Goal: Task Accomplishment & Management: Use online tool/utility

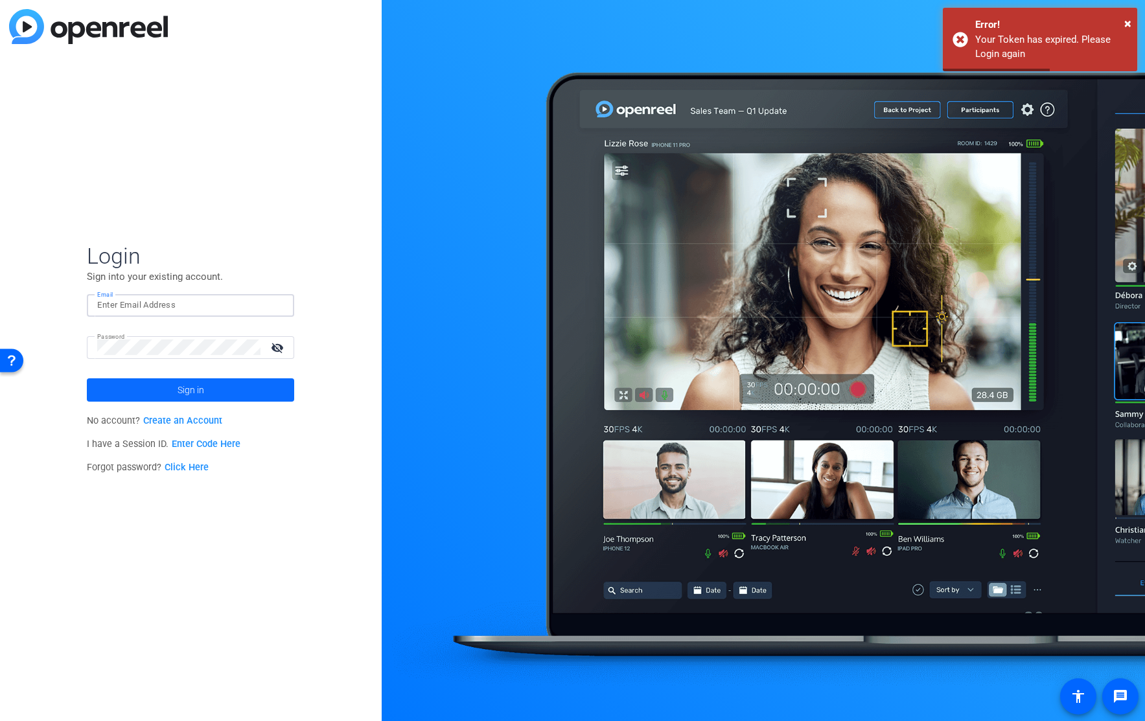
type input "[PERSON_NAME][EMAIL_ADDRESS][DOMAIN_NAME]"
click at [183, 388] on span "Sign in" at bounding box center [191, 390] width 27 height 32
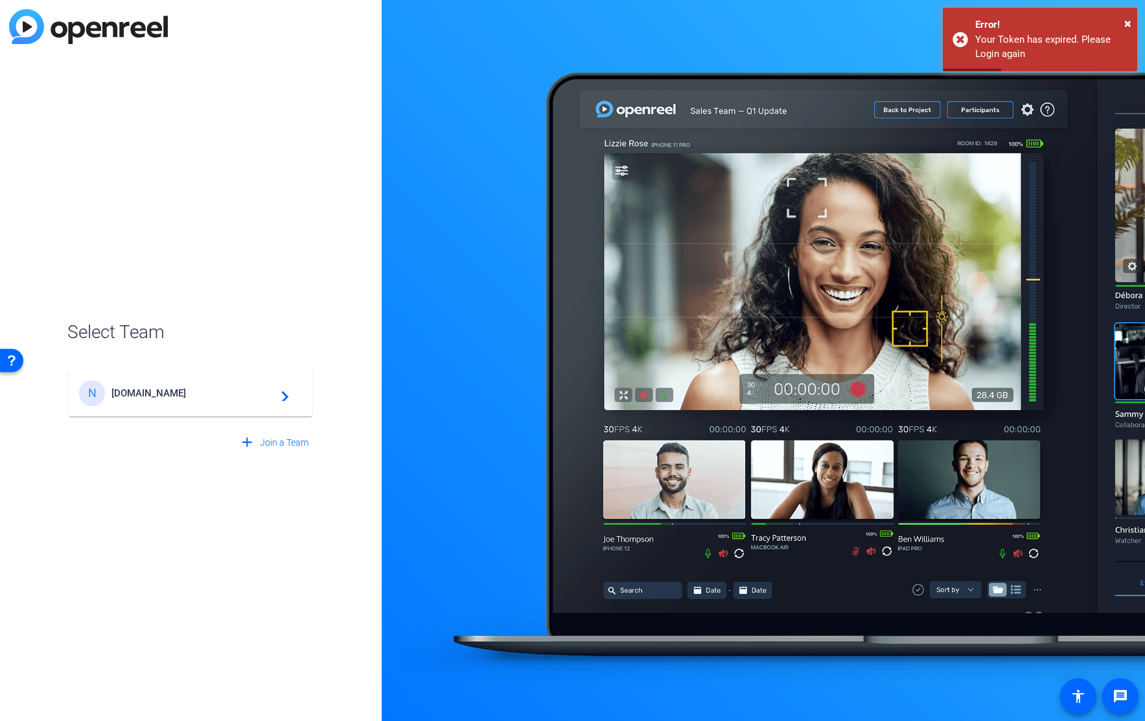
click at [161, 392] on span "Nitrous.tv" at bounding box center [192, 394] width 162 height 12
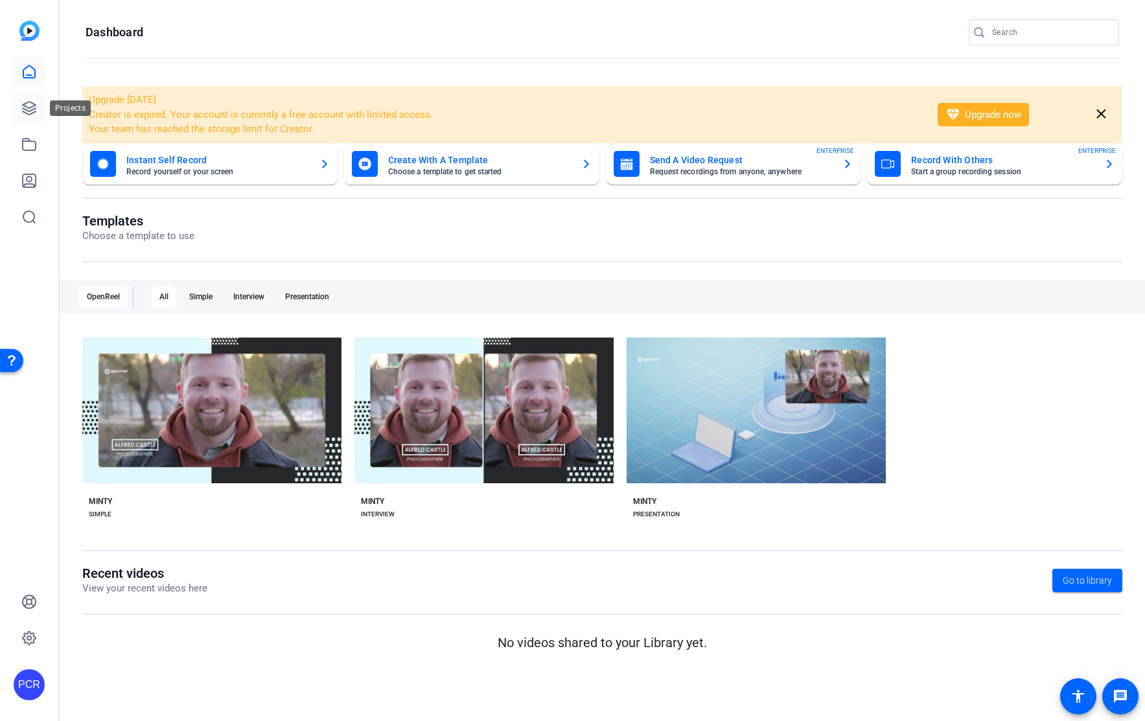
click at [25, 106] on icon at bounding box center [29, 108] width 13 height 13
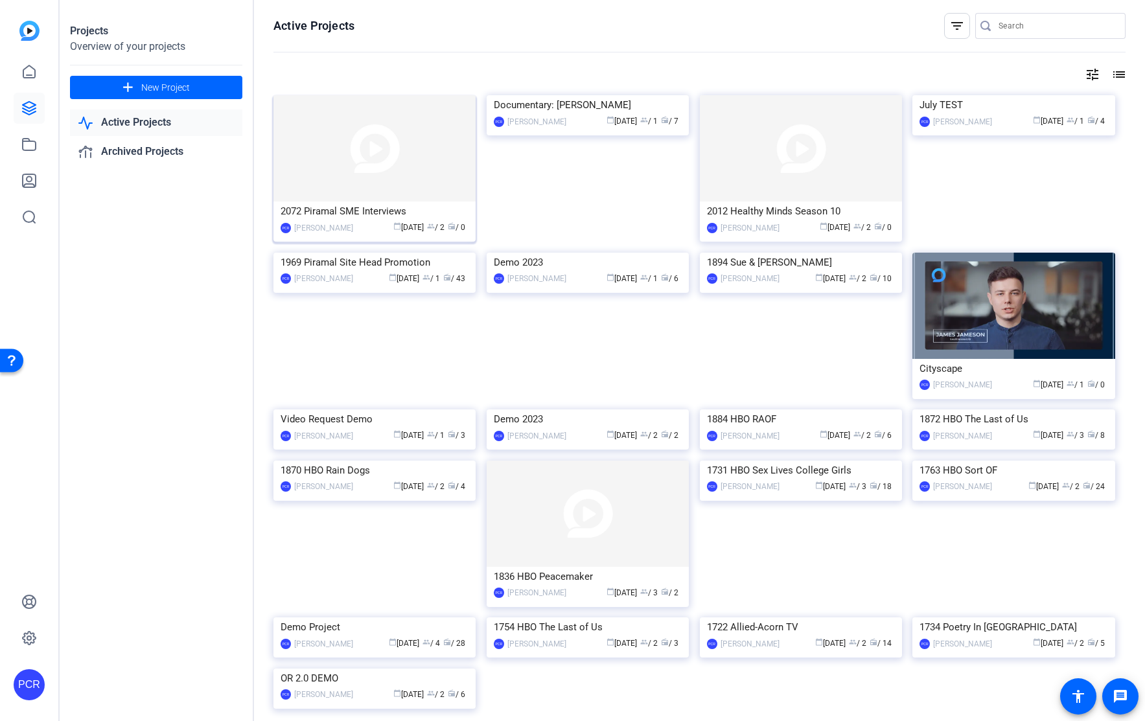
click at [379, 182] on img at bounding box center [375, 148] width 202 height 106
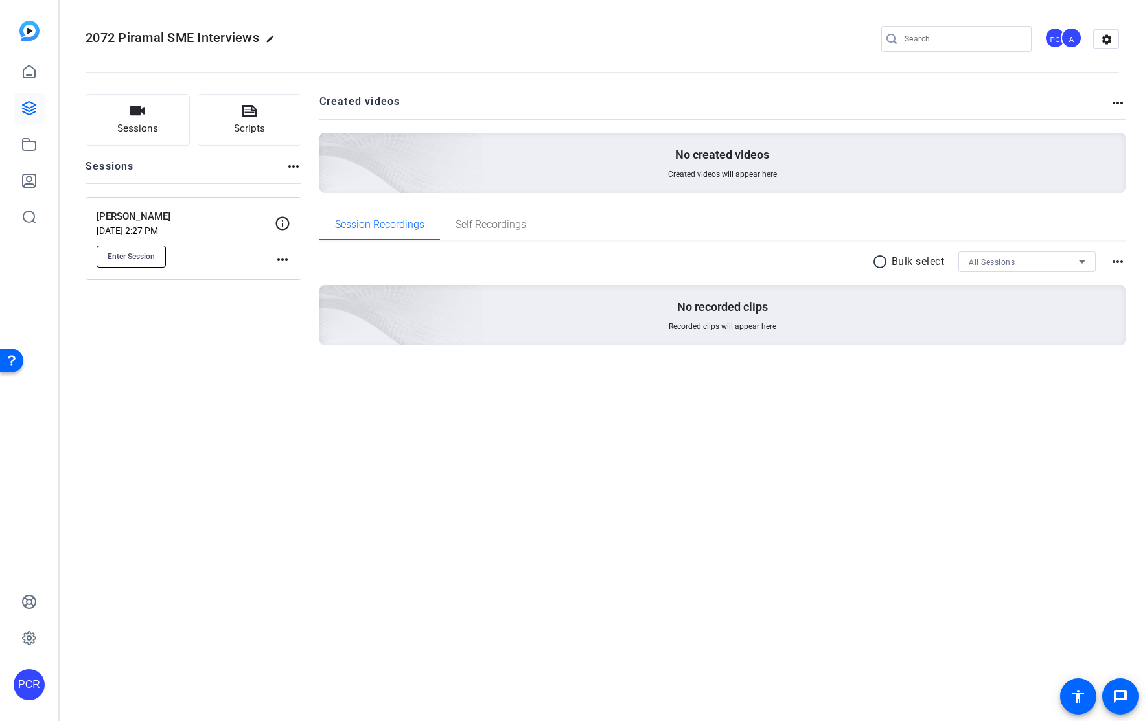
click at [133, 256] on span "Enter Session" at bounding box center [131, 256] width 47 height 10
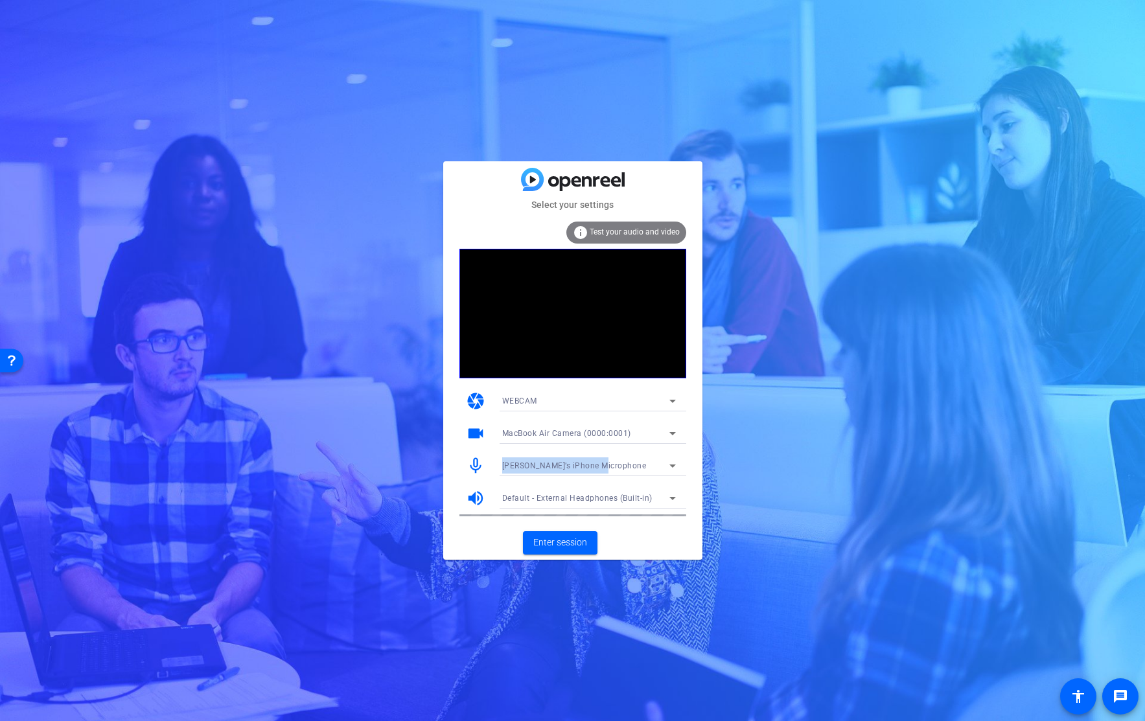
click at [633, 458] on div "[PERSON_NAME]’s iPhone Microphone" at bounding box center [585, 466] width 167 height 16
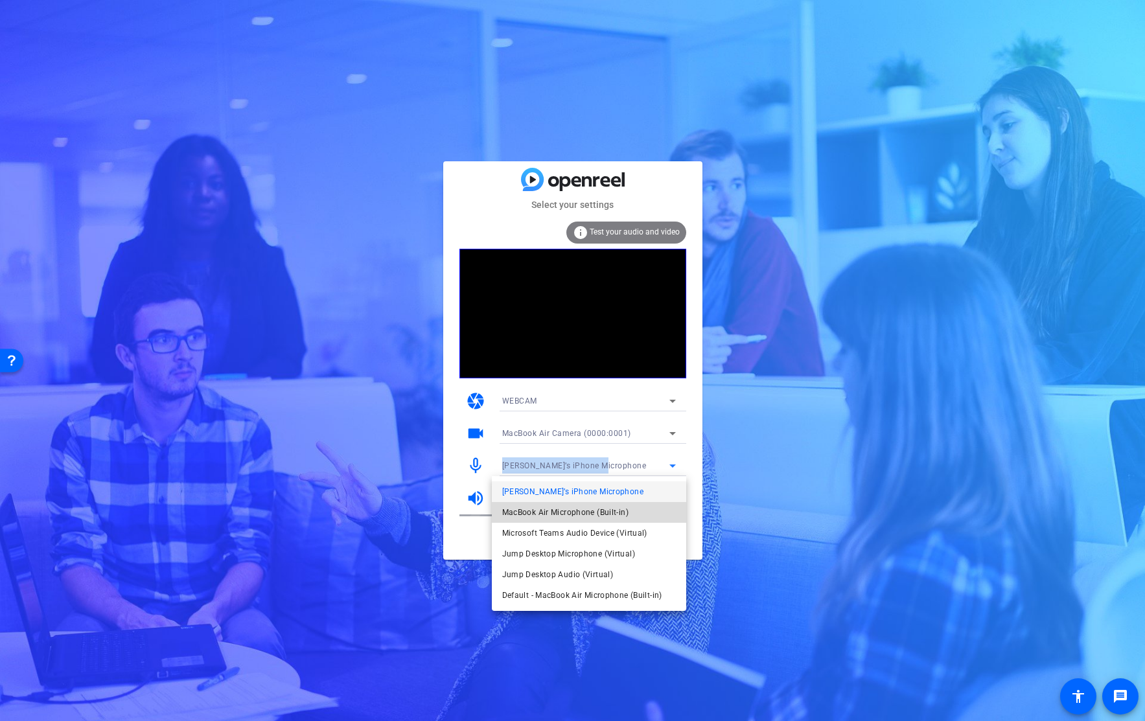
click at [611, 511] on span "MacBook Air Microphone (Built-in)" at bounding box center [565, 513] width 126 height 16
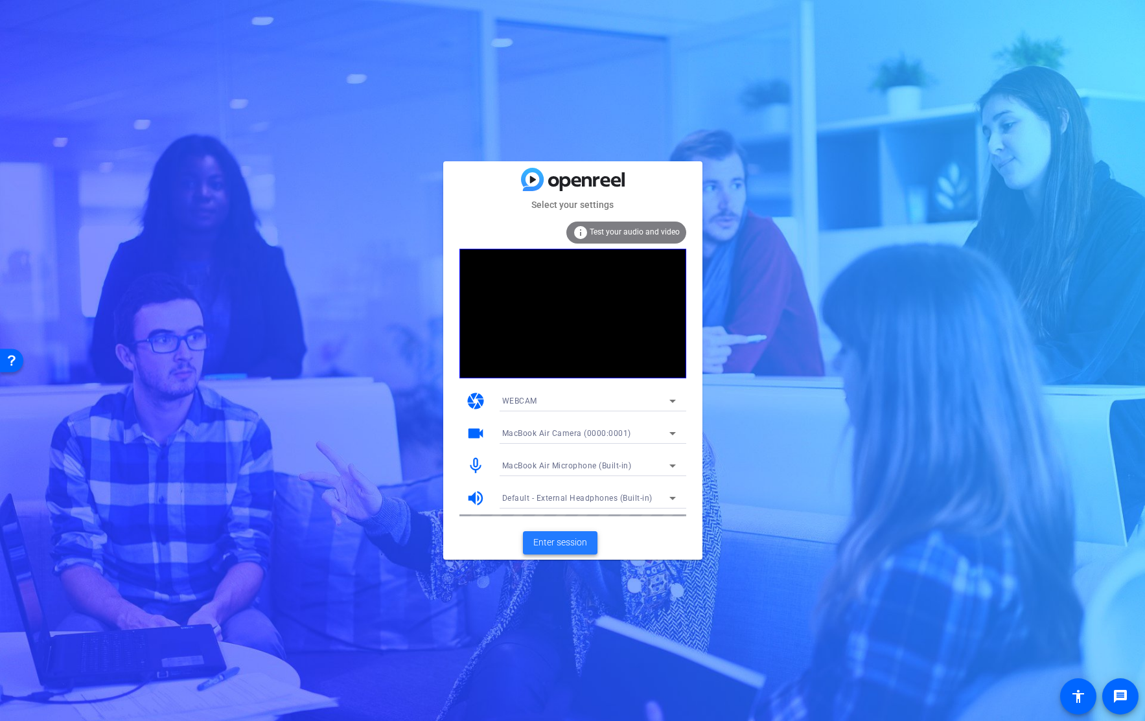
click at [573, 542] on span "Enter session" at bounding box center [560, 543] width 54 height 14
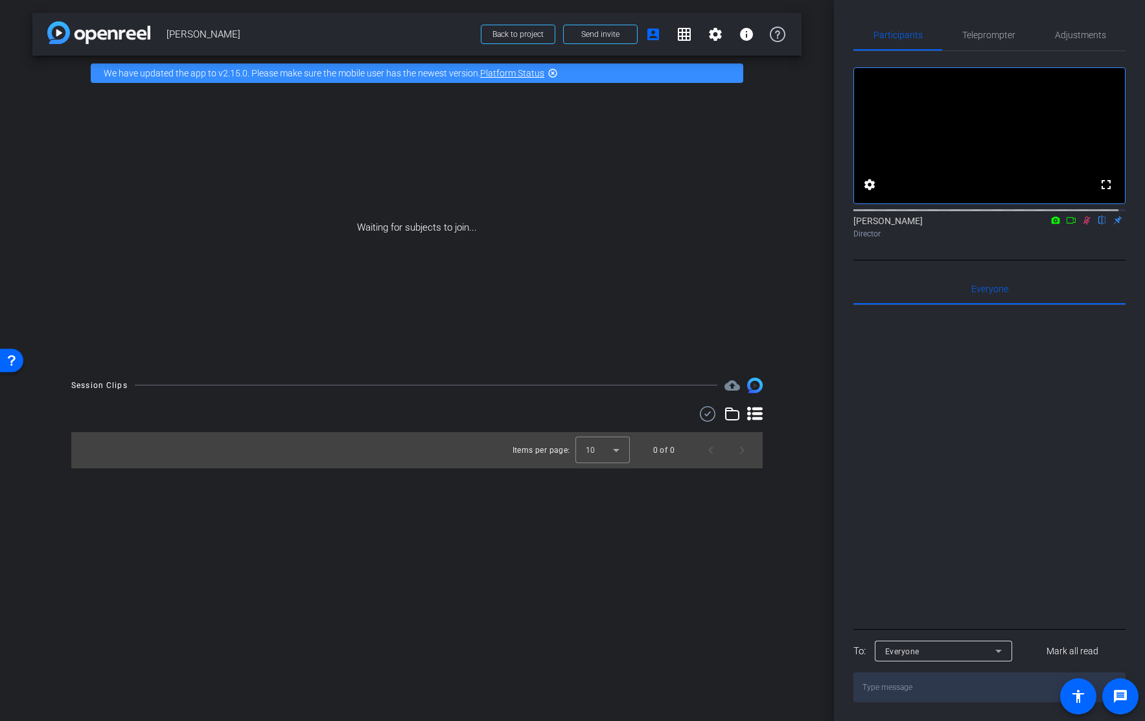
click at [1066, 225] on icon at bounding box center [1071, 220] width 10 height 9
click at [600, 30] on span "Send invite" at bounding box center [600, 34] width 38 height 10
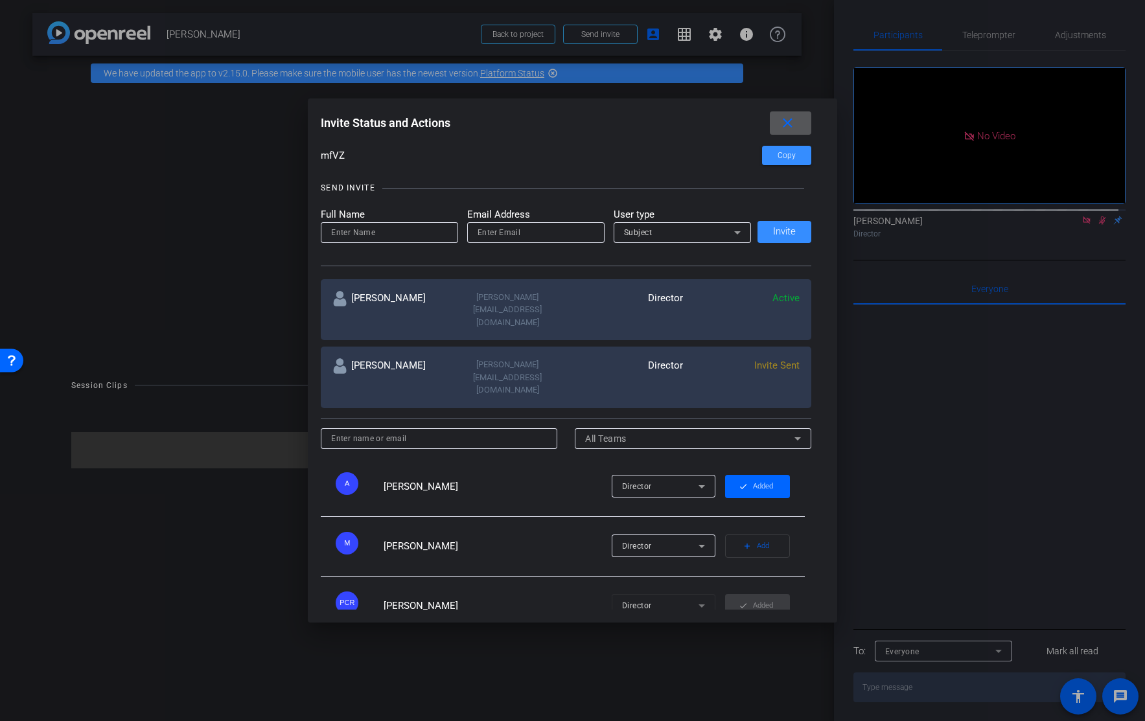
scroll to position [101, 0]
click at [366, 230] on input at bounding box center [389, 234] width 117 height 16
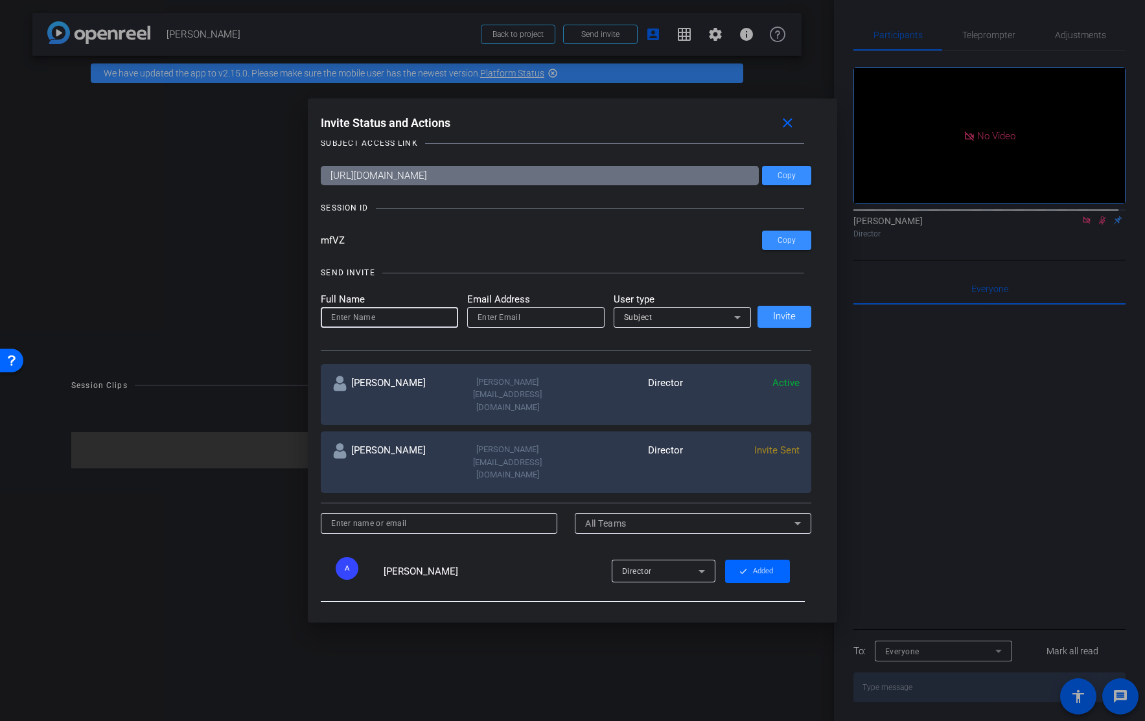
scroll to position [18, 0]
click at [406, 319] on input at bounding box center [389, 317] width 117 height 16
type input "[PERSON_NAME]"
click at [510, 319] on input "email" at bounding box center [536, 317] width 117 height 16
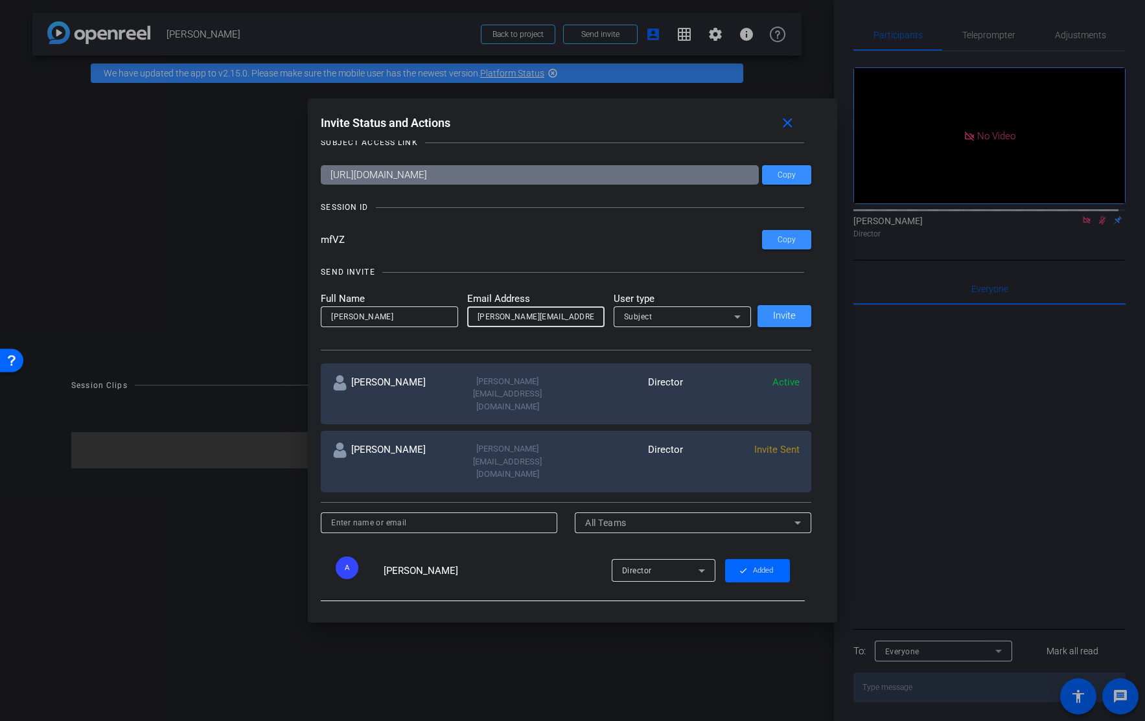
type input "[PERSON_NAME][EMAIL_ADDRESS][PERSON_NAME][DOMAIN_NAME]"
click at [666, 314] on div "Subject" at bounding box center [679, 317] width 110 height 16
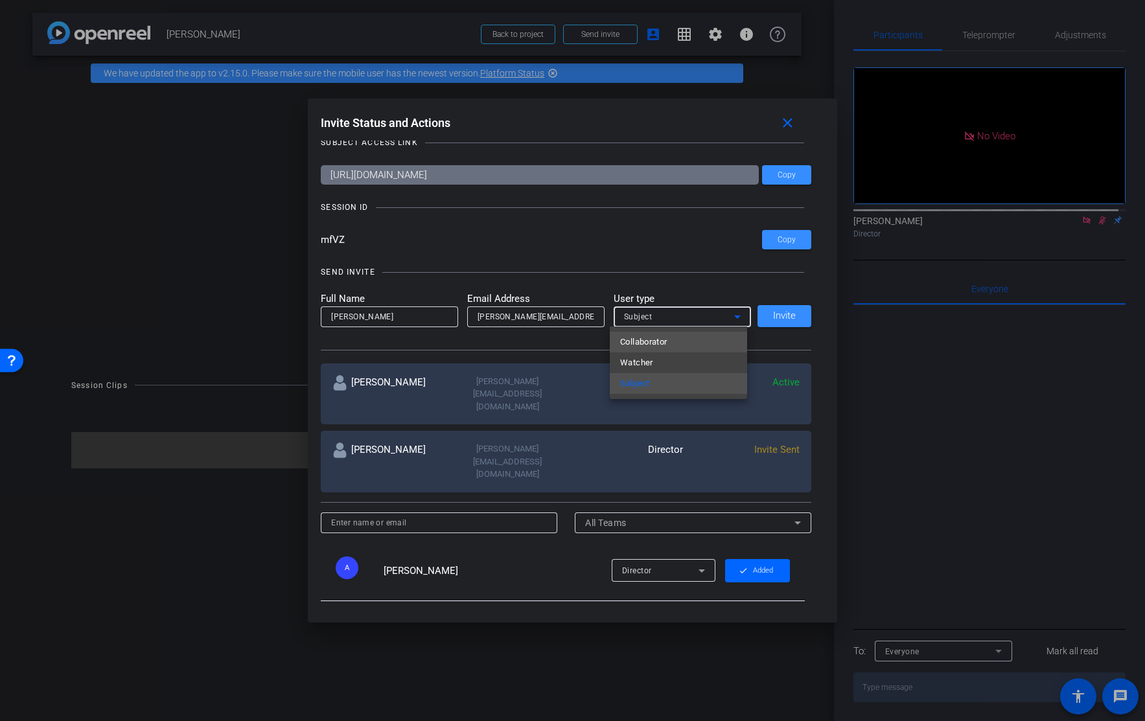
click at [658, 348] on span "Collaborator" at bounding box center [643, 342] width 47 height 16
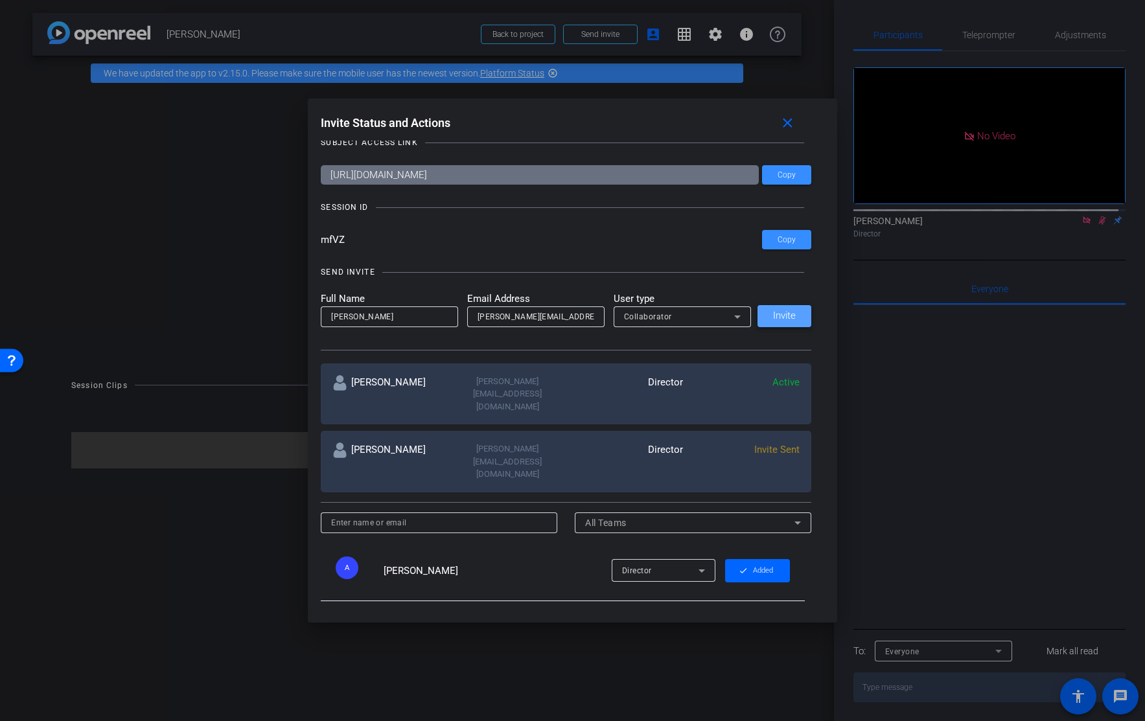
click at [786, 314] on span "Invite" at bounding box center [784, 316] width 23 height 10
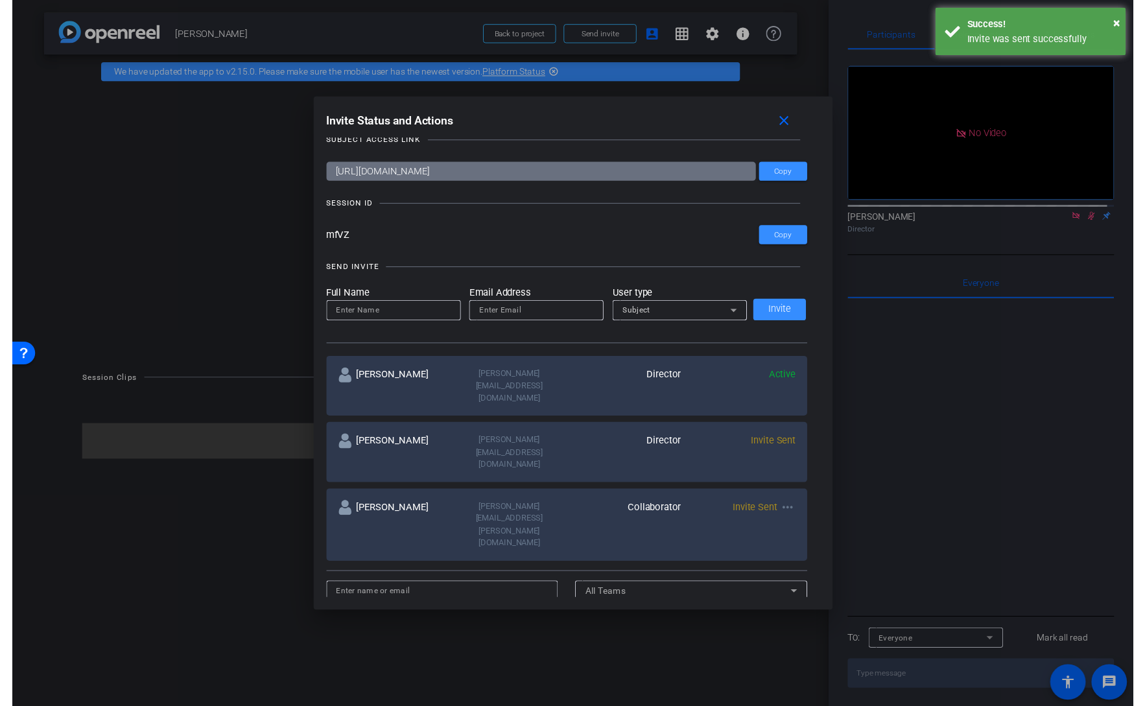
scroll to position [0, 0]
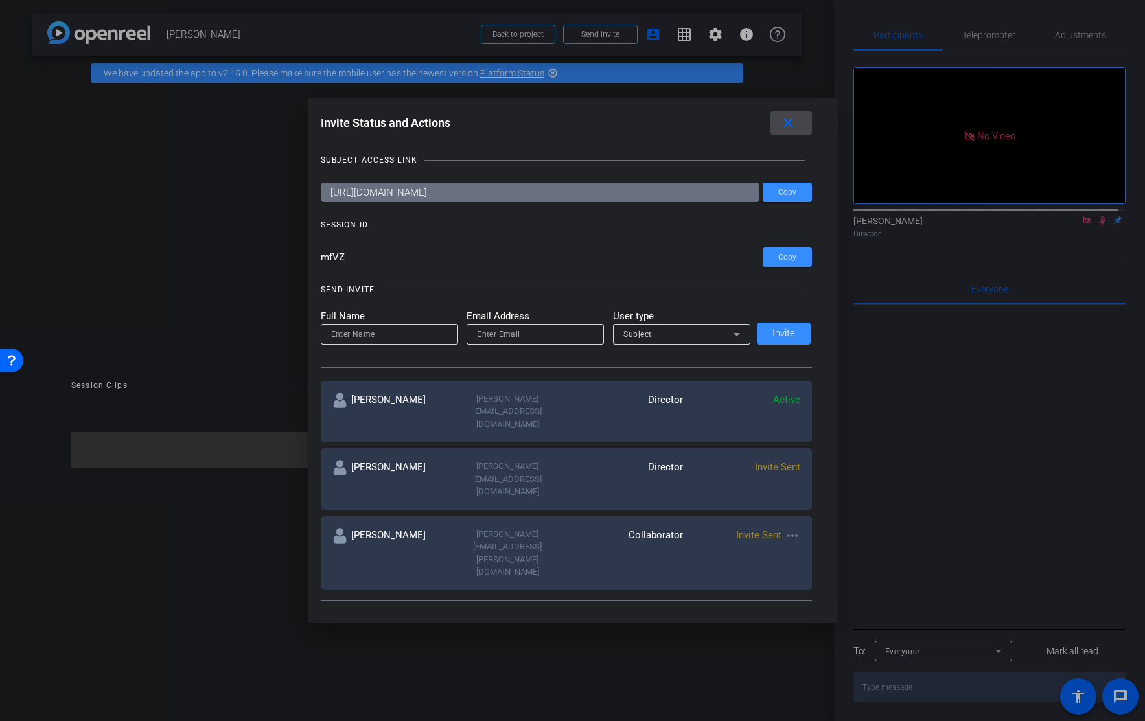
click at [793, 124] on mat-icon "close" at bounding box center [788, 123] width 16 height 16
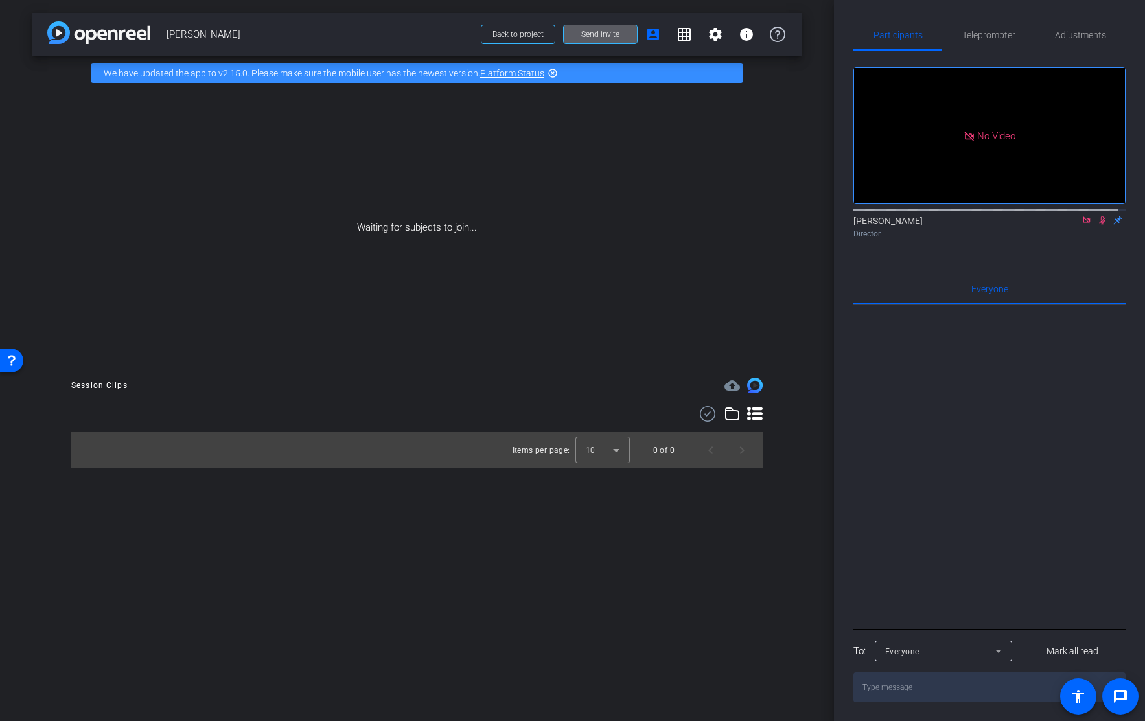
click at [583, 27] on span at bounding box center [600, 34] width 73 height 31
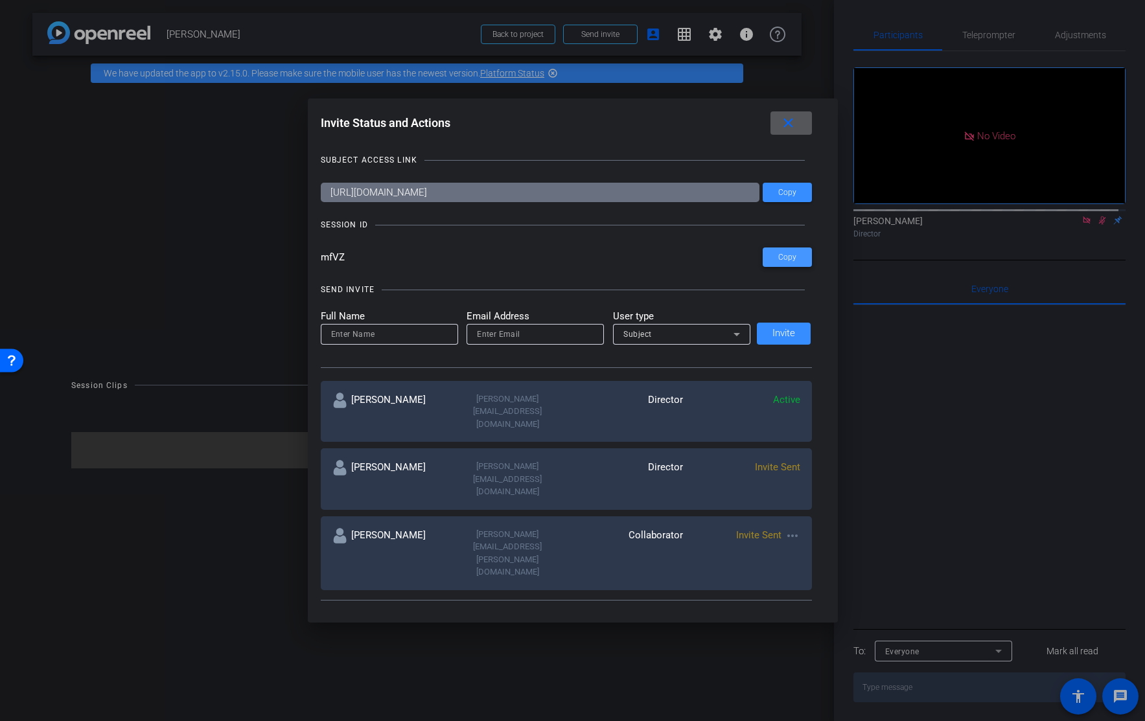
click at [780, 253] on span "Copy" at bounding box center [787, 258] width 18 height 10
click at [995, 397] on div at bounding box center [572, 360] width 1145 height 721
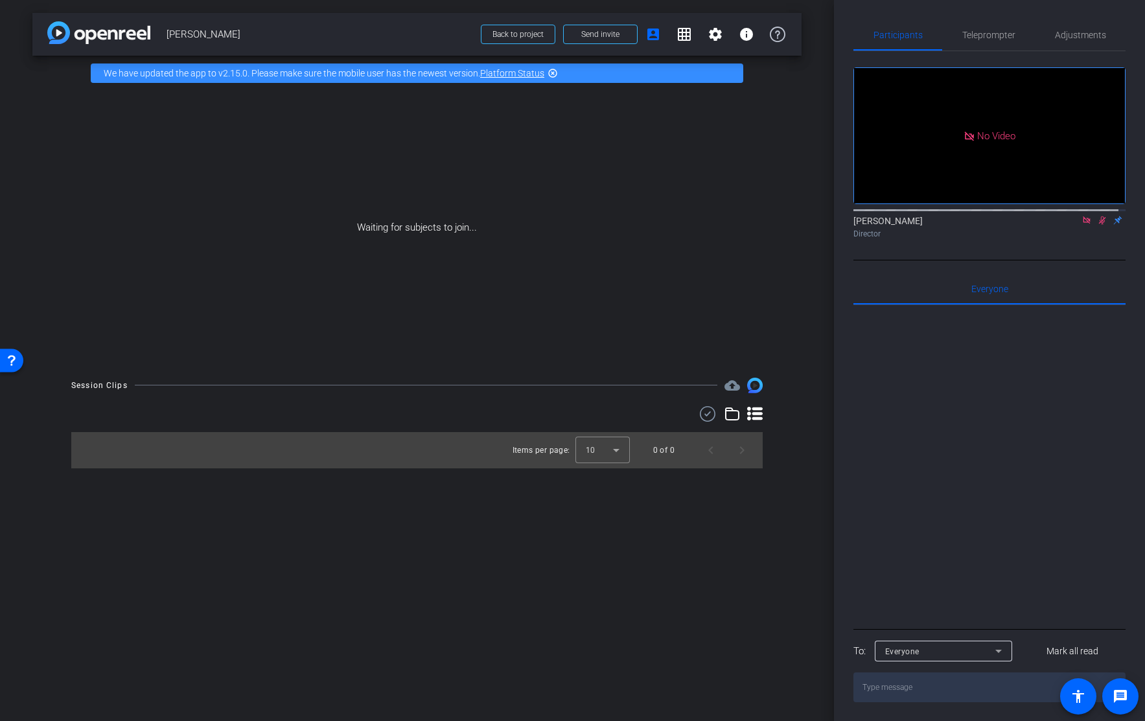
click at [551, 240] on div "Waiting for subjects to join..." at bounding box center [416, 228] width 769 height 274
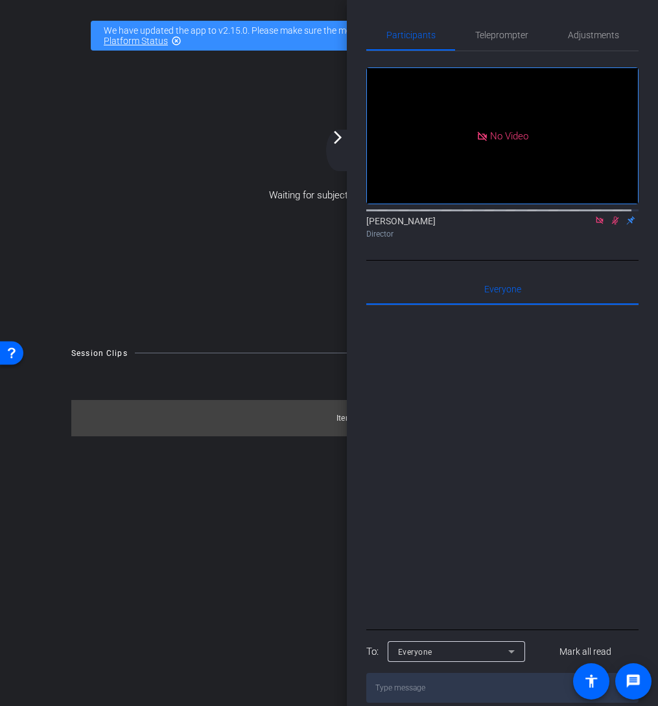
click at [156, 233] on div "Waiting for subjects to join..." at bounding box center [328, 195] width 593 height 274
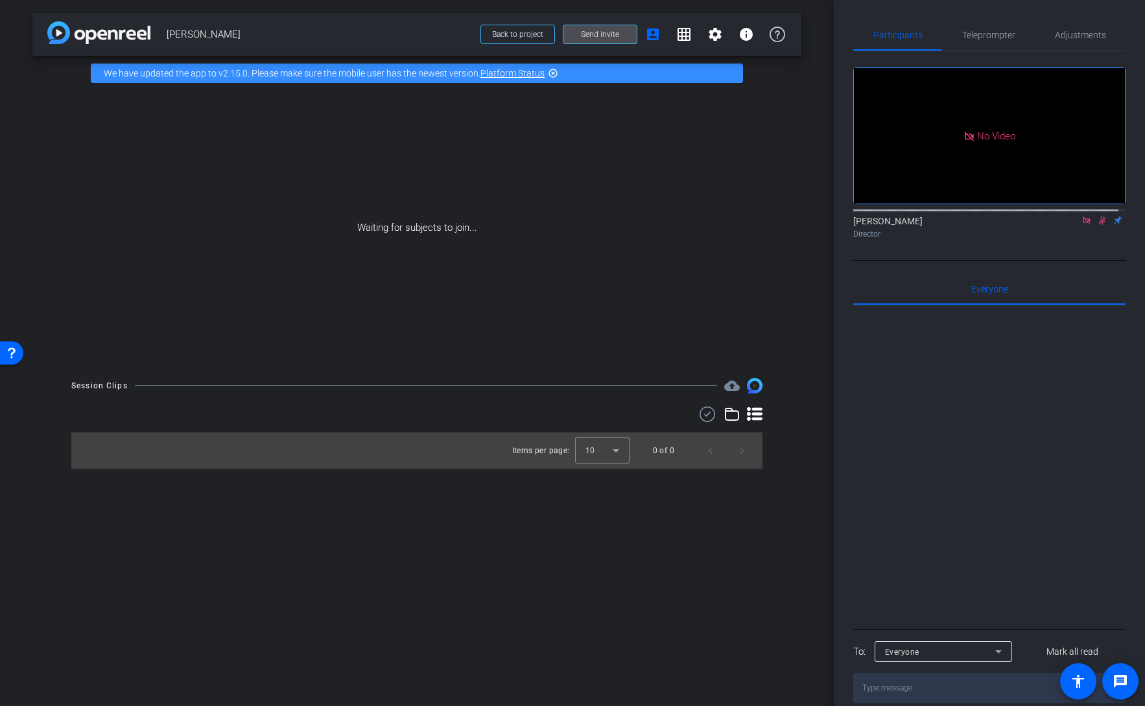
click at [581, 38] on span "Send invite" at bounding box center [600, 34] width 38 height 10
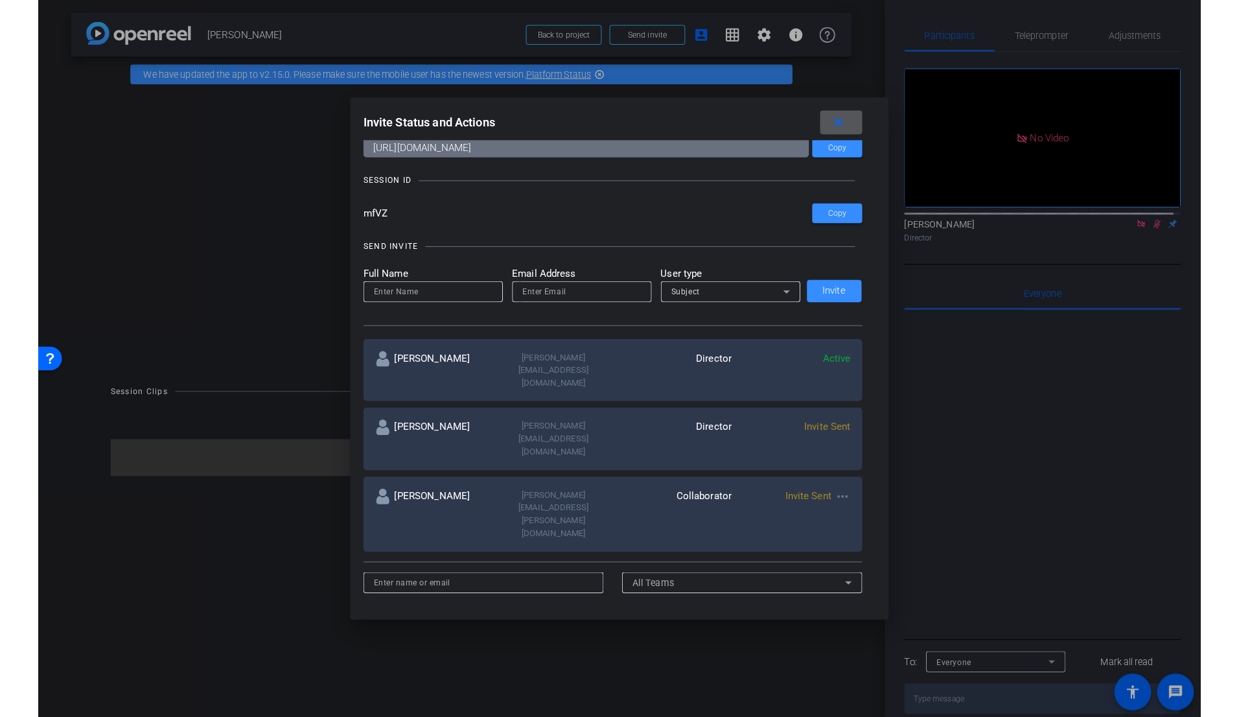
scroll to position [41, 0]
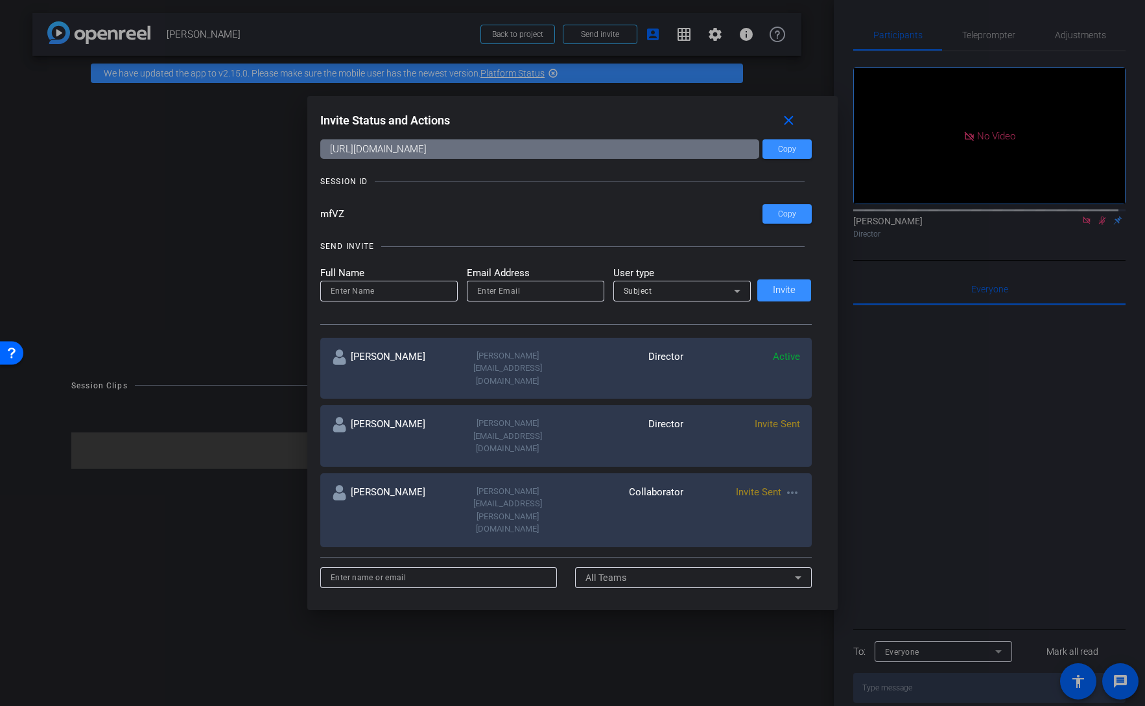
click at [867, 454] on div at bounding box center [572, 353] width 1145 height 706
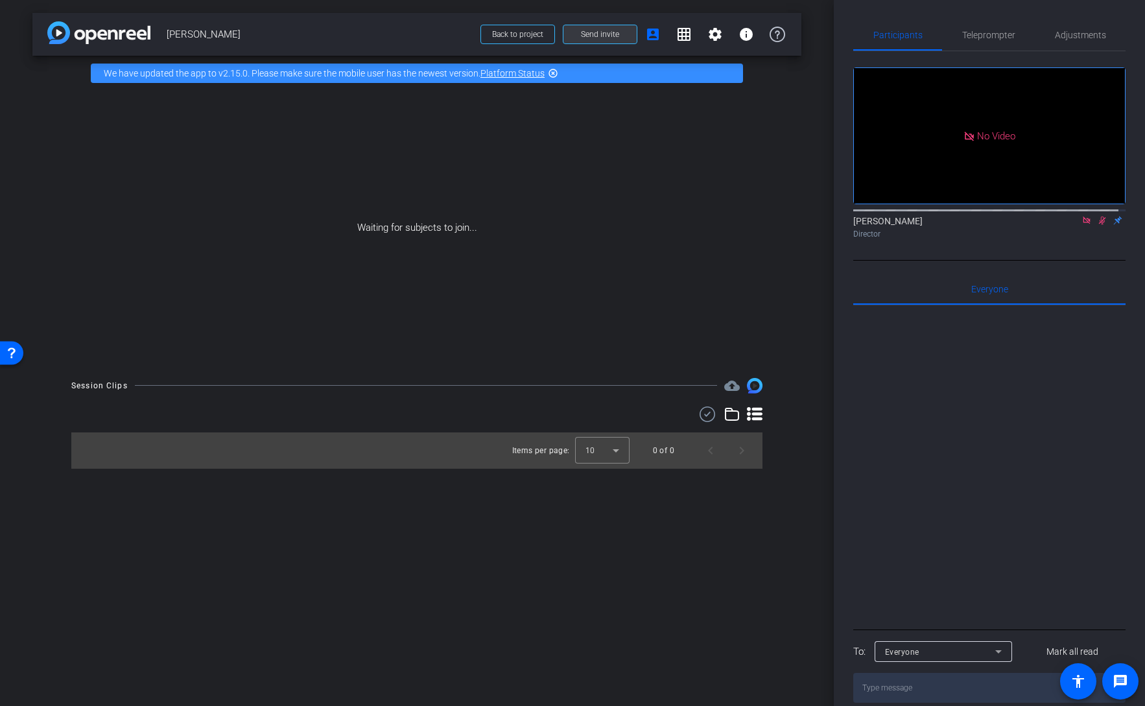
click at [611, 30] on span "Send invite" at bounding box center [600, 34] width 38 height 10
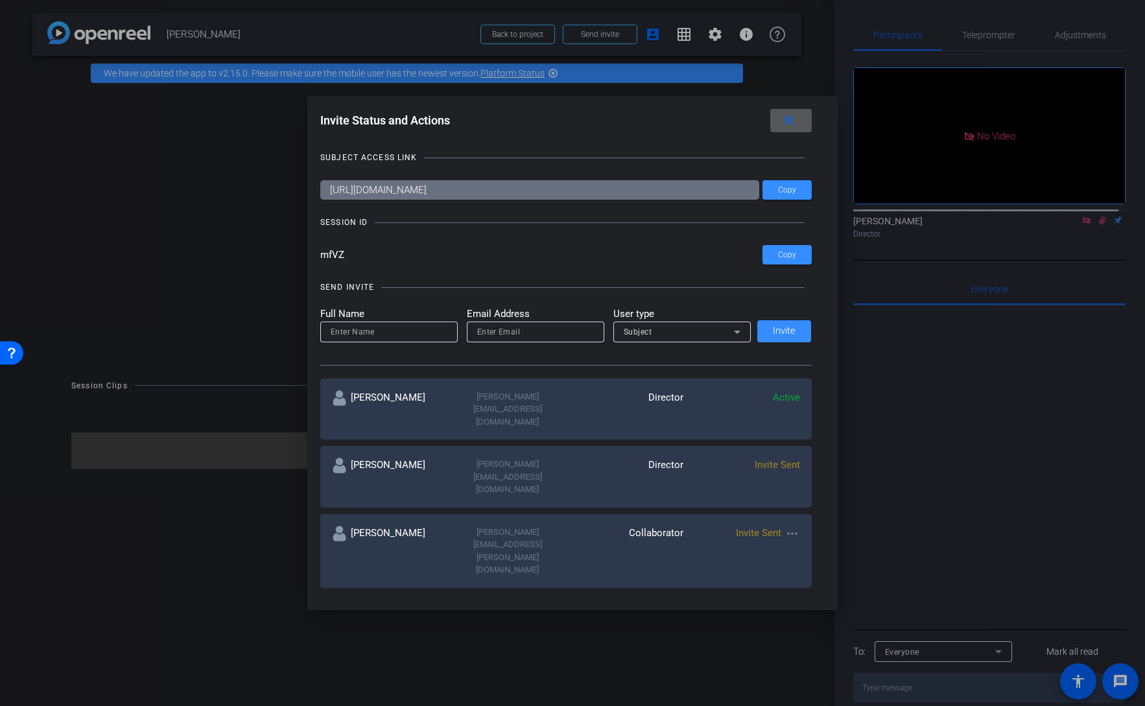
click at [785, 526] on mat-icon "more_horiz" at bounding box center [792, 534] width 16 height 16
click at [826, 524] on span "Re-Send Invite" at bounding box center [839, 525] width 97 height 16
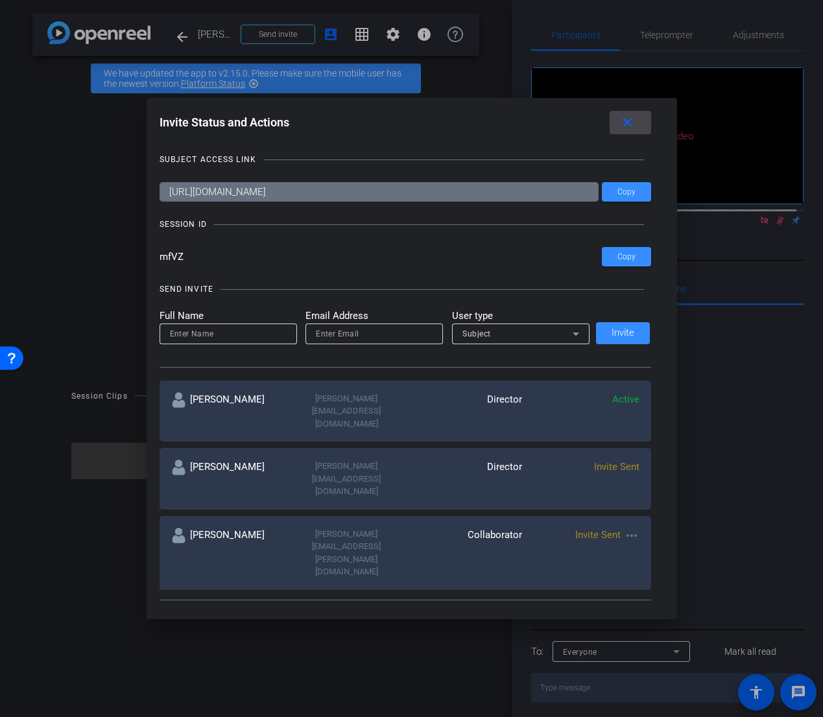
click at [629, 123] on mat-icon "close" at bounding box center [627, 123] width 16 height 16
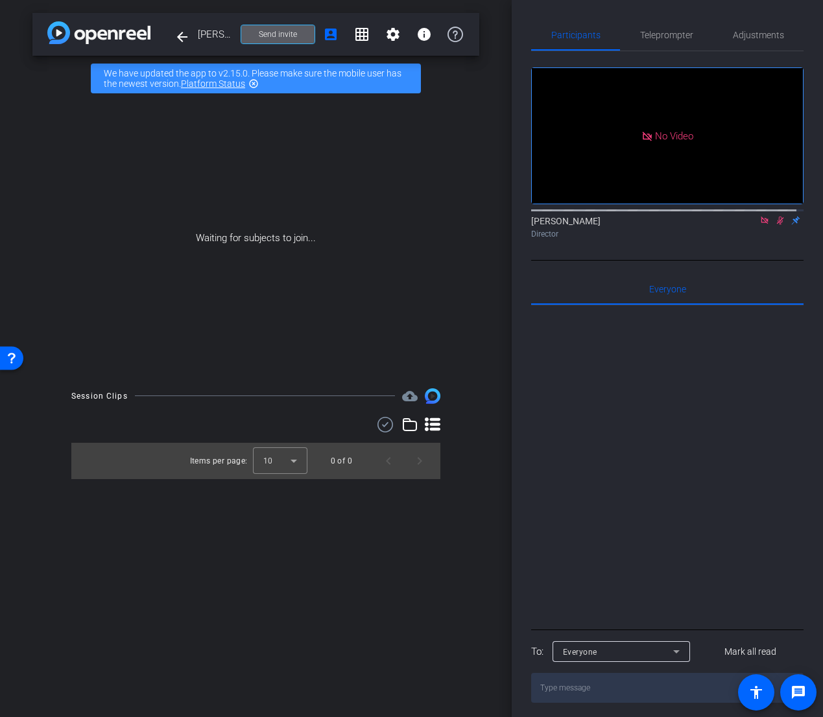
click at [587, 423] on div at bounding box center [667, 465] width 272 height 321
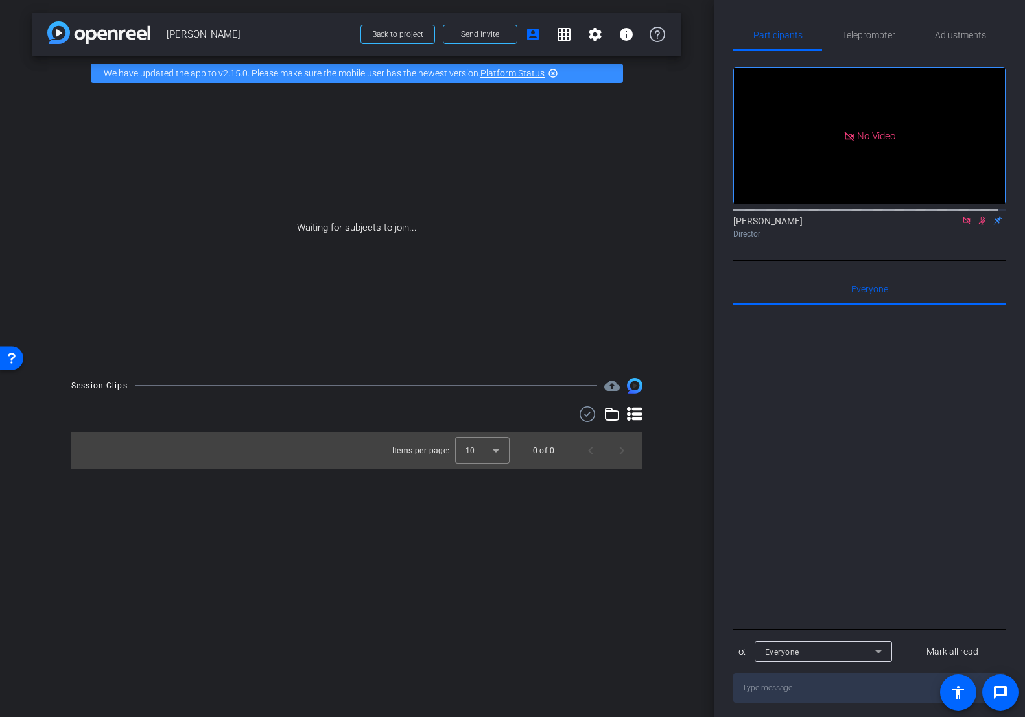
click at [520, 76] on link "Platform Status" at bounding box center [512, 73] width 64 height 10
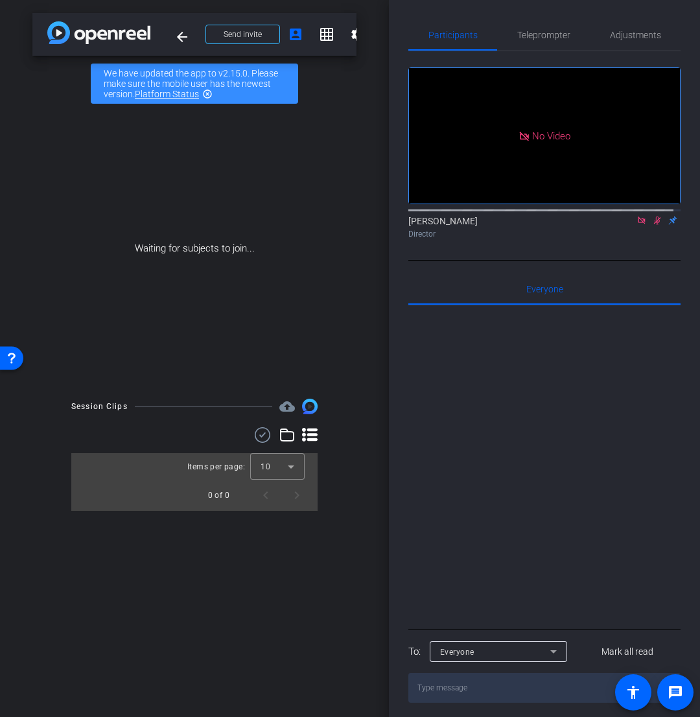
click at [174, 337] on div "Waiting for subjects to join..." at bounding box center [194, 248] width 324 height 274
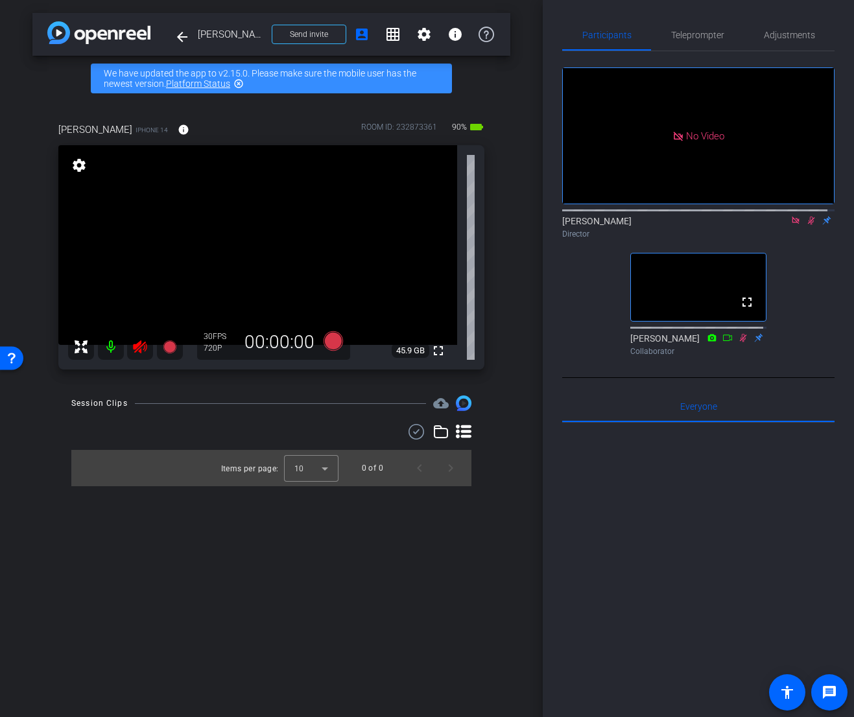
click at [795, 226] on mat-icon at bounding box center [796, 221] width 16 height 12
click at [792, 225] on icon at bounding box center [795, 220] width 7 height 8
click at [143, 351] on icon at bounding box center [140, 347] width 16 height 16
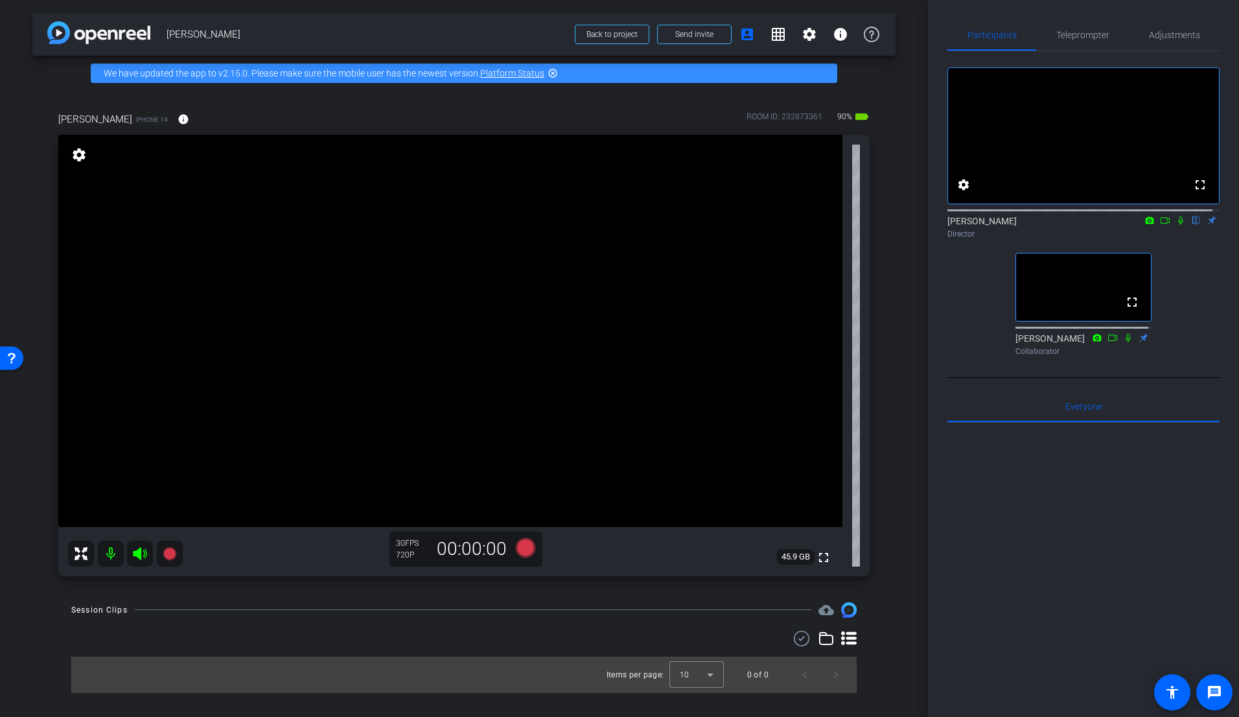
click at [902, 380] on div "arrow_back [PERSON_NAME] Back to project Send invite account_box grid_on settin…" at bounding box center [464, 358] width 928 height 717
click at [1145, 31] on span "Adjustments" at bounding box center [1174, 34] width 51 height 9
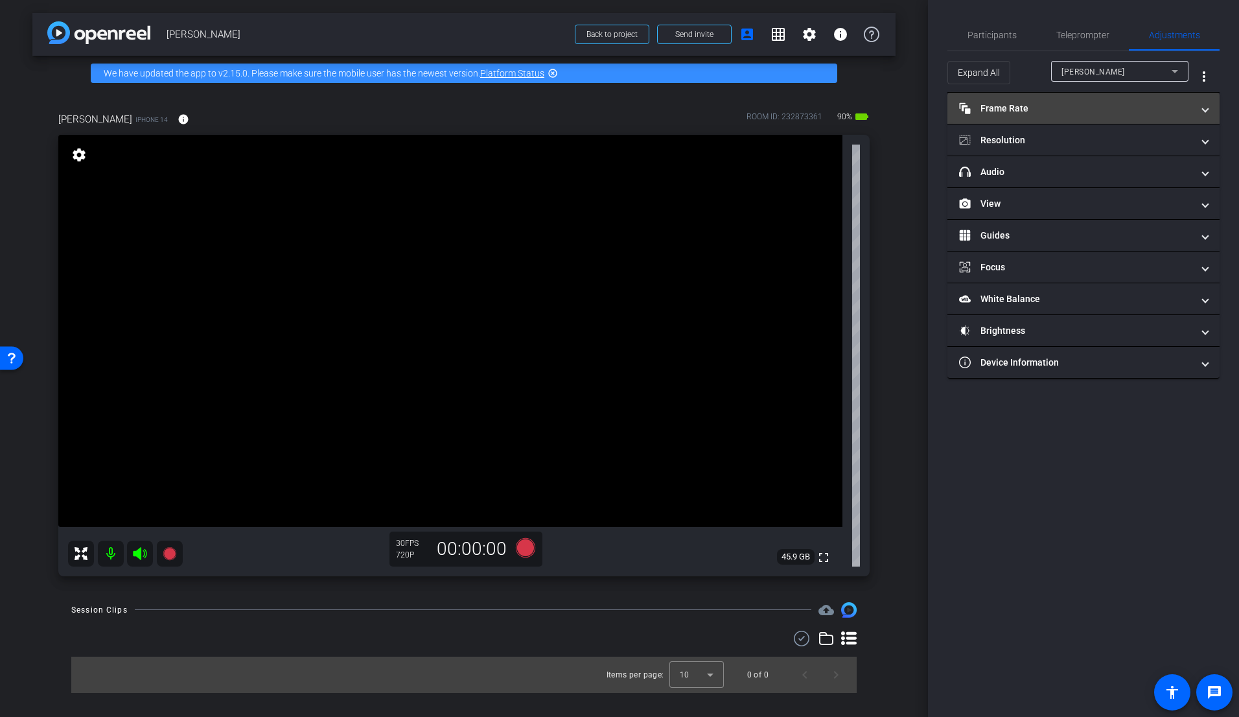
click at [1038, 108] on mat-panel-title "Frame Rate Frame Rate" at bounding box center [1075, 109] width 233 height 14
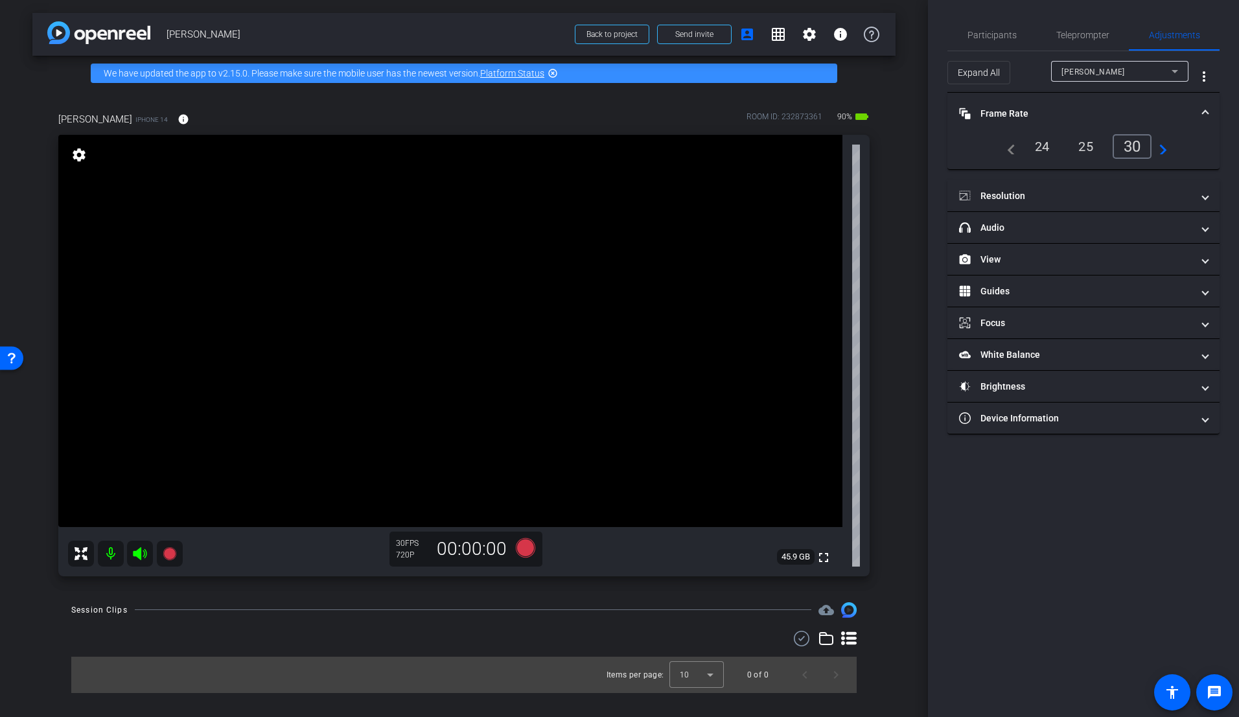
click at [1041, 147] on div "24" at bounding box center [1042, 146] width 34 height 22
click at [1035, 198] on mat-panel-title "Resolution" at bounding box center [1075, 196] width 233 height 14
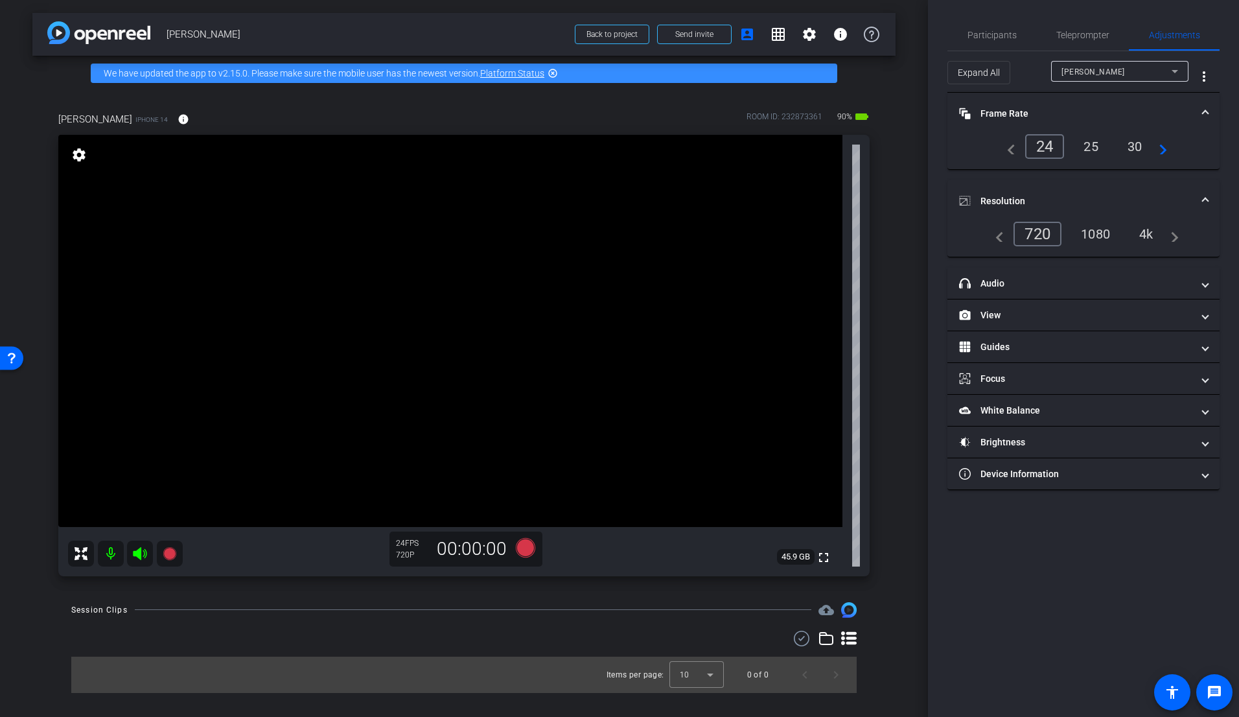
click at [1145, 229] on div "4k" at bounding box center [1147, 234] width 34 height 22
click at [1005, 471] on mat-panel-title "Device Information" at bounding box center [1075, 474] width 233 height 14
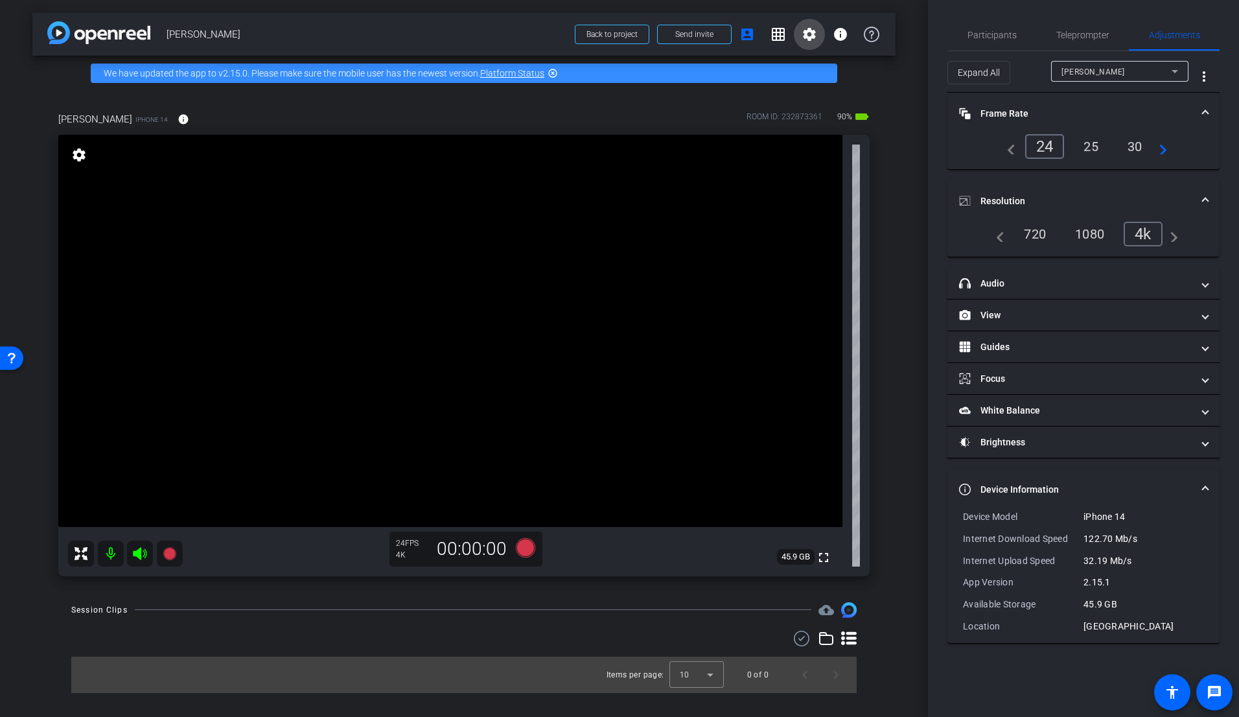
click at [811, 30] on mat-icon "settings" at bounding box center [810, 35] width 16 height 16
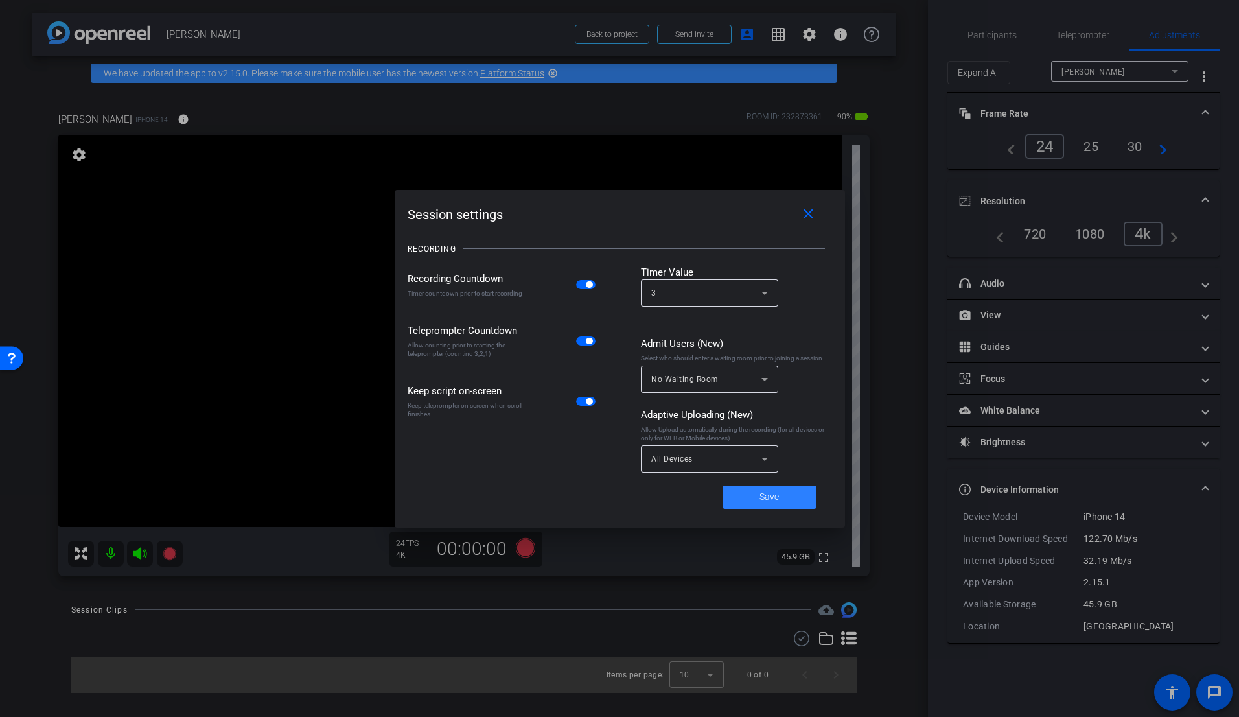
click at [765, 491] on span "Save" at bounding box center [769, 497] width 19 height 14
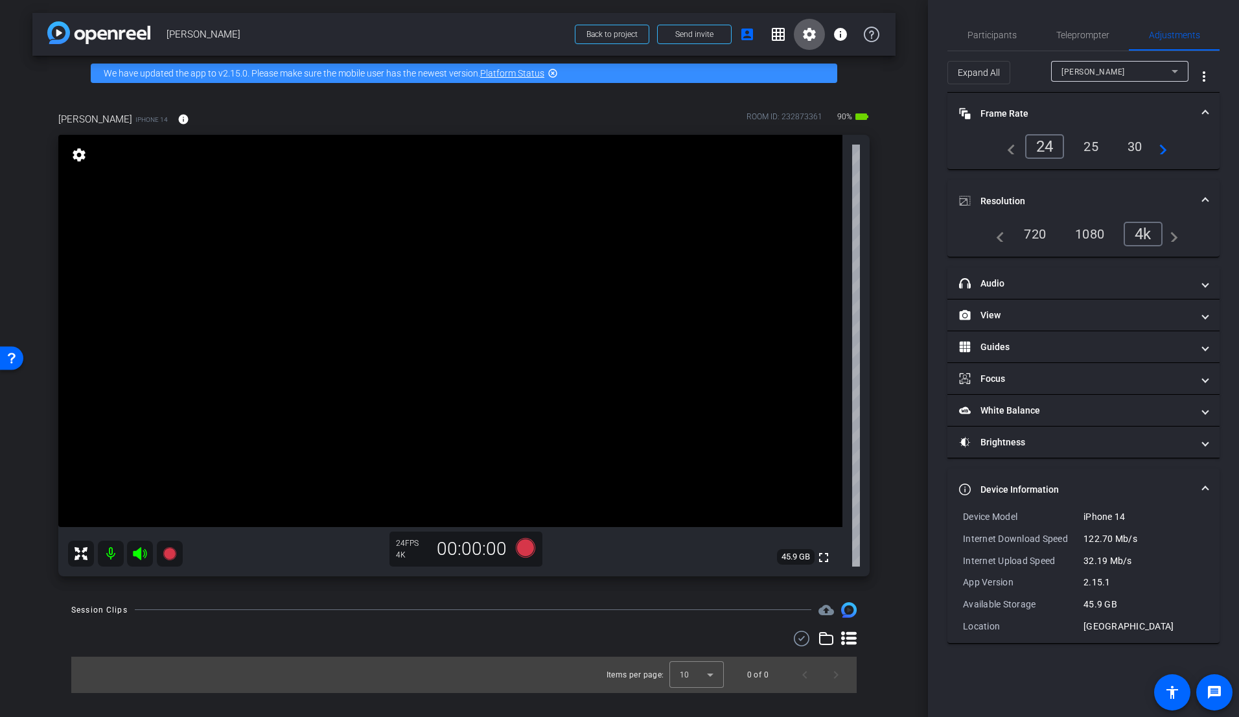
click at [886, 399] on div "[PERSON_NAME] iPhone 14 info ROOM ID: 232873361 90% battery_std fullscreen sett…" at bounding box center [463, 340] width 863 height 498
click at [107, 299] on video at bounding box center [450, 331] width 784 height 392
click at [107, 299] on div at bounding box center [107, 299] width 32 height 32
click at [415, 330] on div at bounding box center [409, 346] width 32 height 32
click at [419, 291] on video at bounding box center [450, 331] width 784 height 392
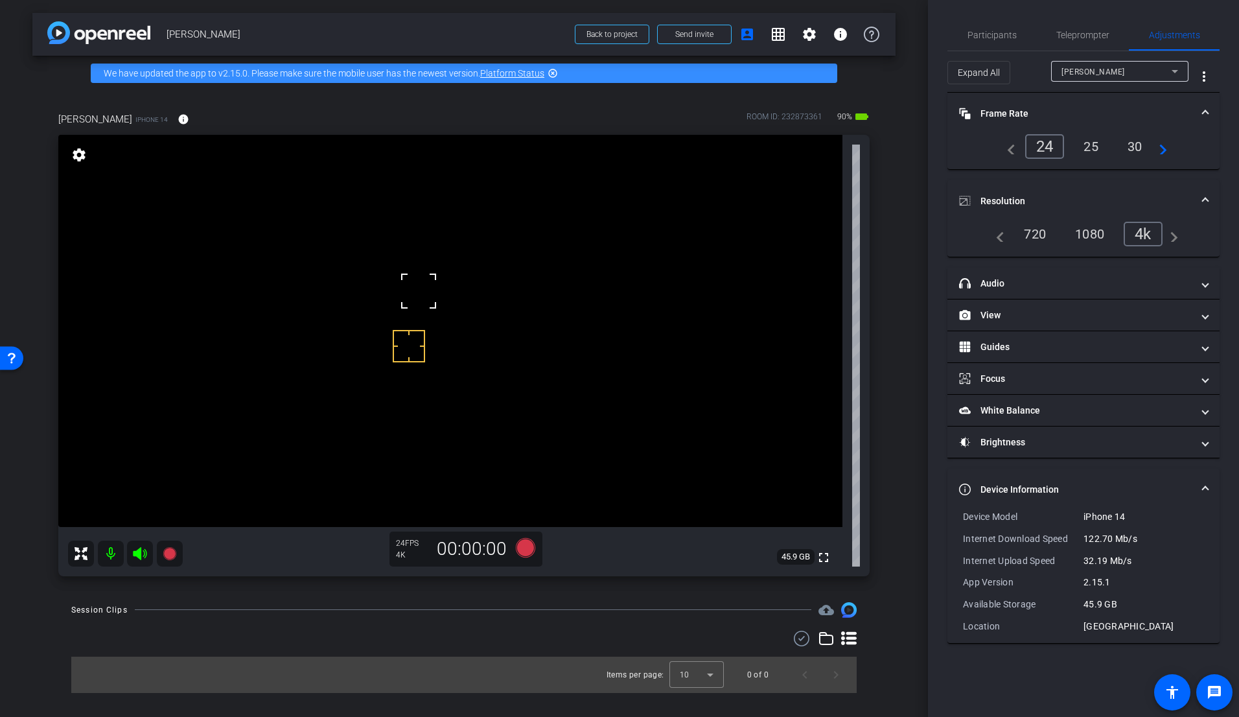
drag, startPoint x: 378, startPoint y: 246, endPoint x: 393, endPoint y: 263, distance: 22.0
click at [378, 247] on video at bounding box center [450, 331] width 784 height 392
click at [395, 268] on video at bounding box center [450, 331] width 784 height 392
click at [139, 213] on video at bounding box center [450, 331] width 784 height 392
click at [117, 240] on video at bounding box center [450, 331] width 784 height 392
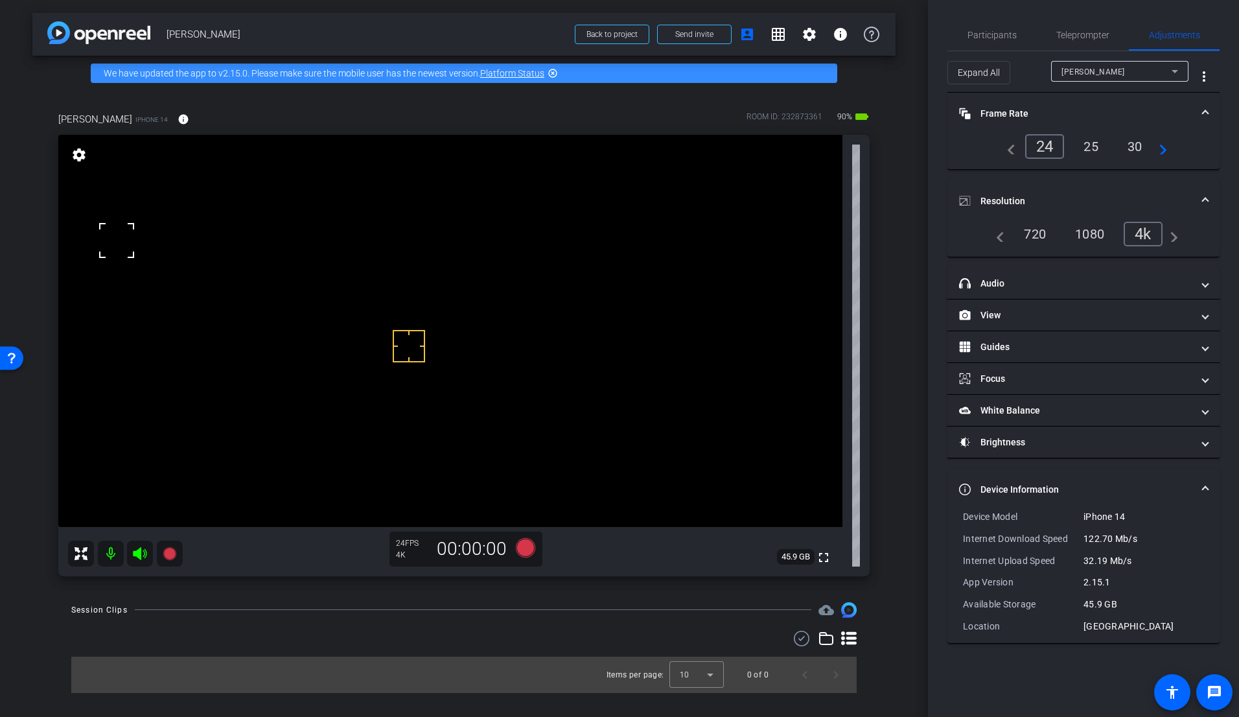
click at [93, 279] on video at bounding box center [450, 331] width 784 height 392
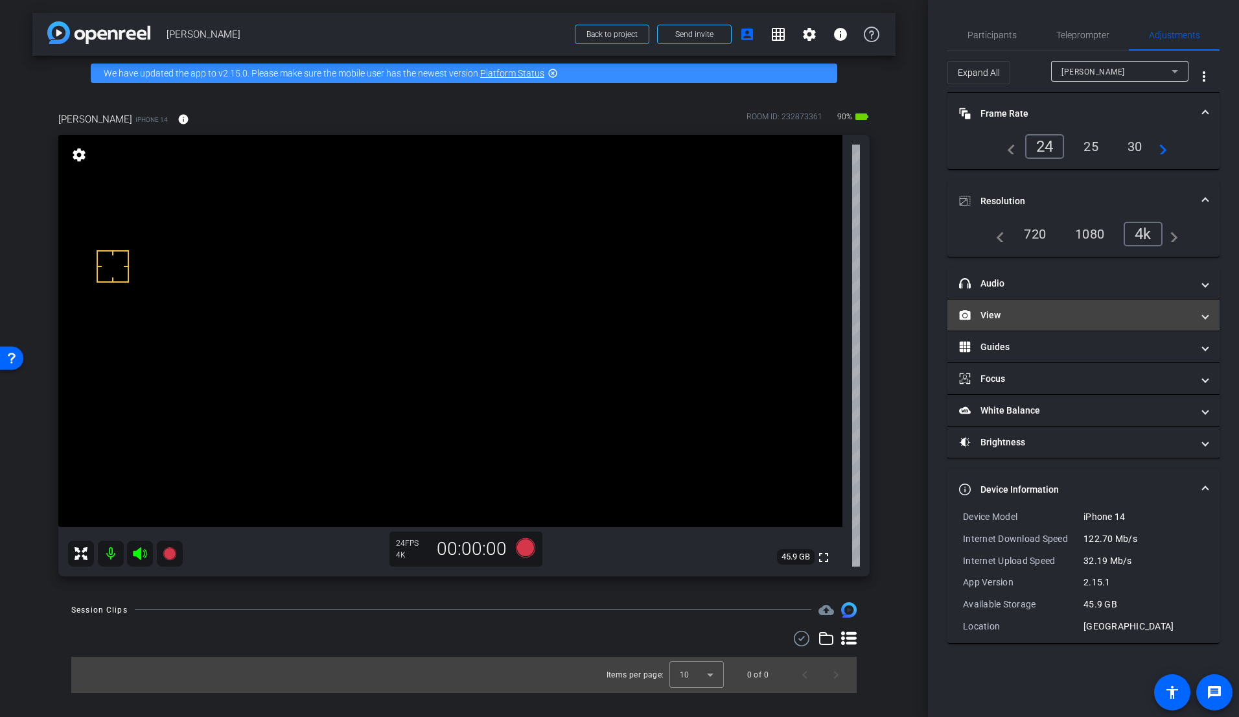
click at [994, 305] on mat-expansion-panel-header "View" at bounding box center [1084, 314] width 272 height 31
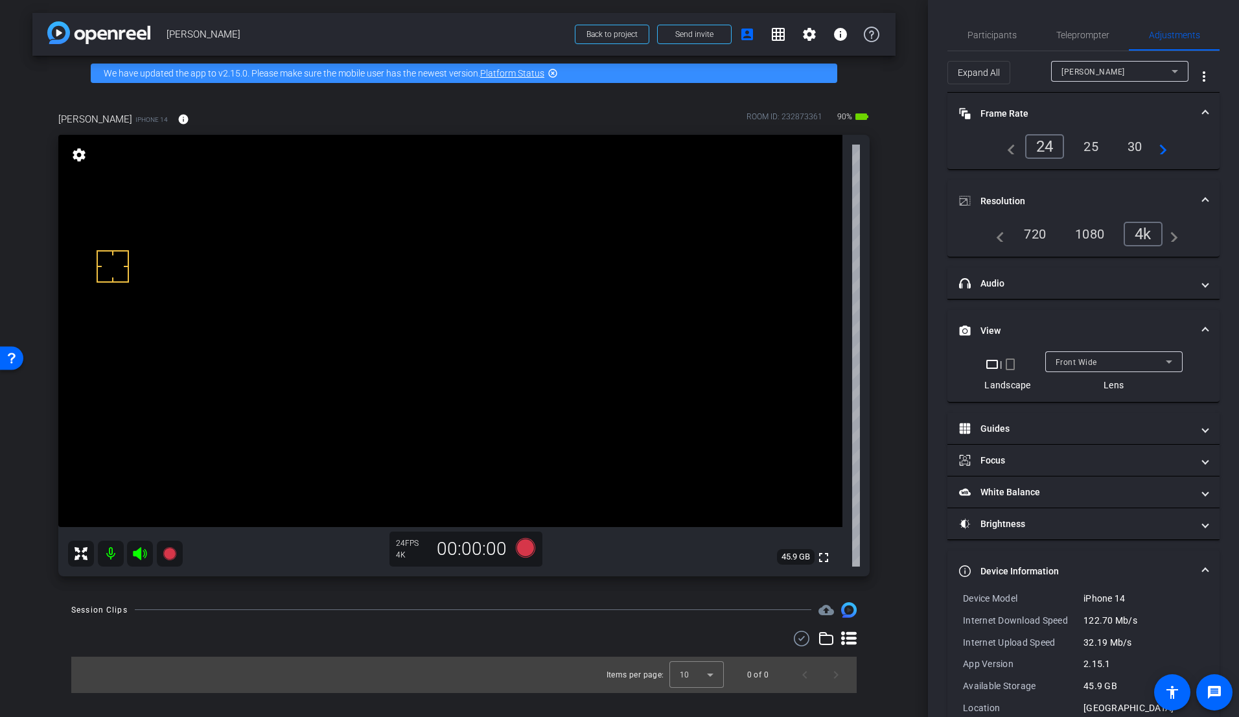
click at [1102, 358] on div "Front Wide" at bounding box center [1111, 362] width 110 height 16
click at [1086, 386] on span "Back Wide" at bounding box center [1072, 388] width 41 height 16
click at [454, 285] on video at bounding box center [450, 331] width 784 height 392
click at [445, 301] on video at bounding box center [450, 331] width 784 height 392
click at [92, 249] on video at bounding box center [450, 331] width 784 height 392
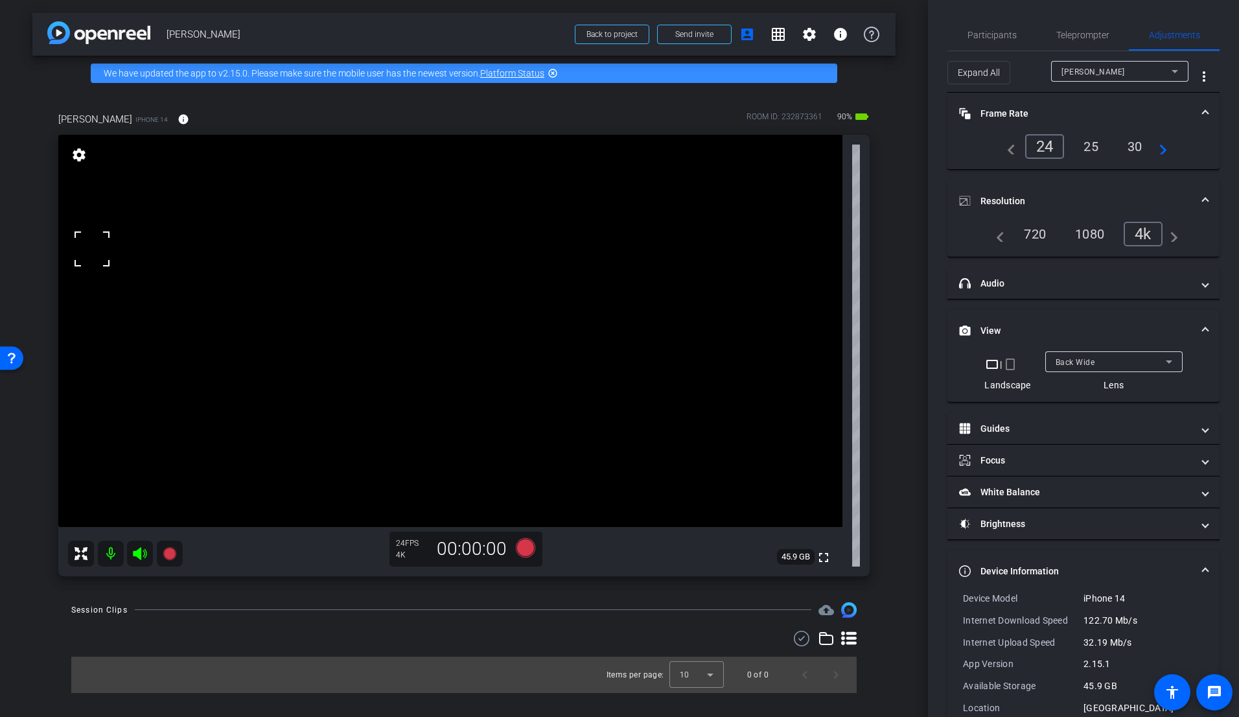
click at [445, 325] on video at bounding box center [450, 331] width 784 height 392
click at [482, 323] on video at bounding box center [450, 331] width 784 height 392
click at [498, 320] on video at bounding box center [450, 331] width 784 height 392
click at [478, 320] on video at bounding box center [450, 331] width 784 height 392
click at [472, 323] on div at bounding box center [478, 320] width 32 height 32
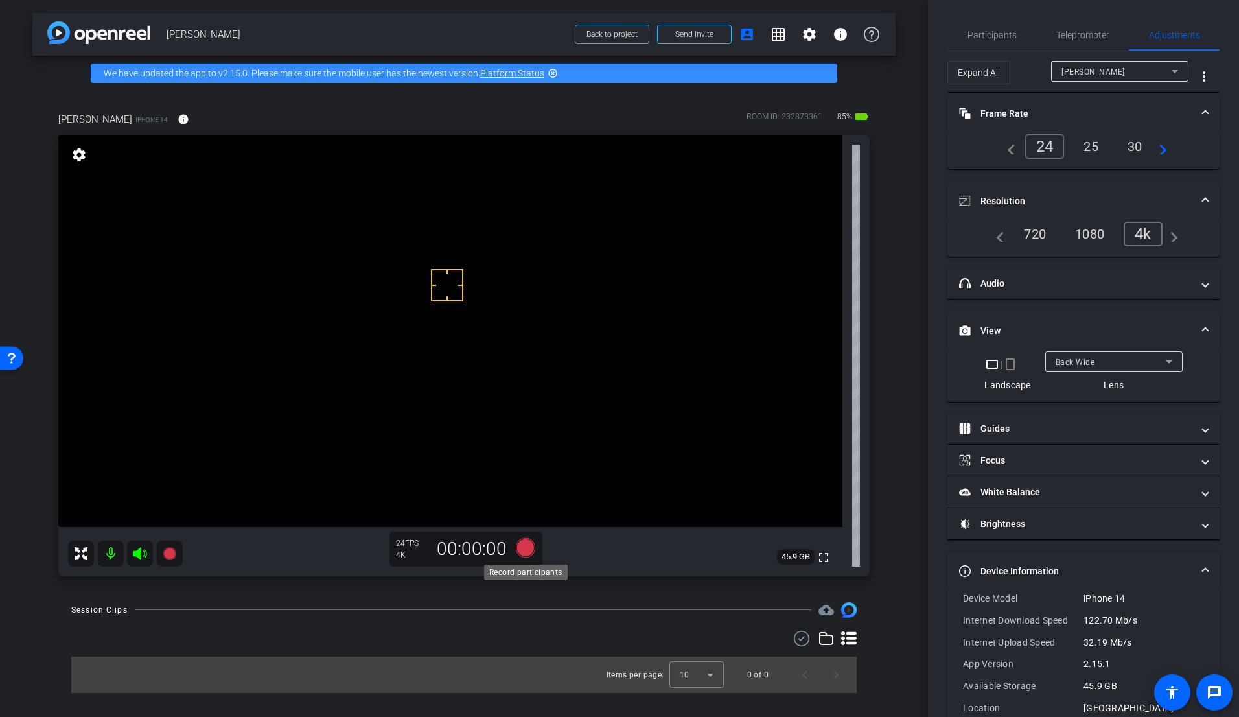
click at [523, 546] on icon at bounding box center [525, 546] width 19 height 19
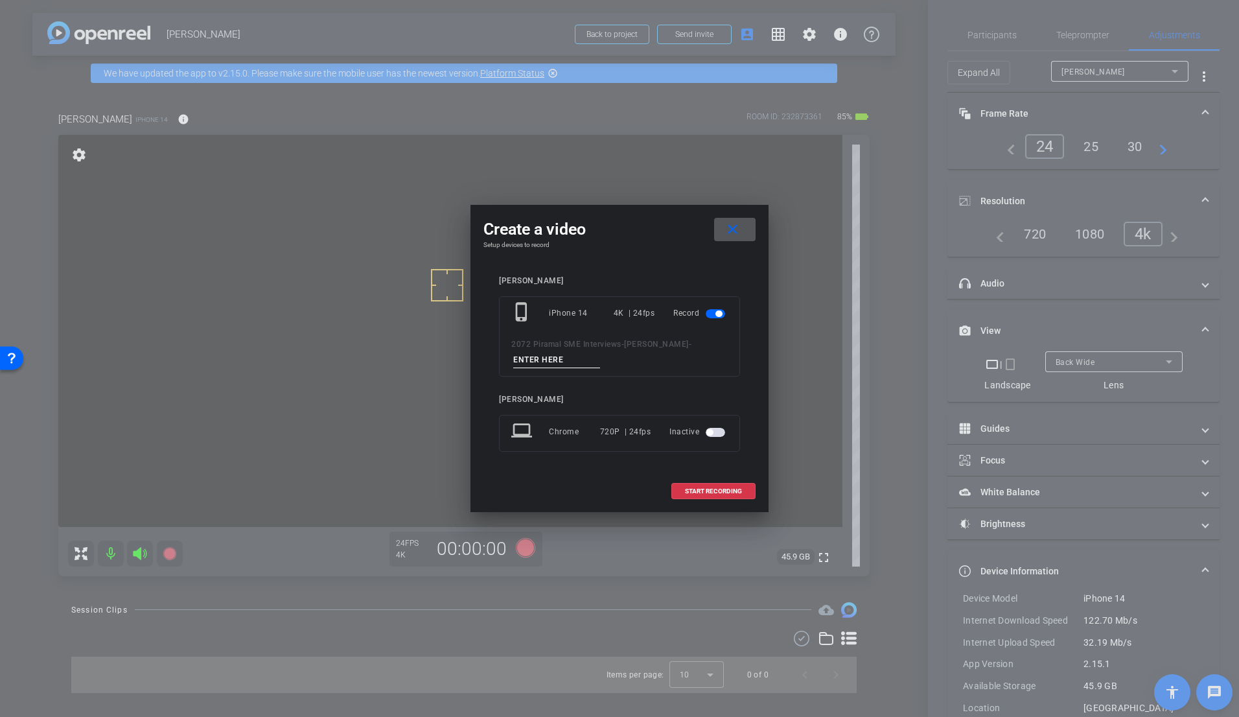
click at [537, 352] on input at bounding box center [556, 360] width 87 height 16
type input "test"
click at [714, 489] on span "START RECORDING" at bounding box center [713, 491] width 57 height 6
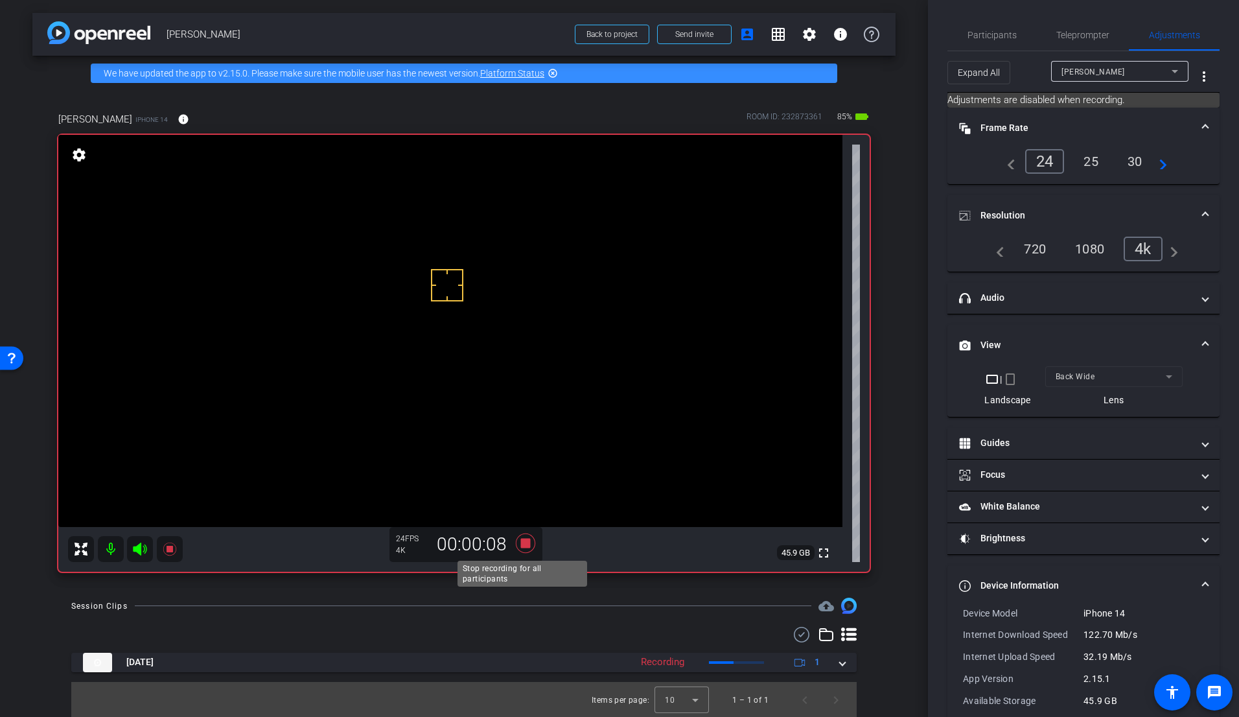
click at [522, 541] on icon at bounding box center [525, 542] width 19 height 19
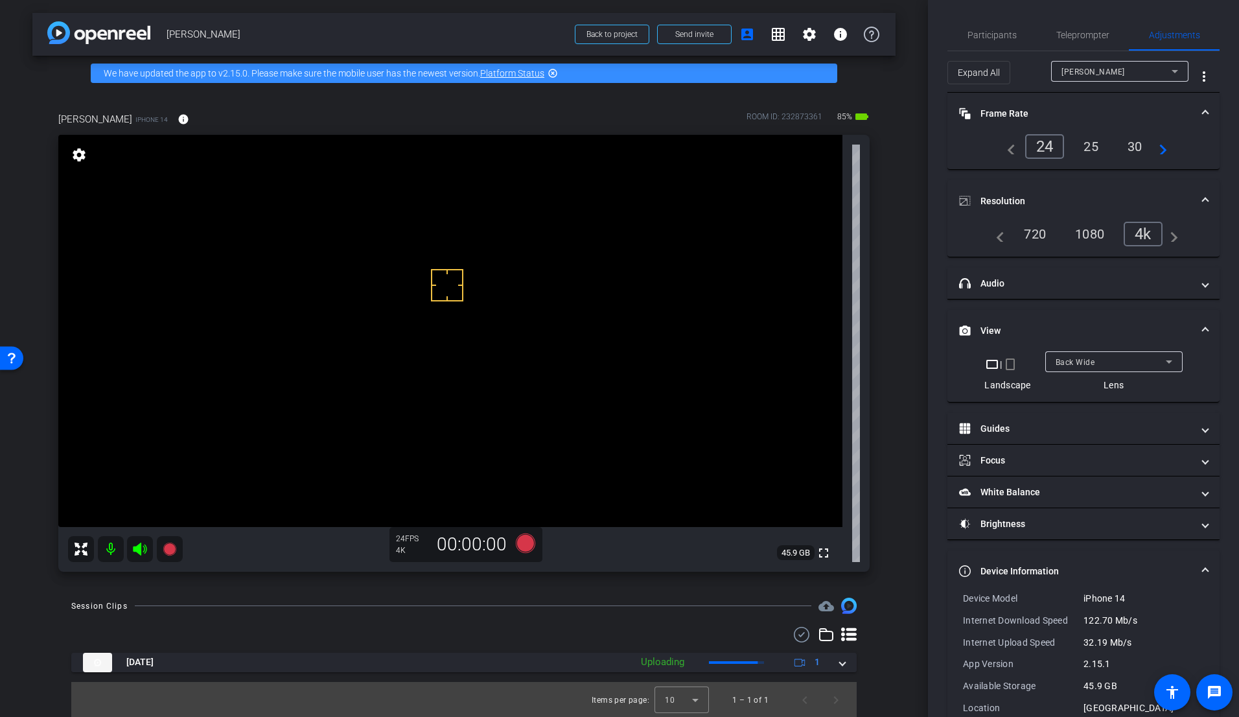
scroll to position [1, 0]
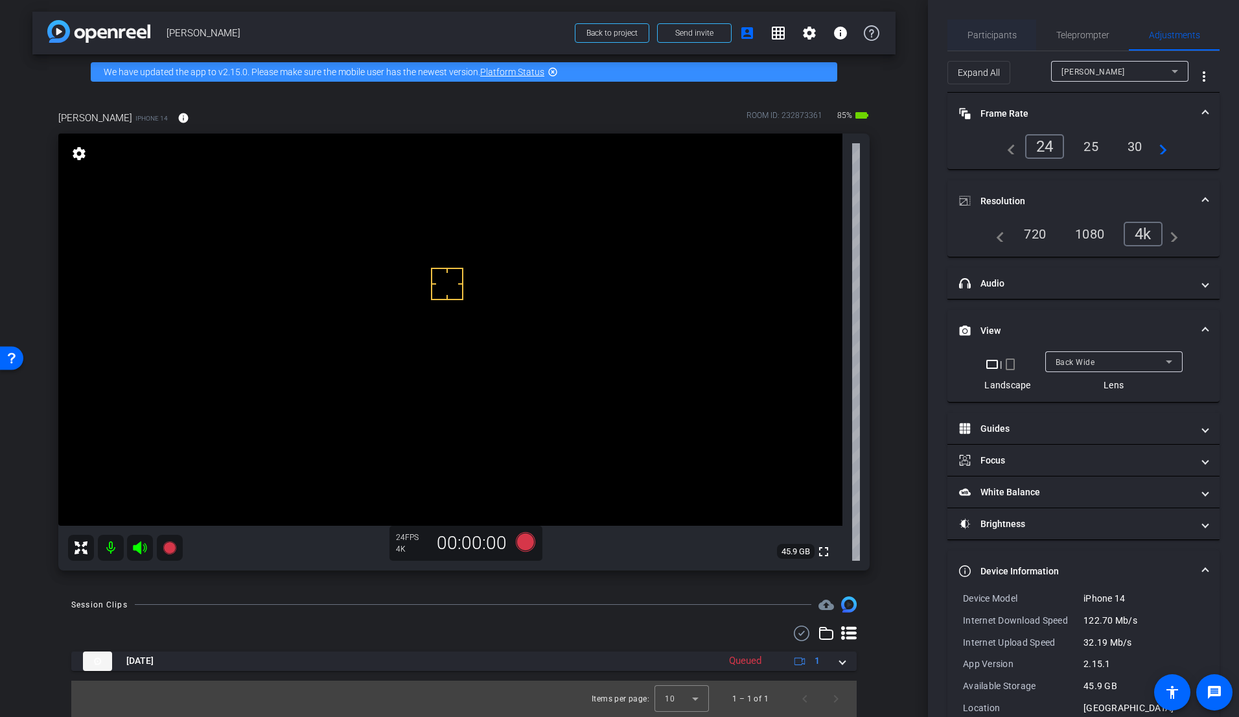
click at [981, 32] on span "Participants" at bounding box center [992, 34] width 49 height 9
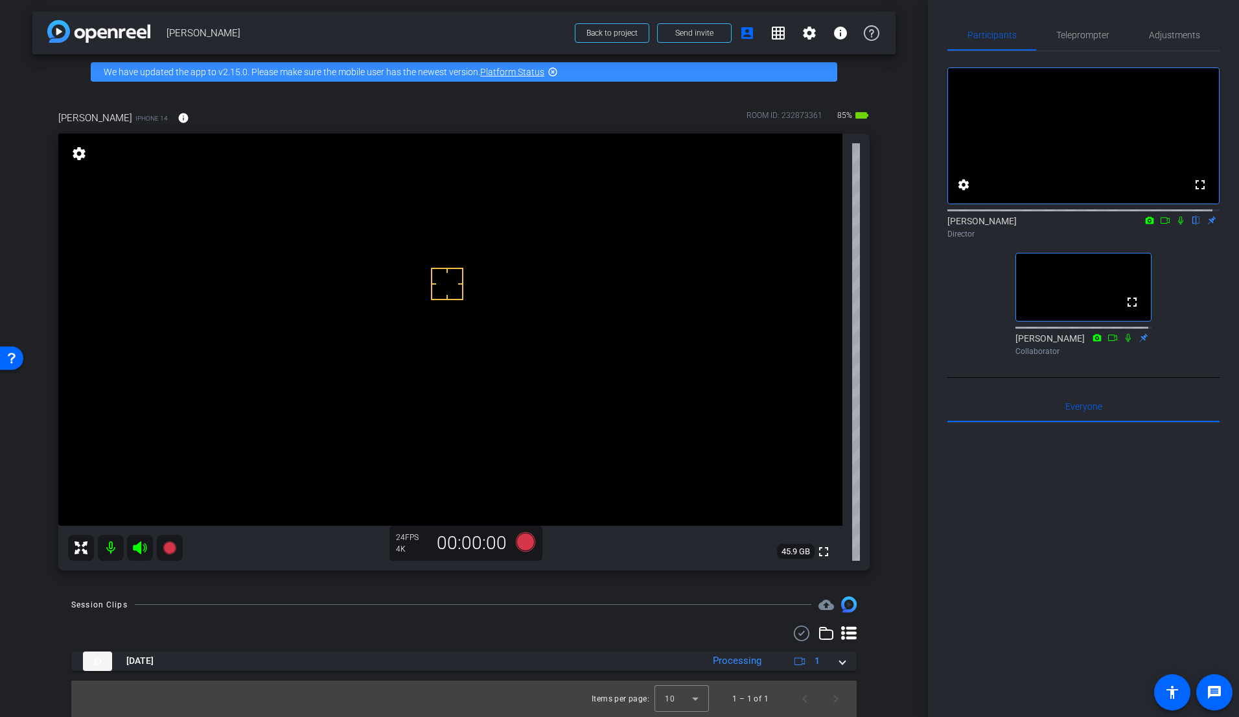
click at [1145, 225] on icon at bounding box center [1181, 220] width 10 height 9
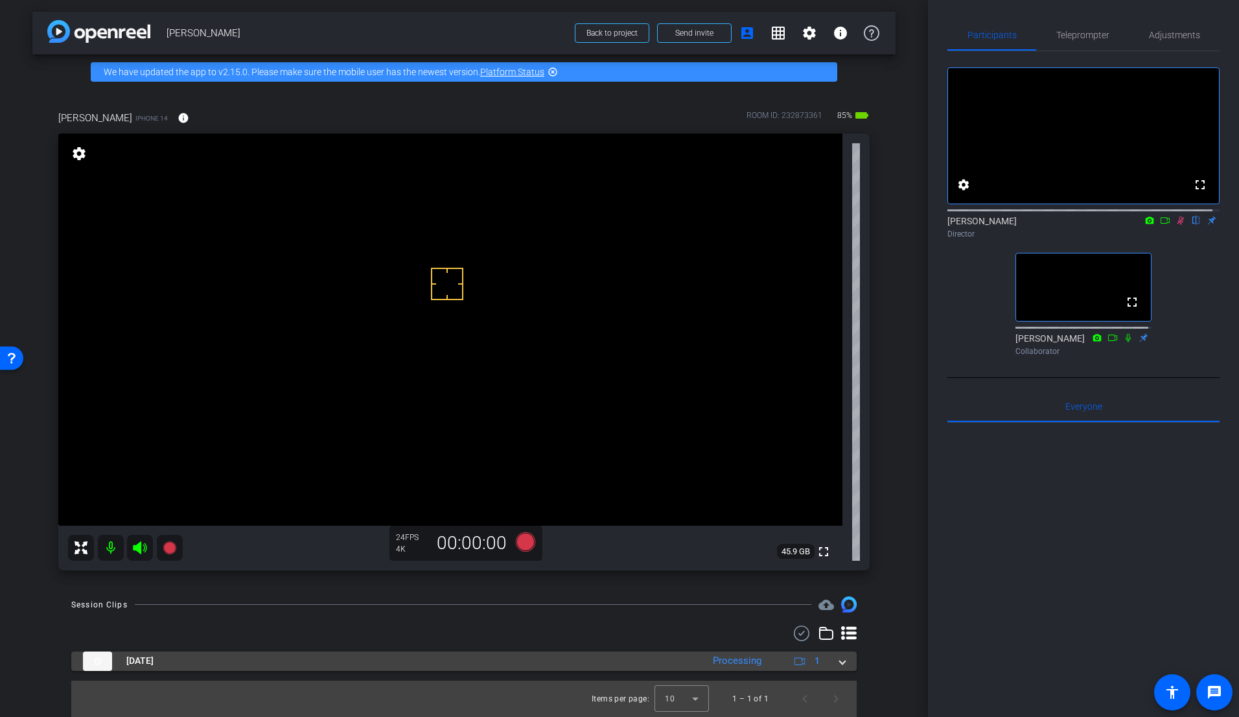
click at [830, 659] on div "[DATE] Processing 1" at bounding box center [461, 660] width 757 height 19
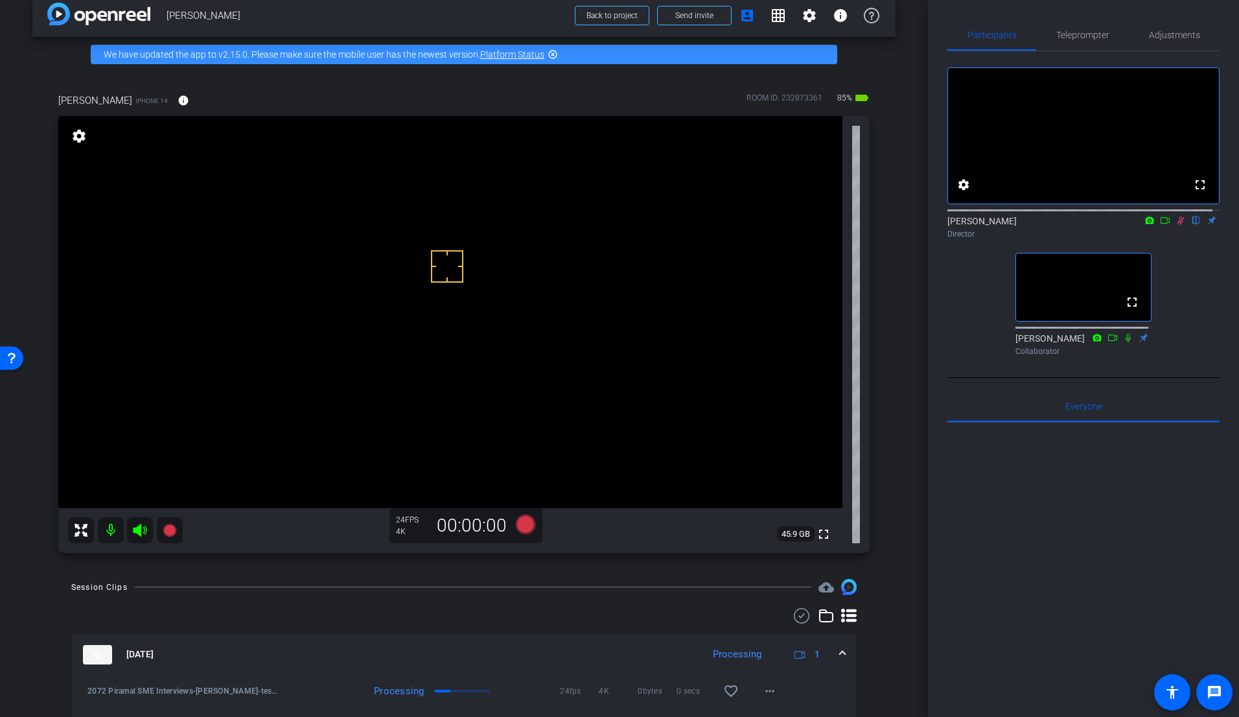
scroll to position [68, 0]
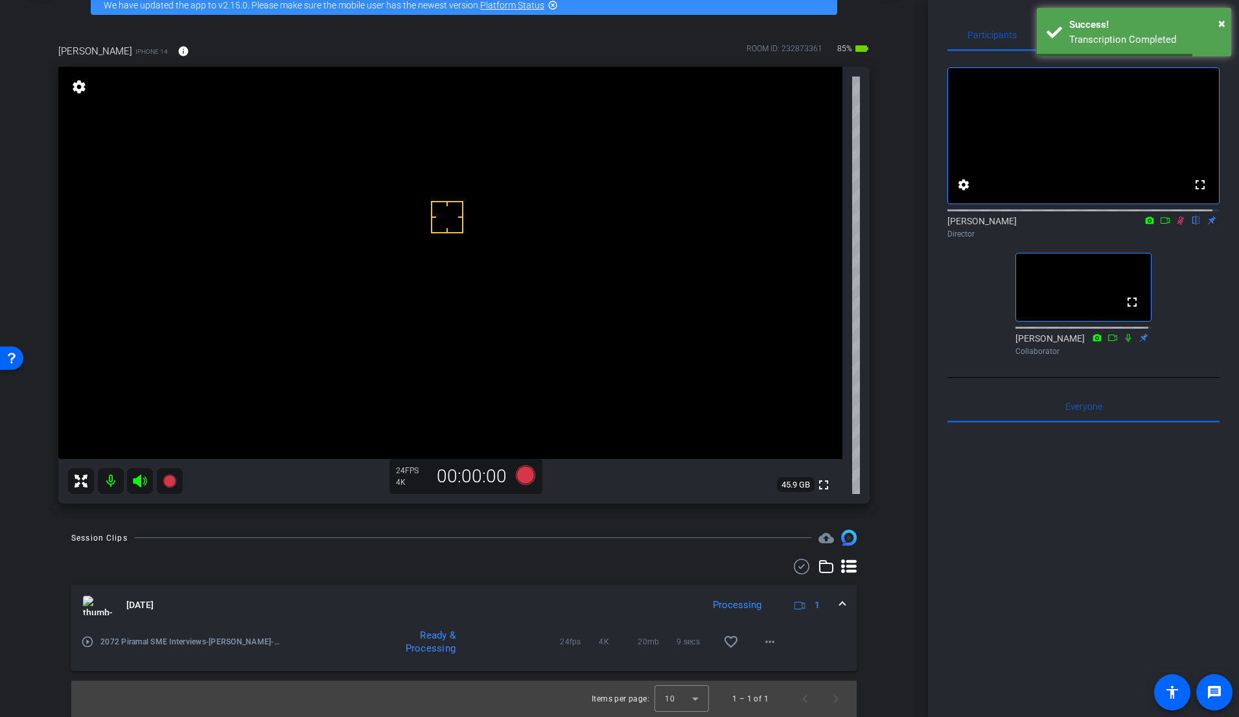
click at [84, 638] on mat-icon "play_circle_outline" at bounding box center [87, 641] width 13 height 13
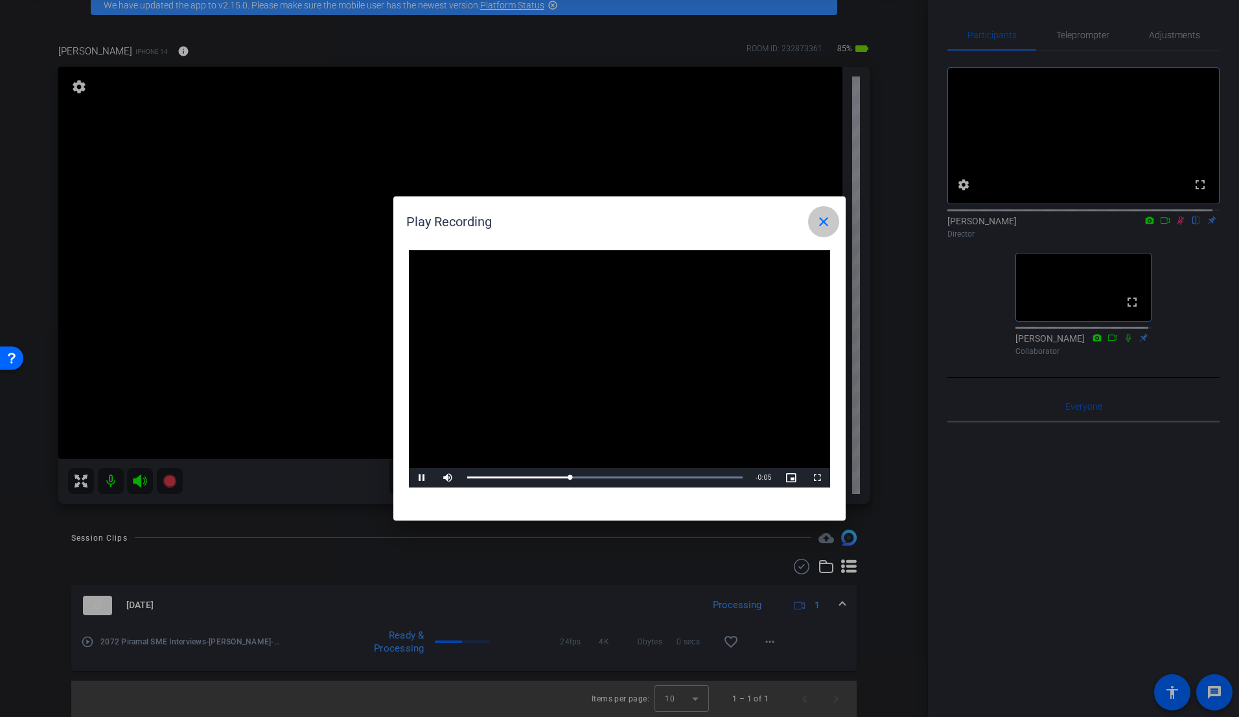
click at [824, 222] on mat-icon "close" at bounding box center [824, 222] width 16 height 16
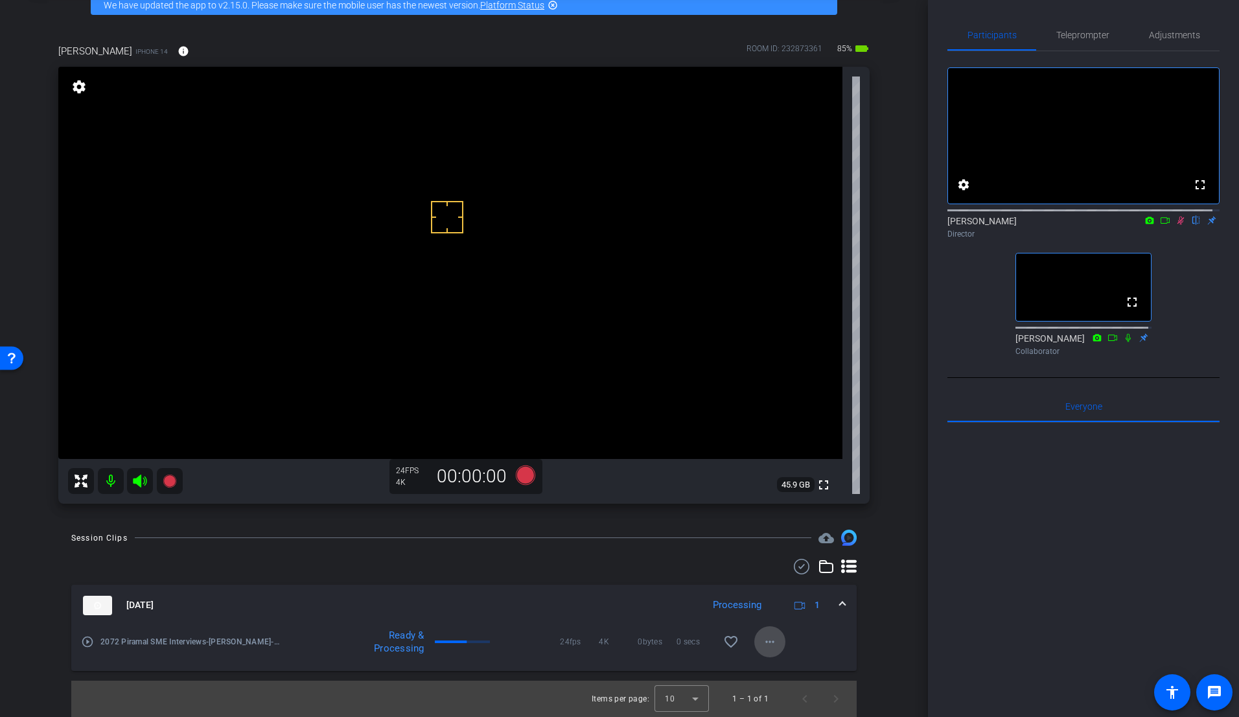
click at [762, 639] on mat-icon "more_horiz" at bounding box center [770, 642] width 16 height 16
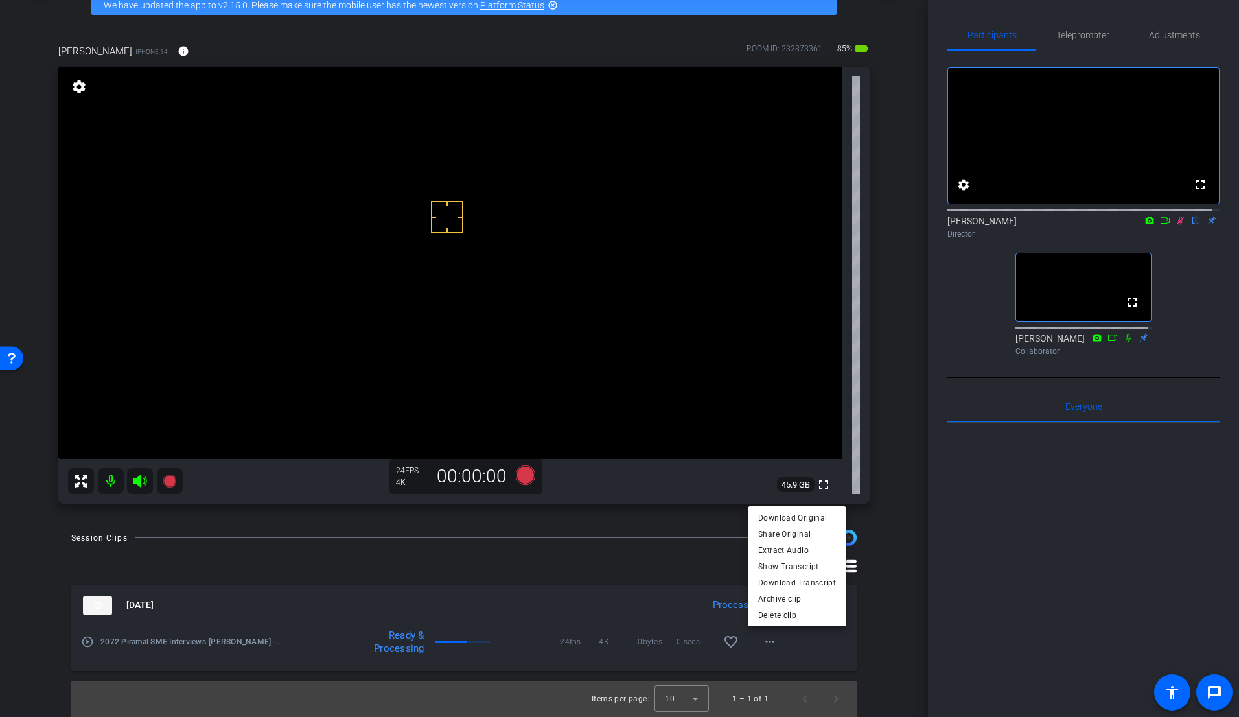
click at [942, 587] on div at bounding box center [619, 358] width 1239 height 717
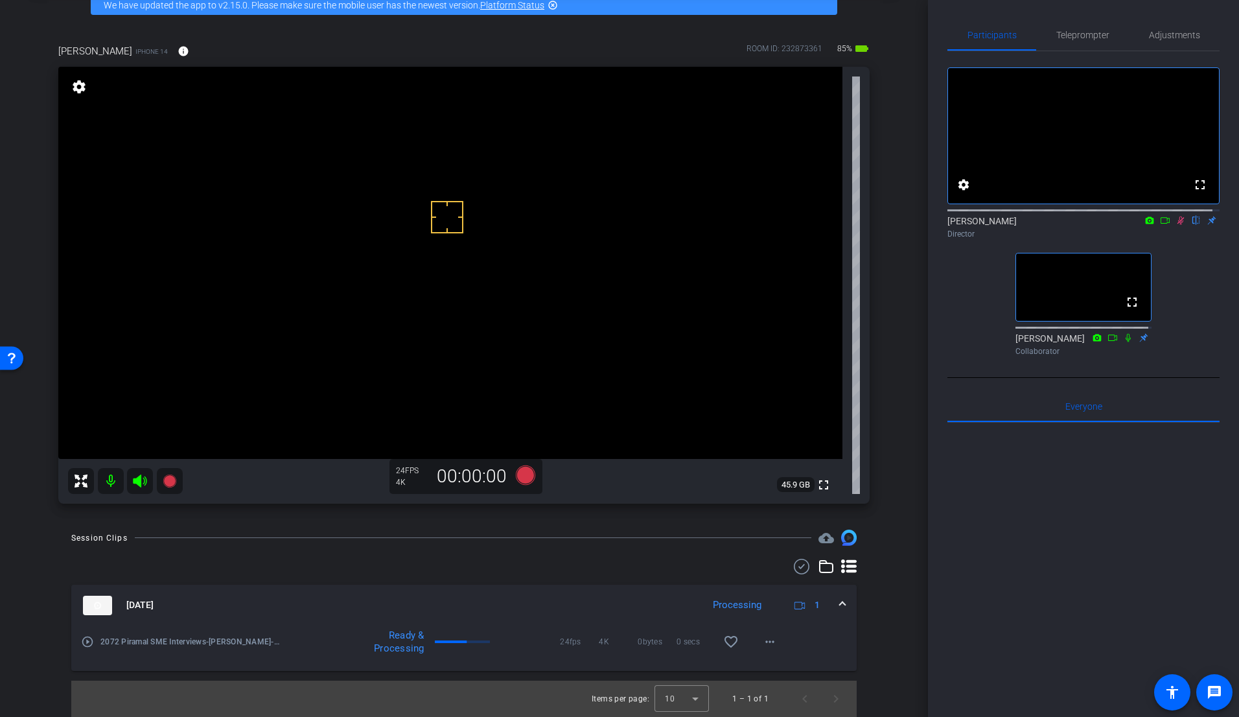
click at [1145, 225] on icon at bounding box center [1181, 220] width 7 height 8
click at [1145, 225] on icon at bounding box center [1181, 220] width 10 height 9
click at [754, 640] on span at bounding box center [769, 641] width 31 height 31
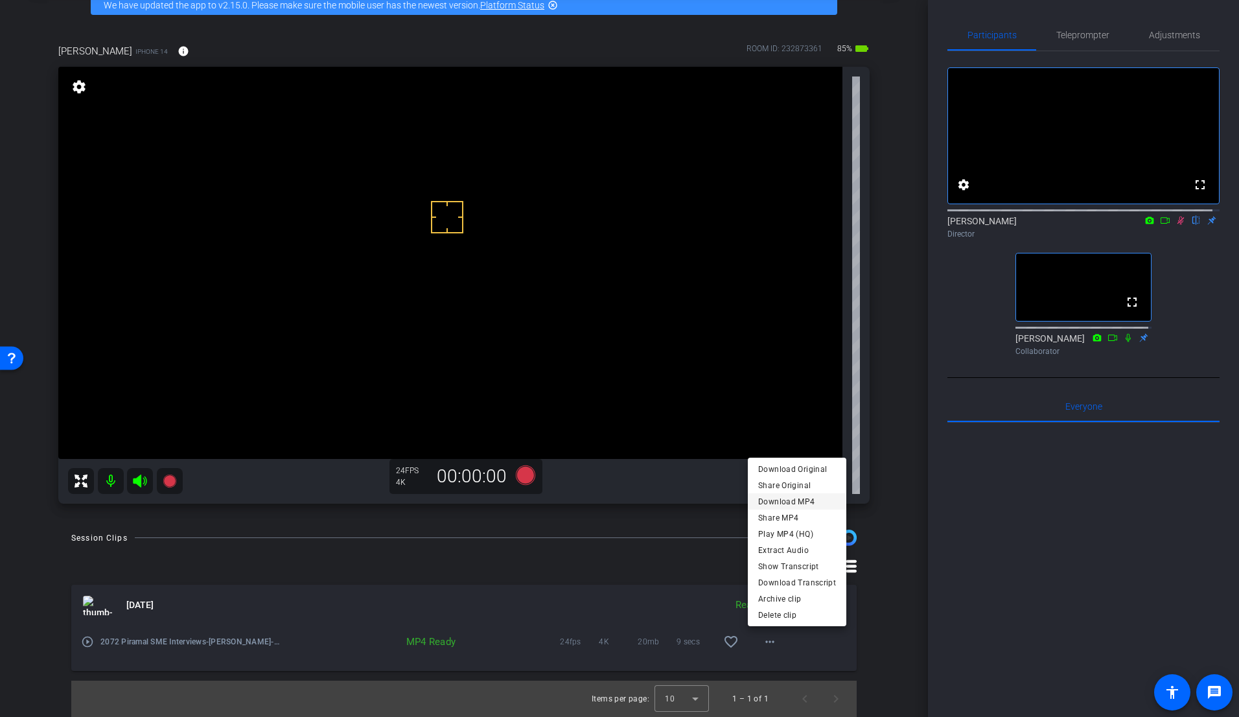
click at [789, 500] on span "Download MP4" at bounding box center [797, 501] width 78 height 16
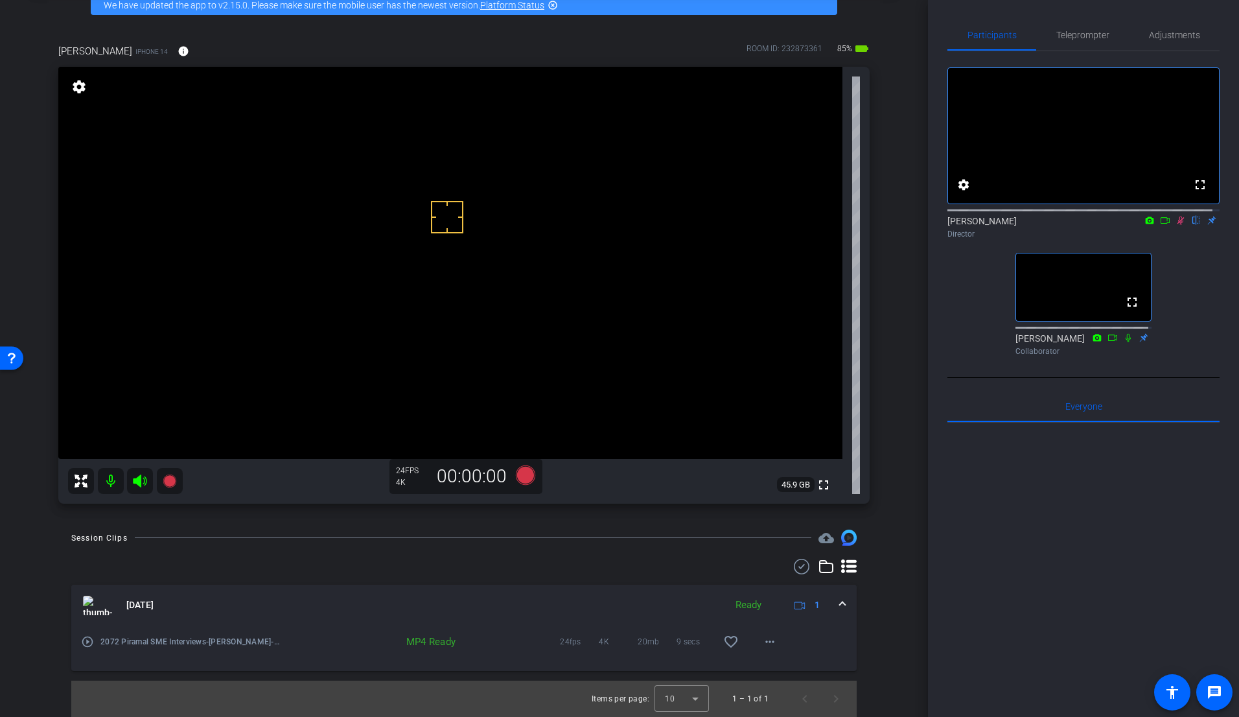
click at [1145, 225] on icon at bounding box center [1181, 220] width 7 height 8
click at [416, 232] on video at bounding box center [450, 263] width 784 height 392
click at [428, 211] on video at bounding box center [450, 263] width 784 height 392
click at [520, 467] on icon at bounding box center [525, 474] width 31 height 23
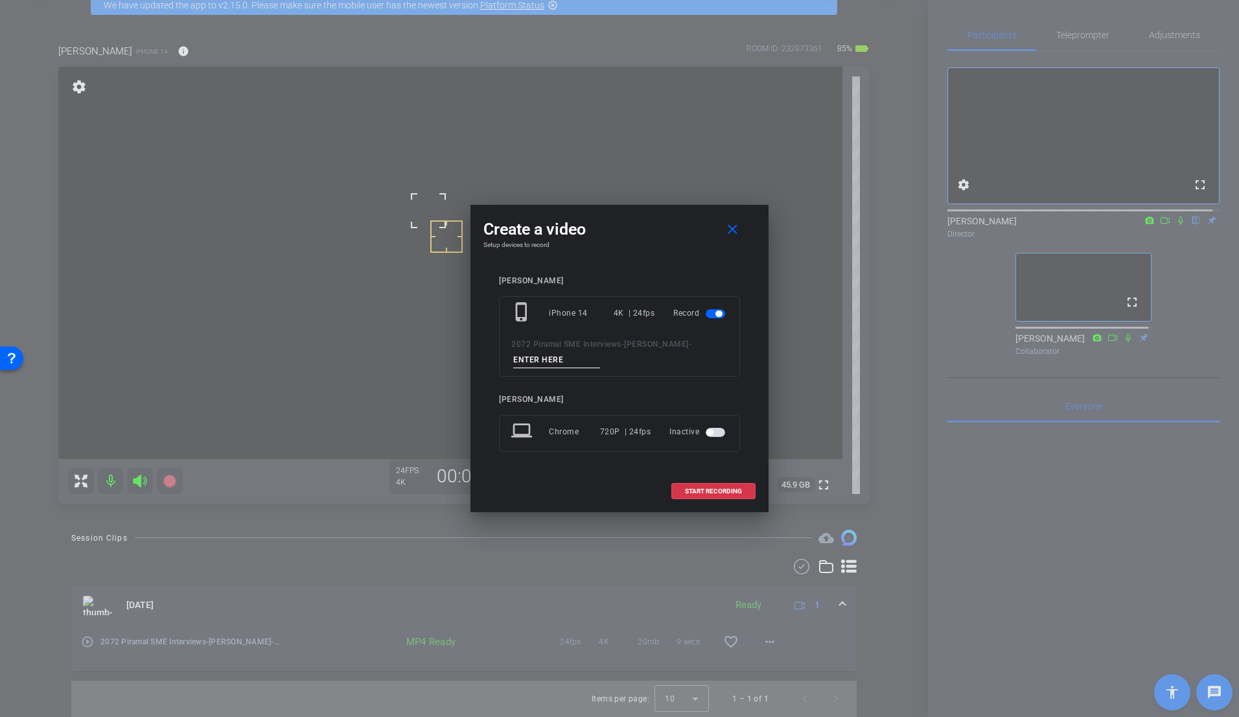
drag, startPoint x: 567, startPoint y: 362, endPoint x: 486, endPoint y: 360, distance: 80.4
click at [486, 360] on div "[PERSON_NAME] phone_iphone iPhone 14 4K | 24fps Record 2072 Piramal SME Intervi…" at bounding box center [620, 373] width 272 height 220
type input "T1"
click at [725, 488] on span "START RECORDING" at bounding box center [713, 491] width 57 height 6
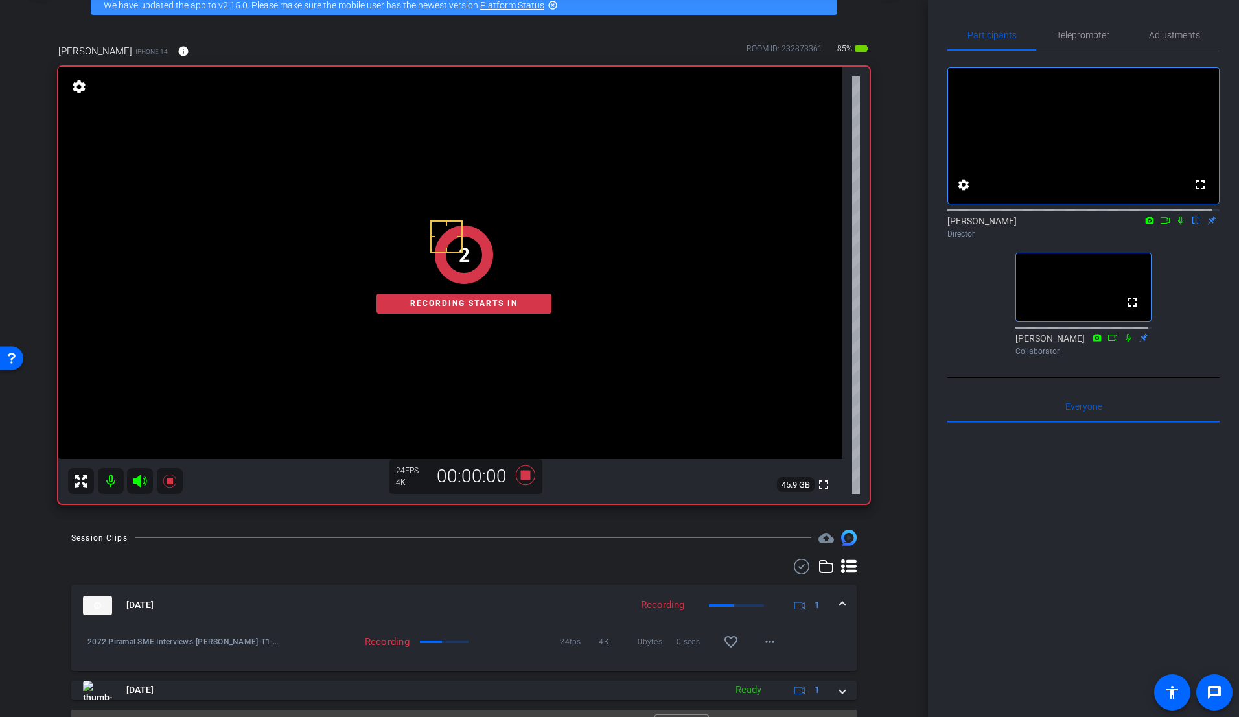
click at [1071, 536] on div at bounding box center [1084, 583] width 272 height 321
click at [1145, 225] on icon at bounding box center [1180, 220] width 5 height 8
click at [1145, 225] on icon at bounding box center [1165, 220] width 10 height 9
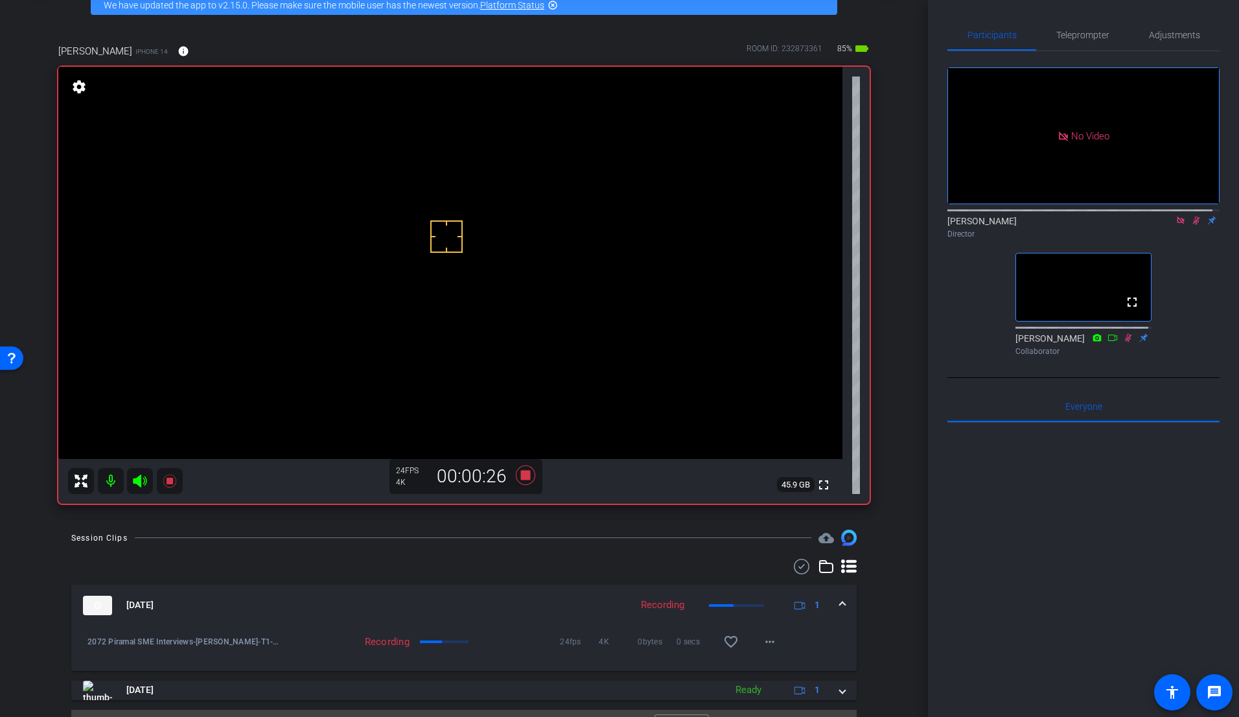
click at [1145, 225] on icon at bounding box center [1196, 220] width 10 height 9
click at [1145, 225] on icon at bounding box center [1196, 220] width 7 height 8
click at [1145, 225] on icon at bounding box center [1196, 220] width 10 height 9
click at [1145, 225] on icon at bounding box center [1196, 220] width 7 height 8
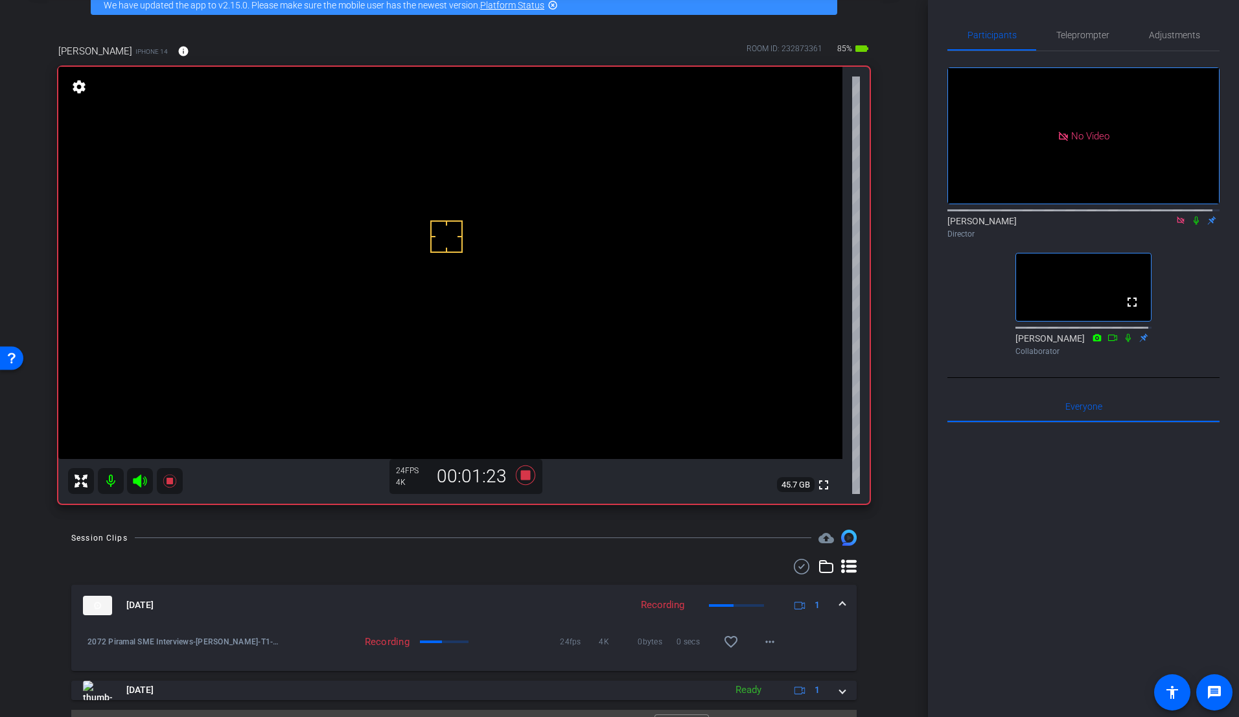
click at [1145, 225] on icon at bounding box center [1196, 220] width 5 height 8
click at [1145, 592] on div at bounding box center [1084, 583] width 272 height 321
click at [456, 246] on div at bounding box center [446, 236] width 32 height 32
click at [436, 256] on video at bounding box center [450, 263] width 784 height 392
click at [1145, 257] on div "No Video [PERSON_NAME] Director fullscreen [PERSON_NAME] Collaborator" at bounding box center [1084, 206] width 272 height 310
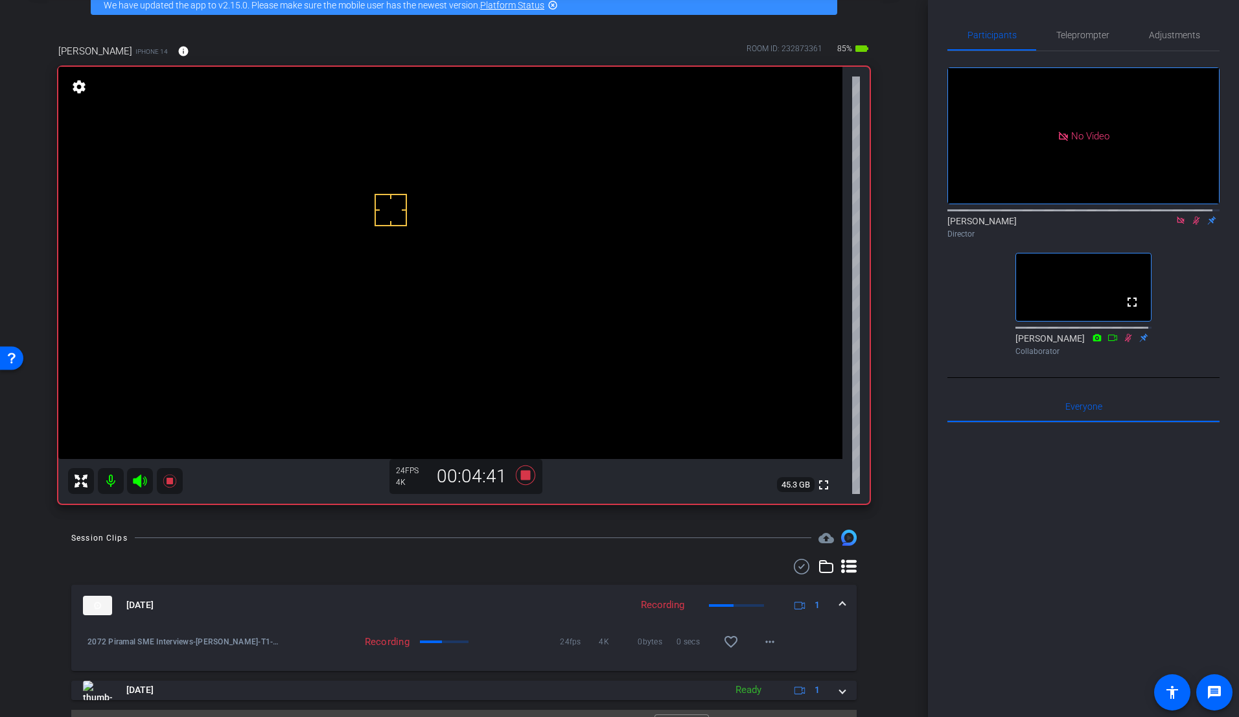
click at [1145, 285] on div "No Video [PERSON_NAME] Director fullscreen [PERSON_NAME] Collaborator" at bounding box center [1084, 206] width 272 height 310
click at [1145, 225] on icon at bounding box center [1196, 220] width 10 height 9
click at [428, 265] on video at bounding box center [450, 263] width 784 height 392
click at [425, 258] on div at bounding box center [428, 265] width 32 height 32
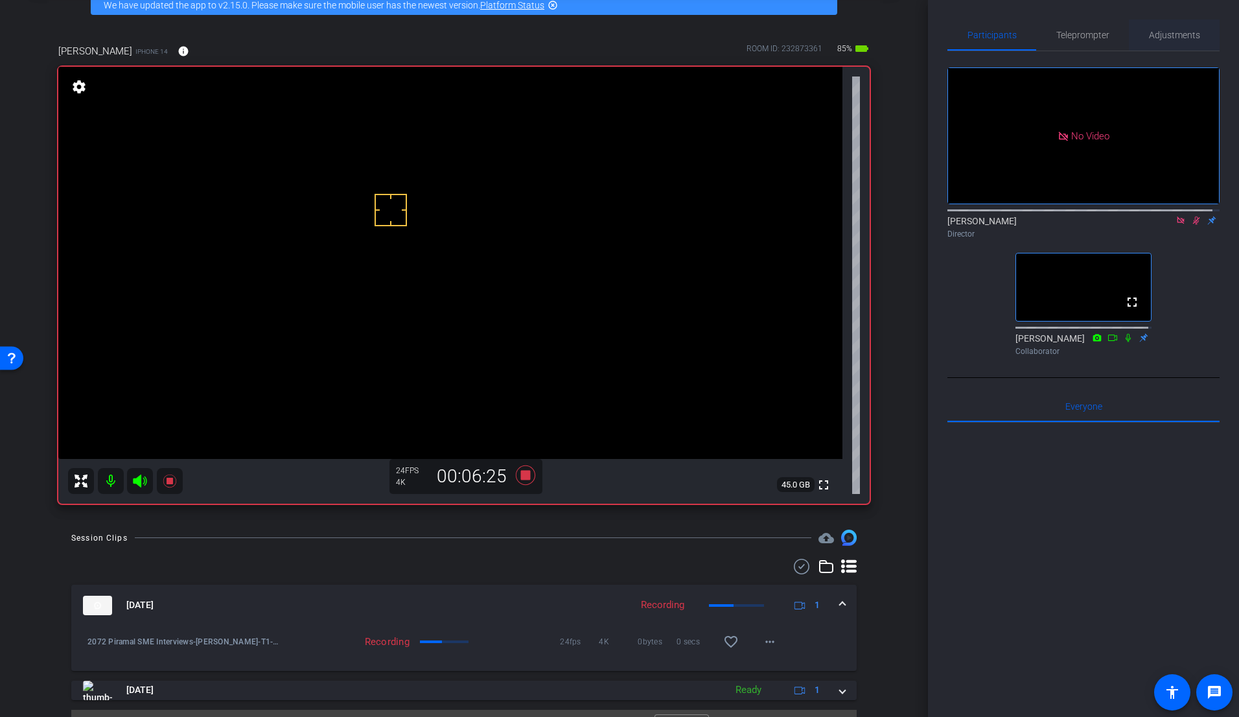
click at [1145, 34] on span "Adjustments" at bounding box center [1174, 34] width 51 height 9
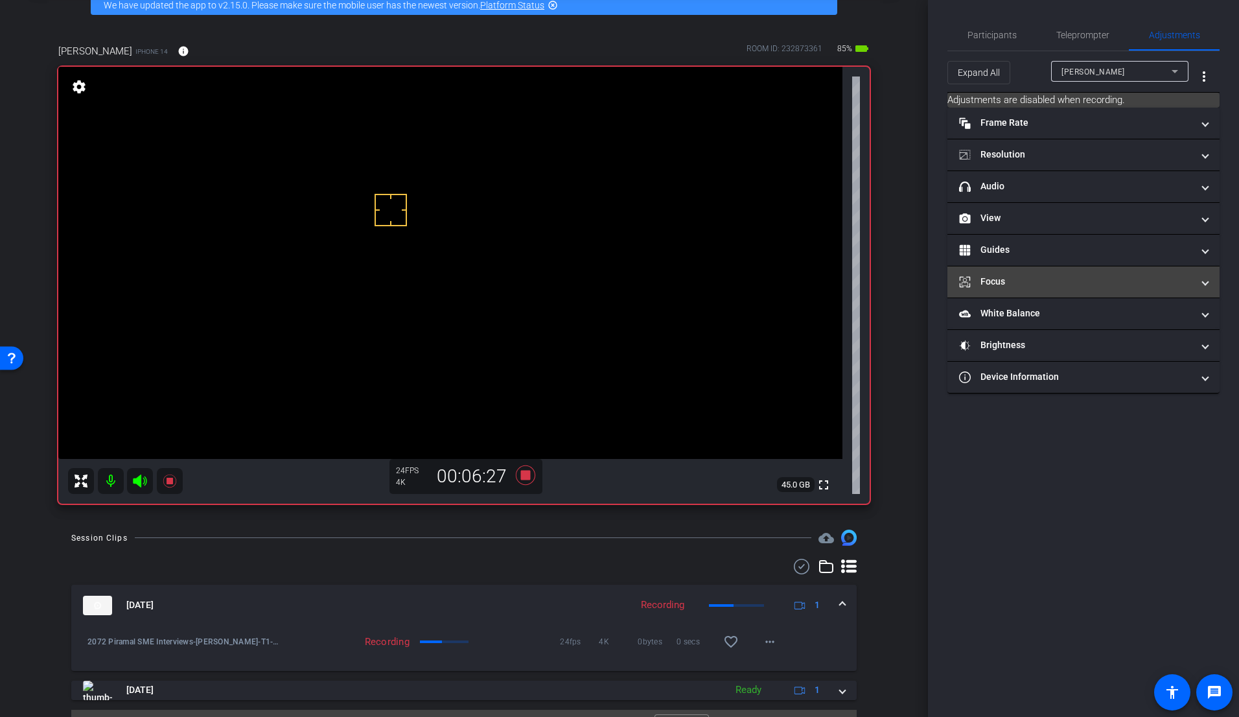
click at [1025, 277] on mat-panel-title "Focus" at bounding box center [1075, 282] width 233 height 14
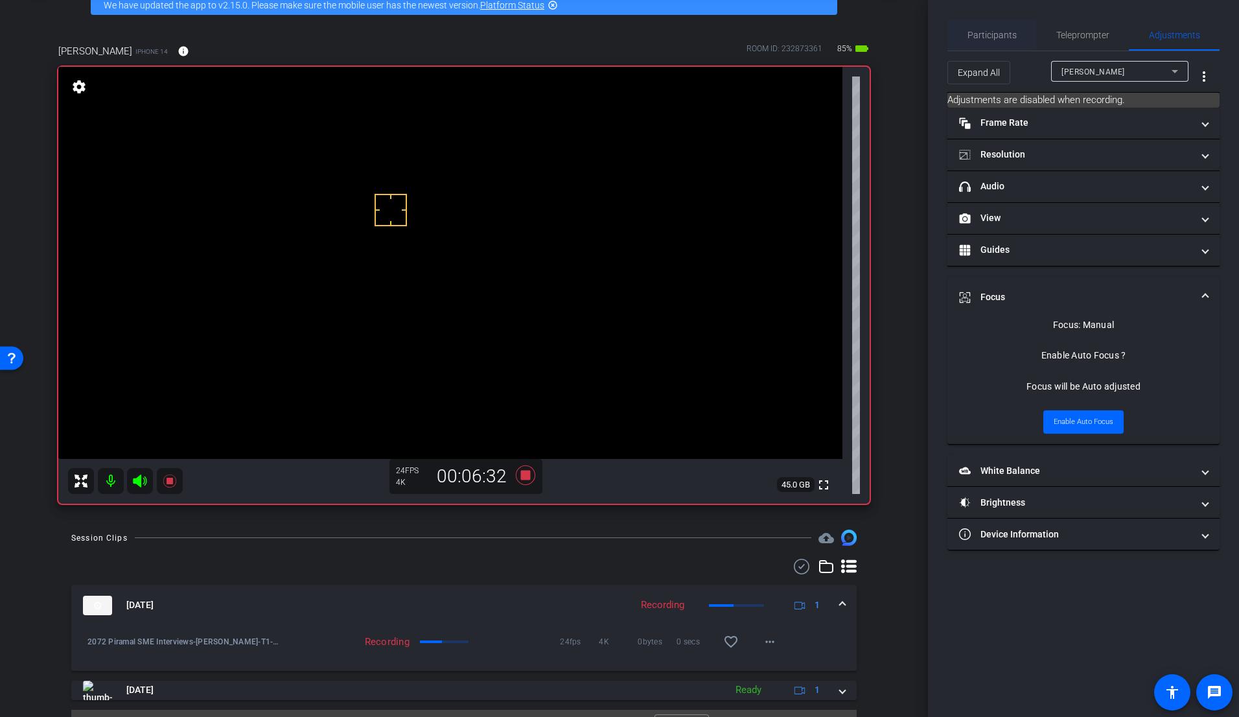
click at [981, 41] on span "Participants" at bounding box center [992, 34] width 49 height 31
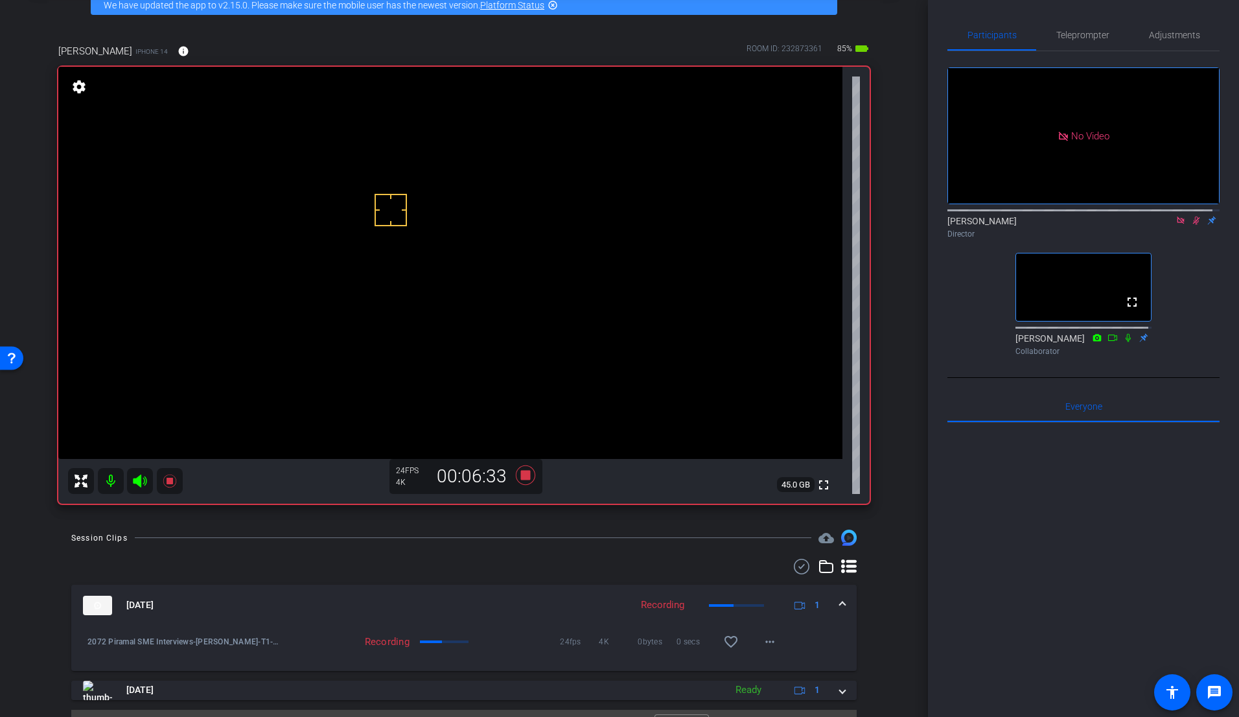
click at [1145, 216] on icon at bounding box center [1196, 220] width 10 height 9
click at [1145, 228] on div "No Video [PERSON_NAME] Director fullscreen [PERSON_NAME] Collaborator" at bounding box center [1084, 206] width 272 height 310
click at [1145, 216] on icon at bounding box center [1196, 220] width 7 height 8
click at [1145, 216] on icon at bounding box center [1196, 220] width 5 height 8
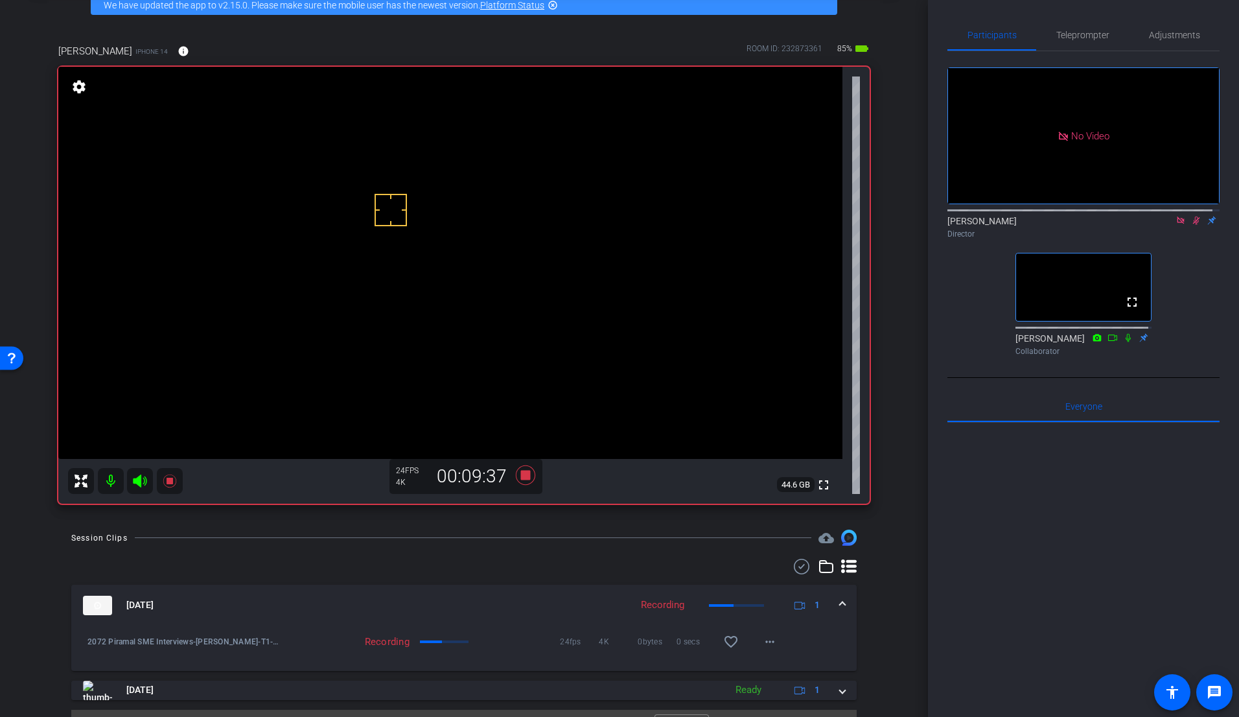
click at [1145, 216] on icon at bounding box center [1196, 220] width 10 height 9
click at [1145, 216] on icon at bounding box center [1196, 220] width 5 height 8
click at [1145, 216] on icon at bounding box center [1196, 220] width 7 height 8
click at [521, 479] on icon at bounding box center [525, 474] width 19 height 19
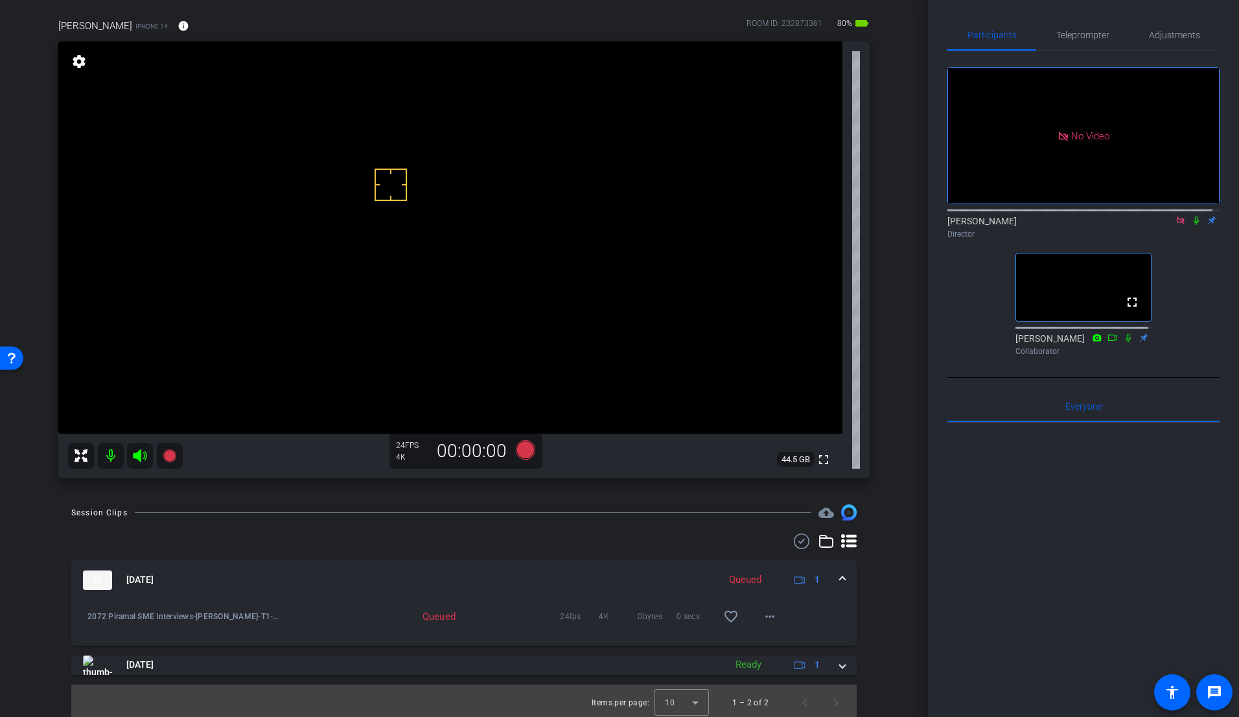
scroll to position [97, 0]
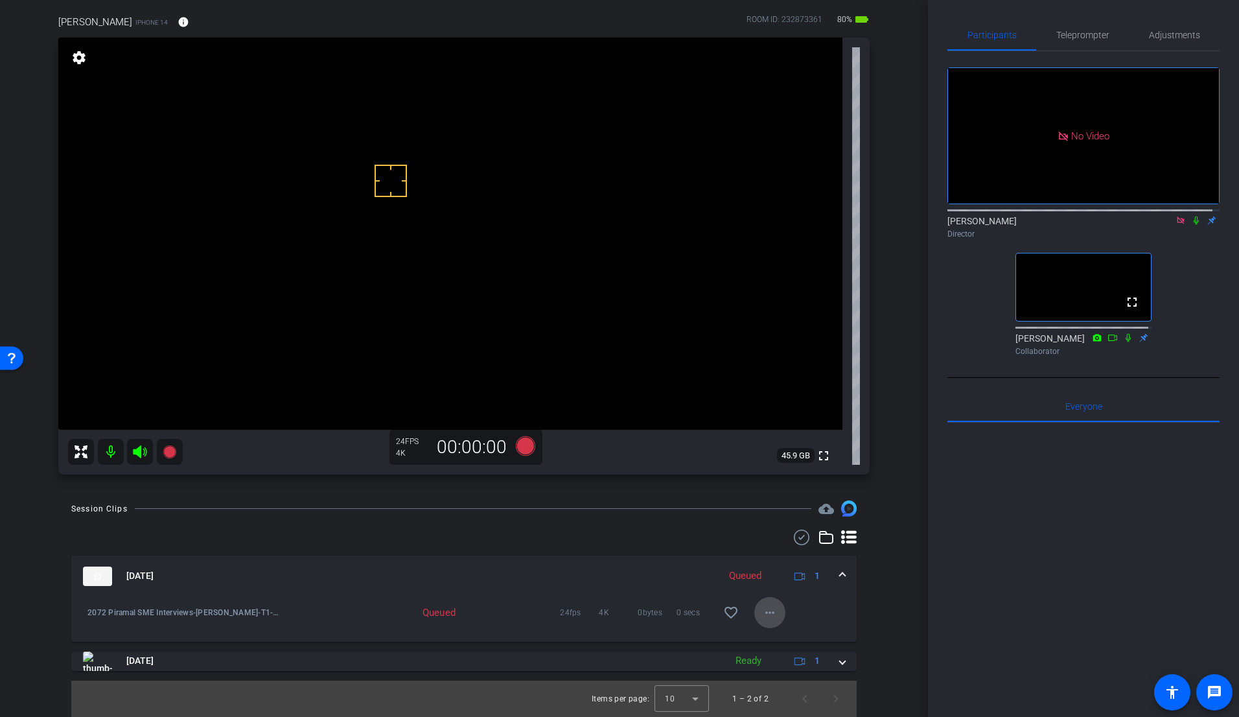
click at [766, 613] on mat-icon "more_horiz" at bounding box center [770, 613] width 16 height 16
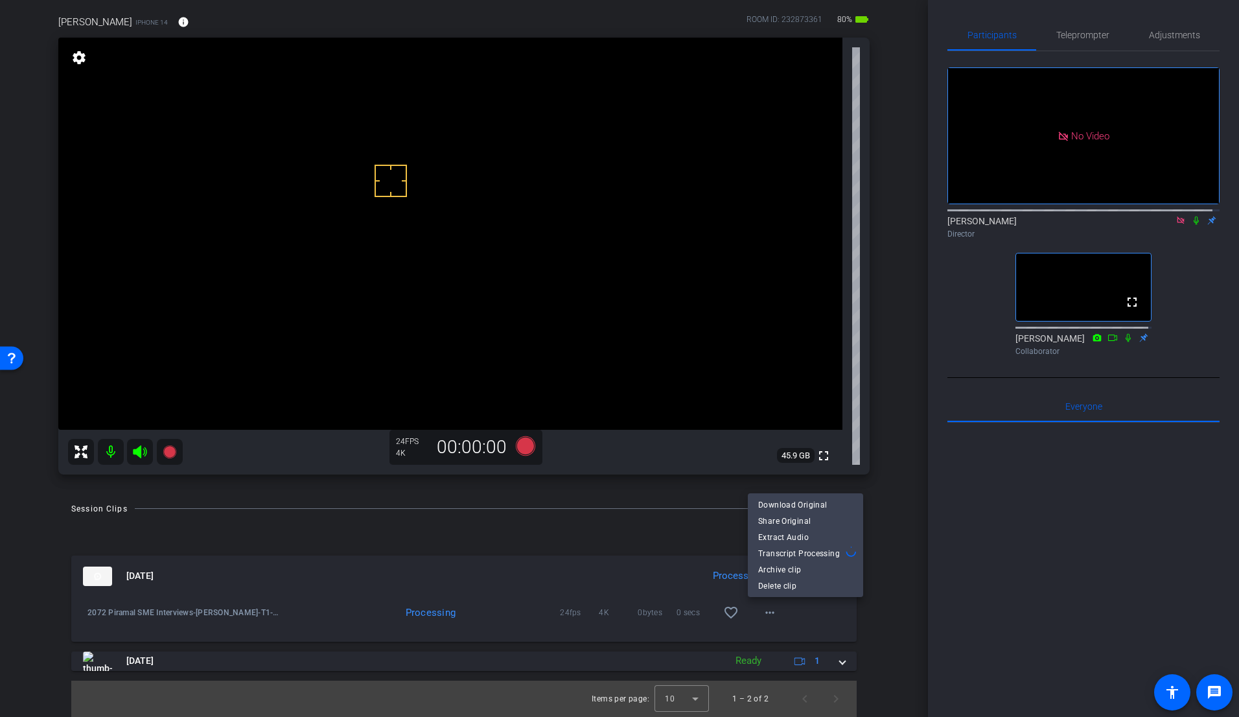
click at [986, 580] on div at bounding box center [619, 358] width 1239 height 717
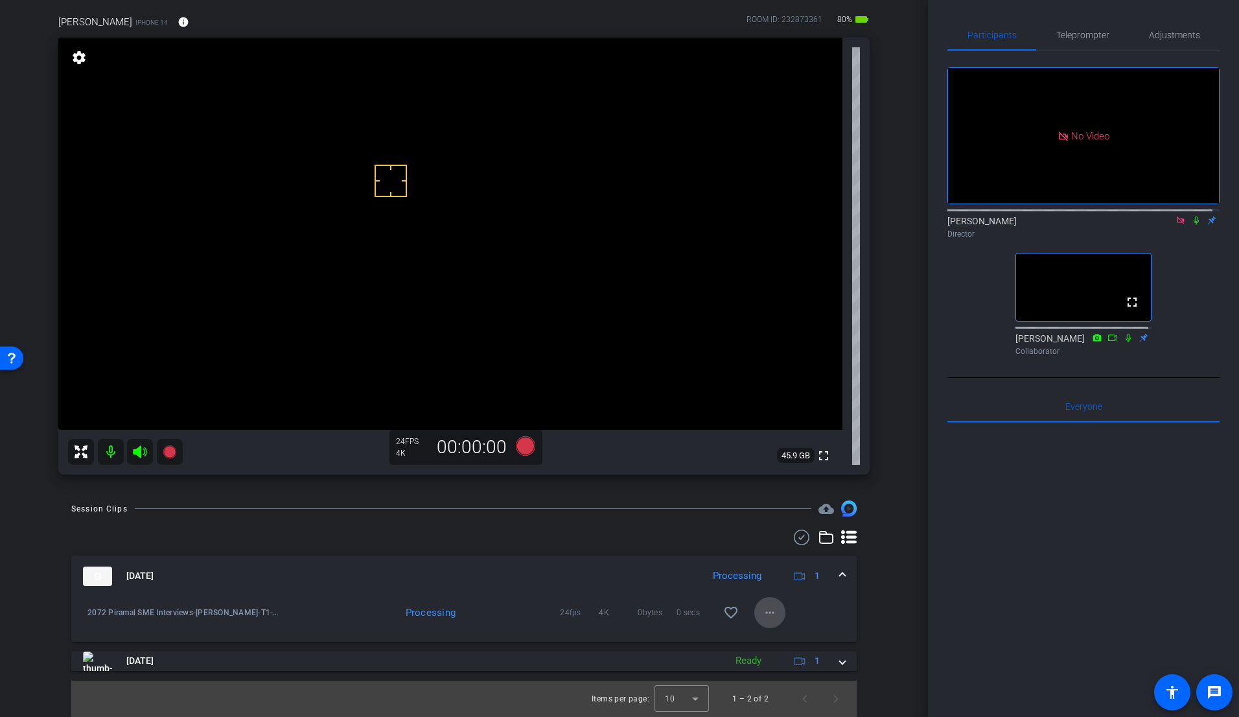
click at [764, 612] on mat-icon "more_horiz" at bounding box center [770, 613] width 16 height 16
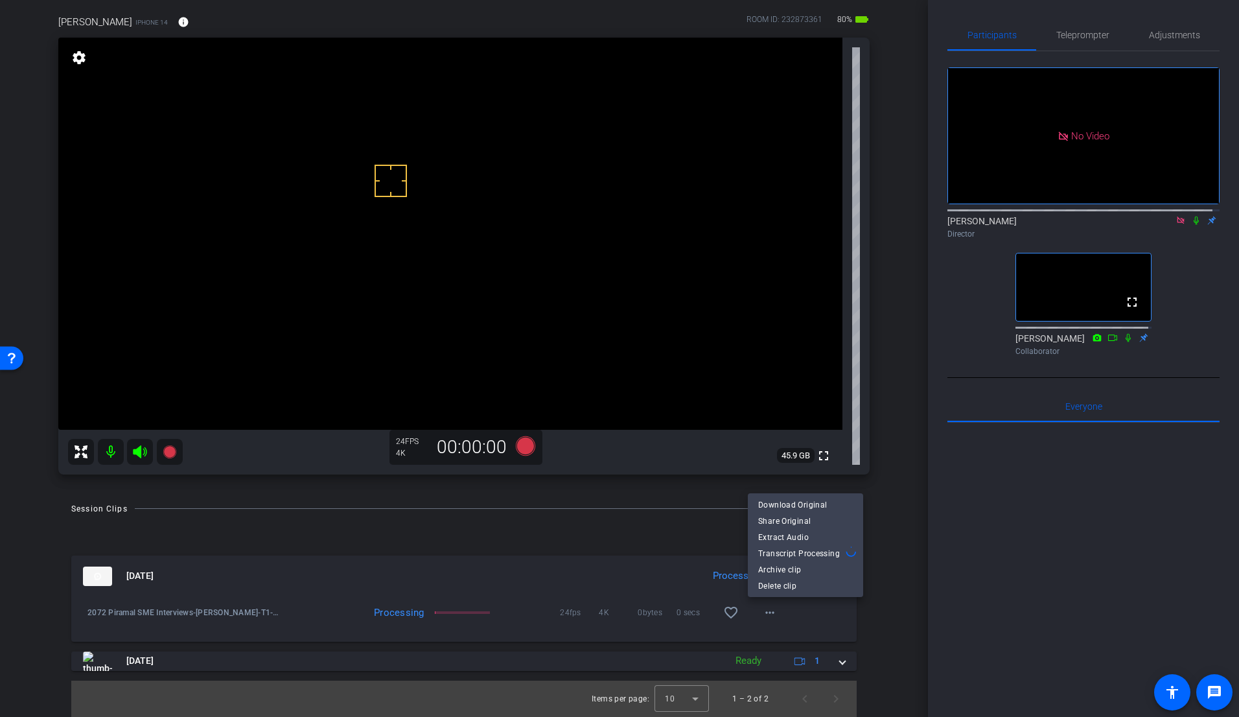
click at [883, 526] on div at bounding box center [619, 358] width 1239 height 717
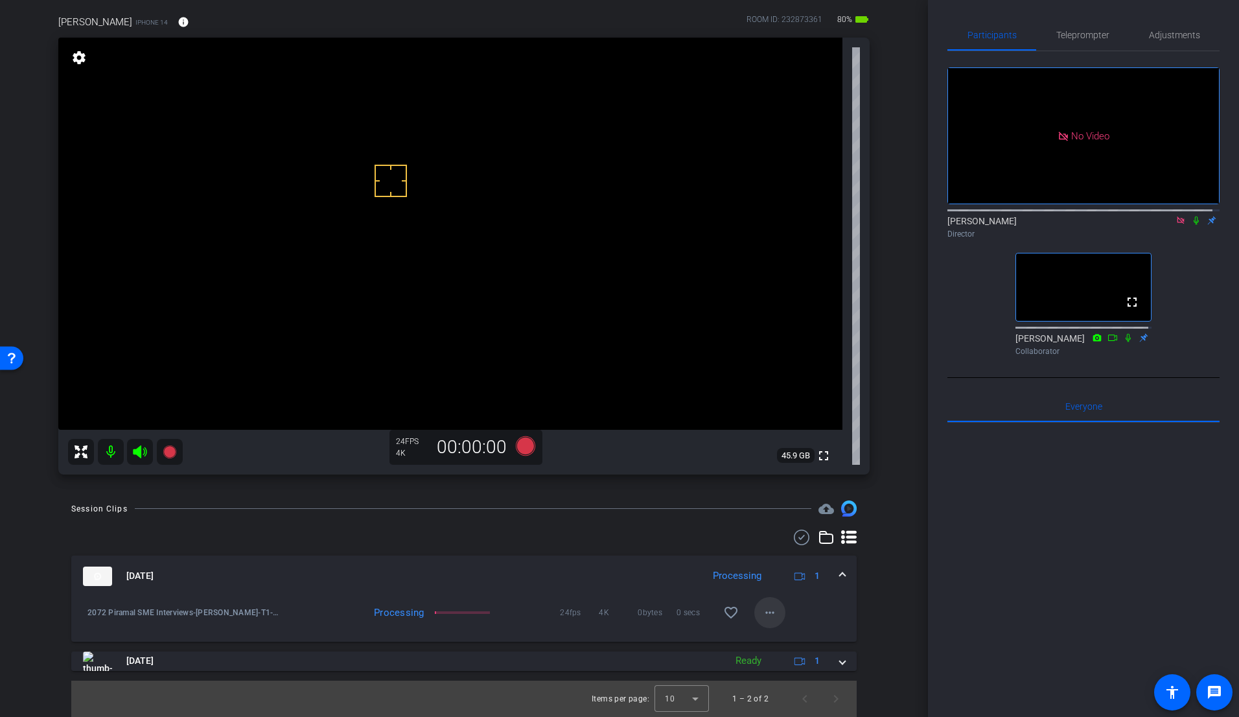
click at [767, 613] on mat-icon "more_horiz" at bounding box center [770, 613] width 16 height 16
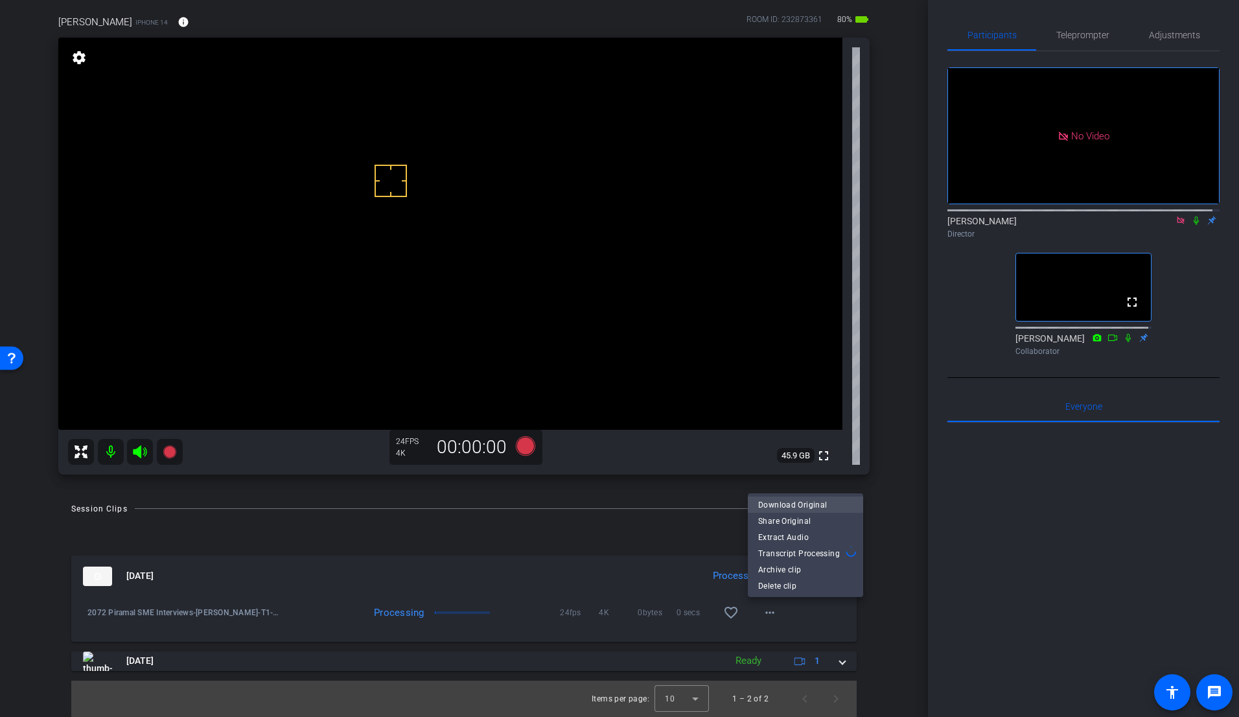
click at [795, 504] on span "Download Original" at bounding box center [805, 505] width 95 height 16
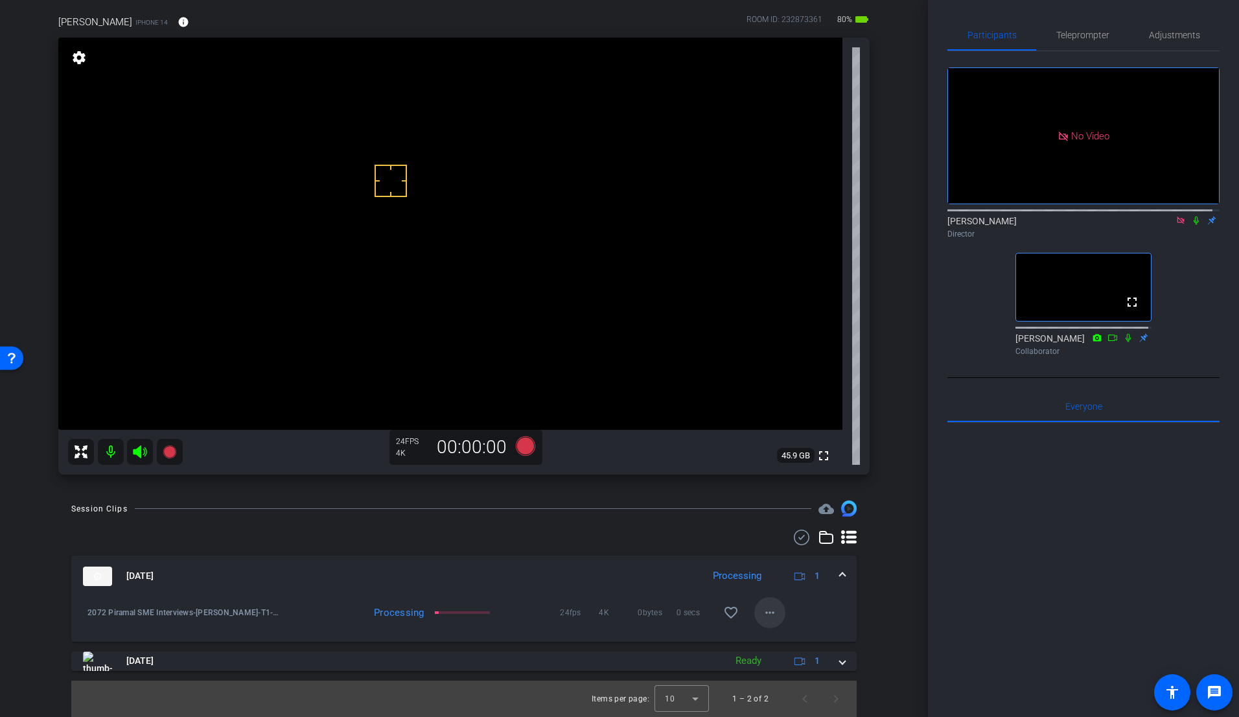
click at [762, 609] on mat-icon "more_horiz" at bounding box center [770, 613] width 16 height 16
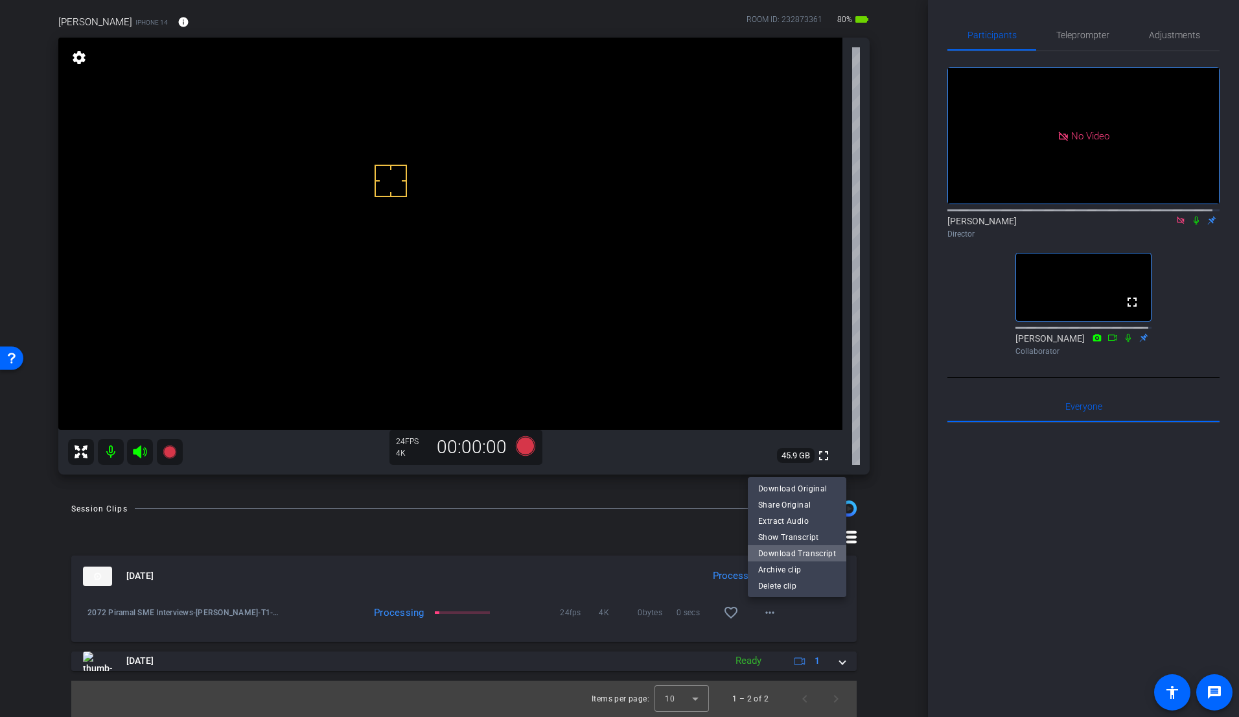
click at [823, 555] on span "Download Transcript" at bounding box center [797, 553] width 78 height 16
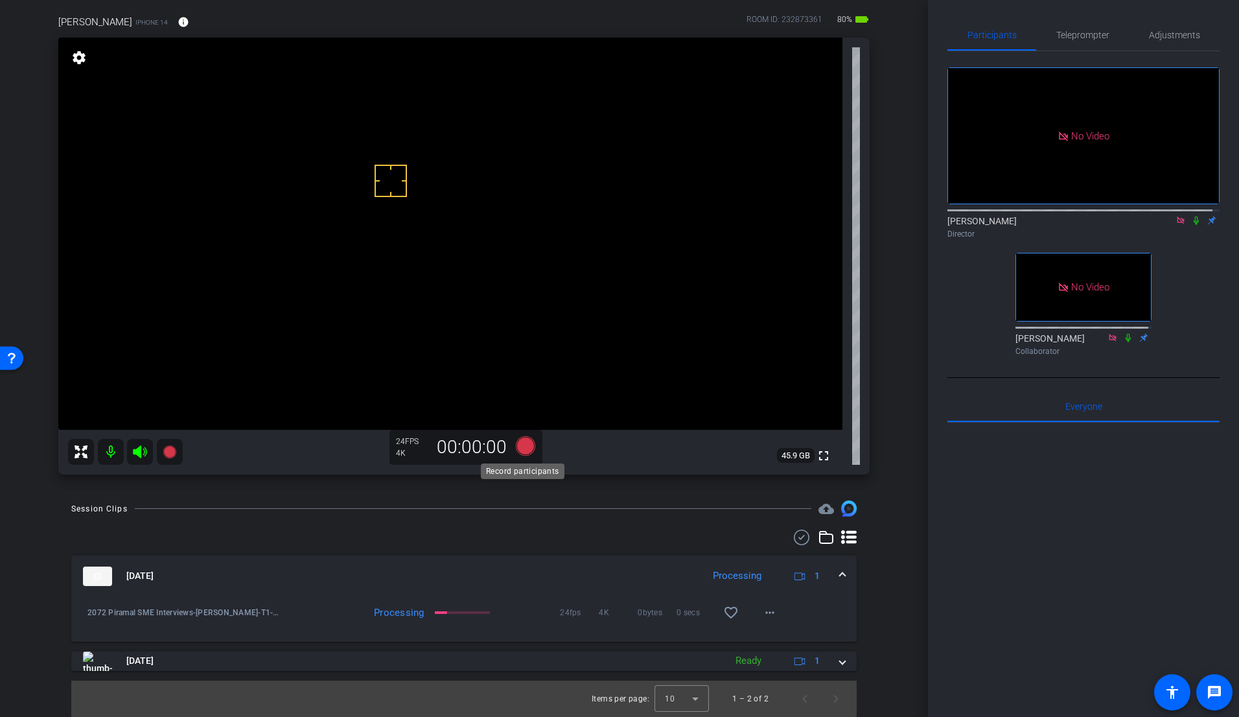
click at [518, 442] on icon at bounding box center [525, 445] width 19 height 19
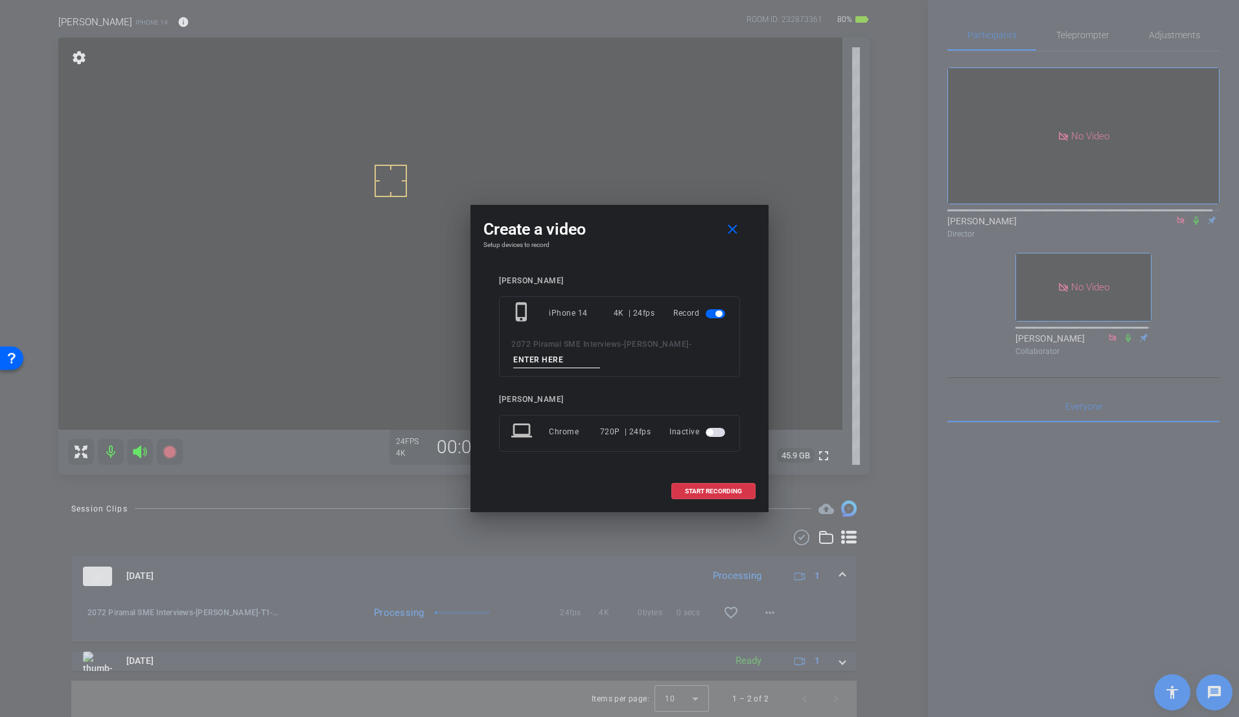
click at [543, 360] on input at bounding box center [556, 360] width 87 height 16
type input "T2"
click at [692, 491] on span "START RECORDING" at bounding box center [713, 491] width 57 height 6
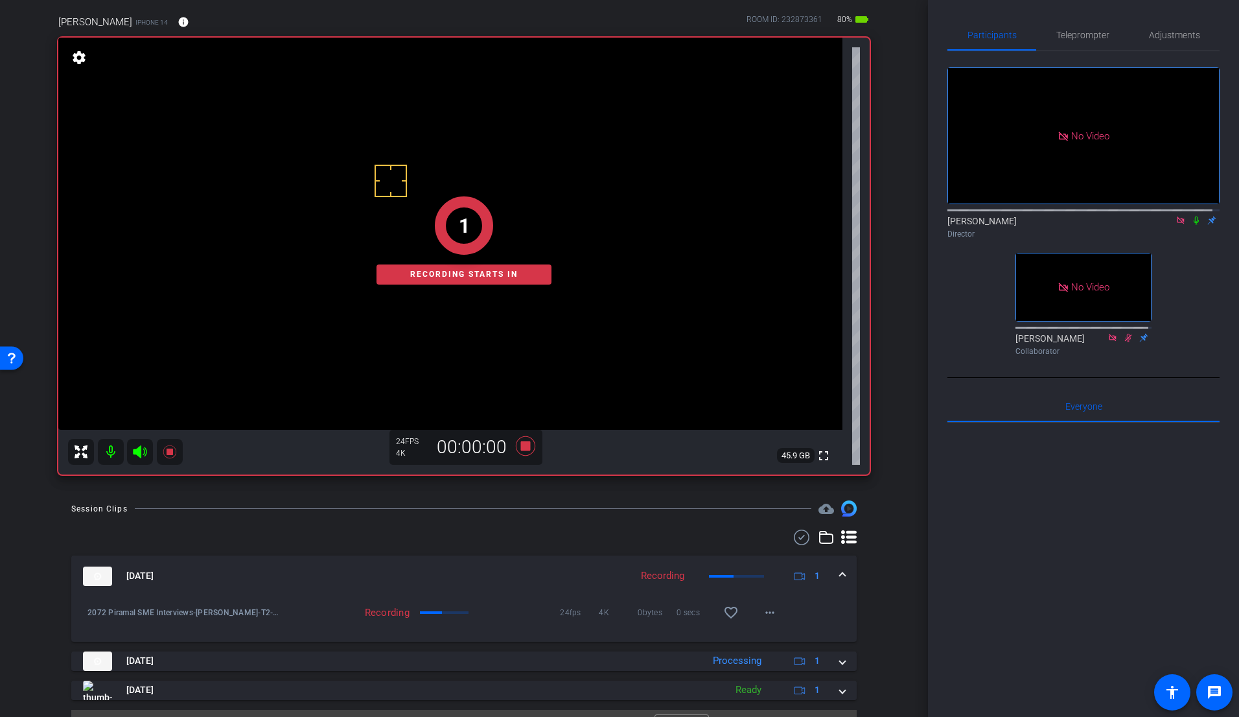
click at [1145, 233] on div "No Video [PERSON_NAME] Director No Video [PERSON_NAME] Collaborator" at bounding box center [1084, 206] width 272 height 310
click at [1145, 216] on icon at bounding box center [1196, 220] width 5 height 8
click at [1145, 216] on icon at bounding box center [1196, 220] width 7 height 8
click at [1145, 216] on icon at bounding box center [1196, 220] width 5 height 8
click at [432, 221] on video at bounding box center [450, 234] width 784 height 392
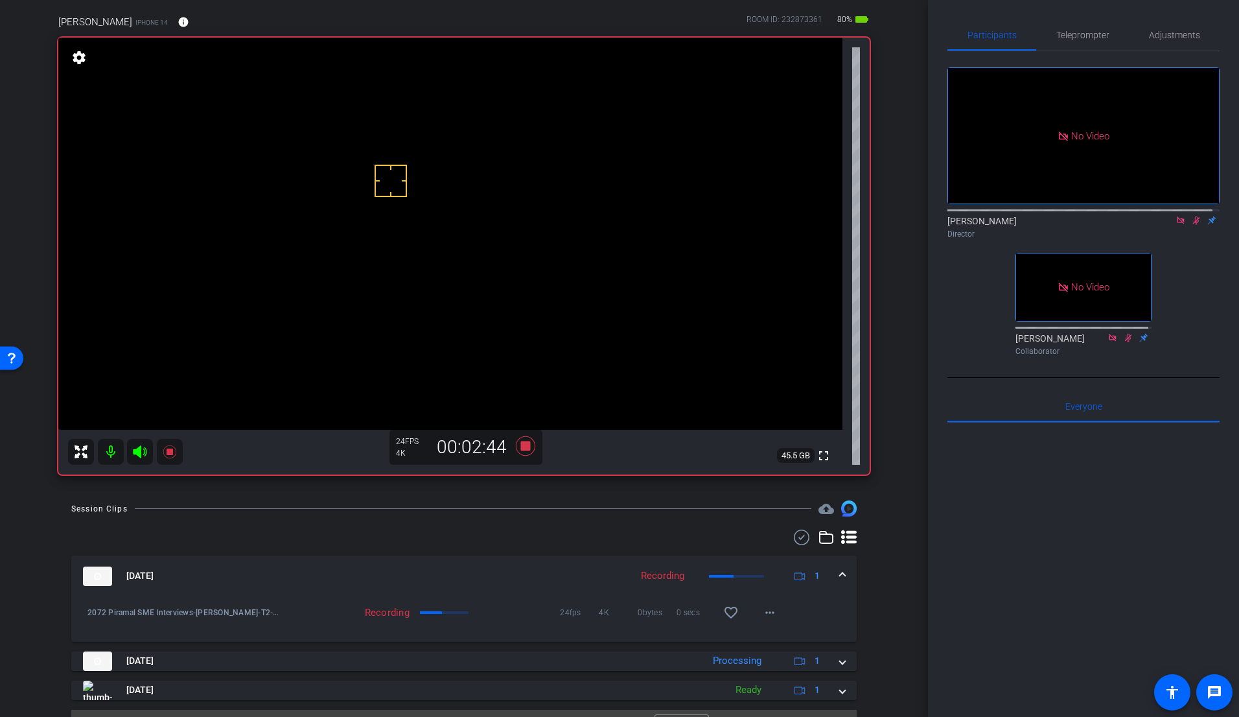
click at [1145, 237] on div "No Video [PERSON_NAME] Director No Video [PERSON_NAME] Collaborator" at bounding box center [1084, 206] width 272 height 310
click at [1145, 216] on icon at bounding box center [1196, 220] width 10 height 9
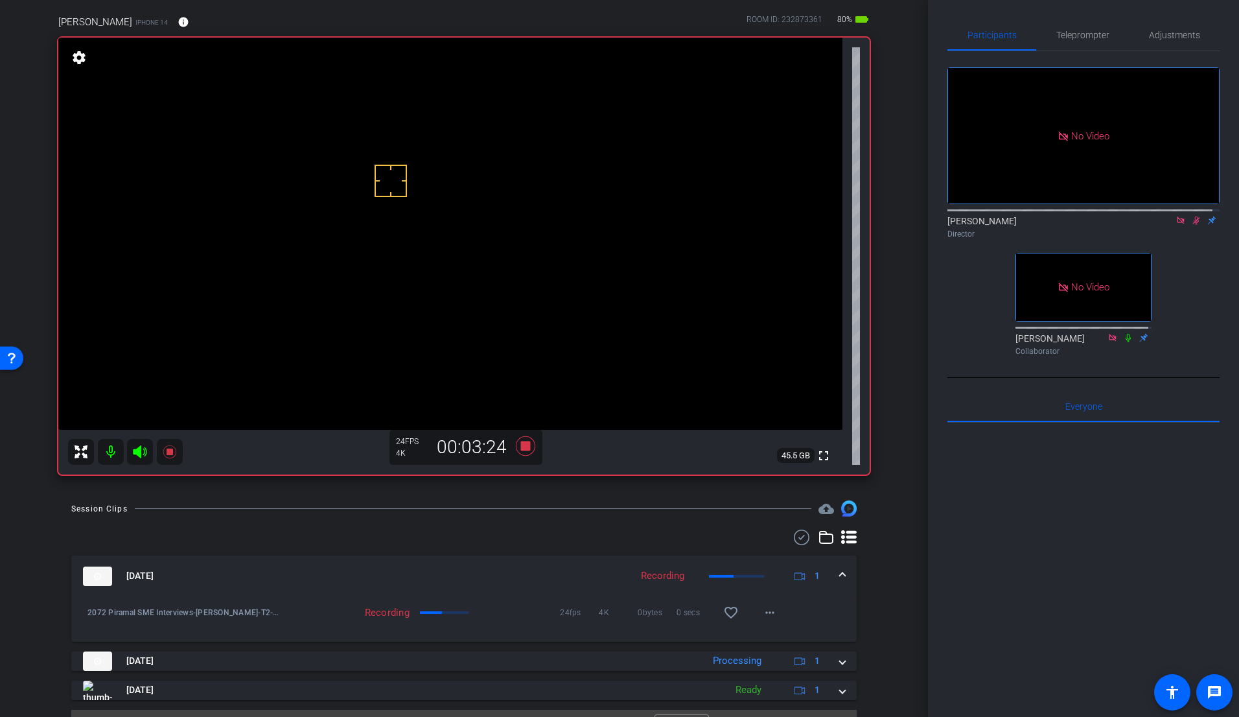
click at [1145, 216] on icon at bounding box center [1196, 220] width 7 height 8
click at [1145, 216] on icon at bounding box center [1196, 220] width 10 height 9
click at [520, 443] on icon at bounding box center [525, 445] width 19 height 19
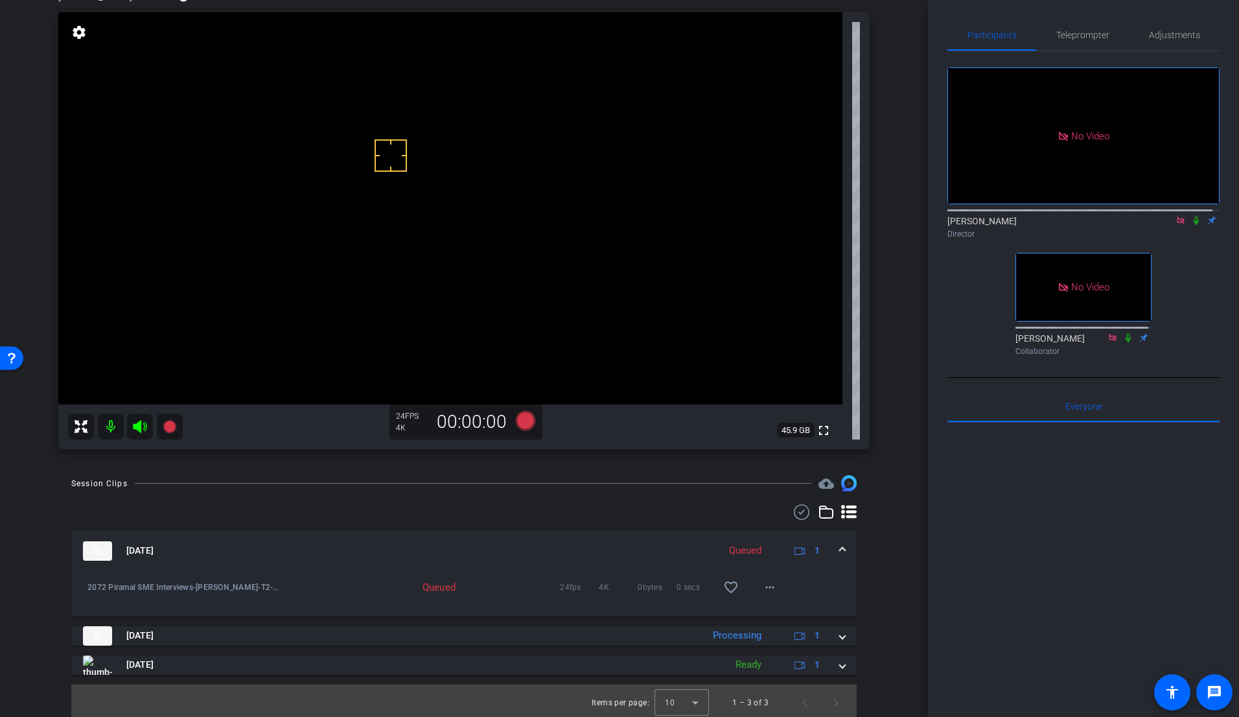
scroll to position [126, 0]
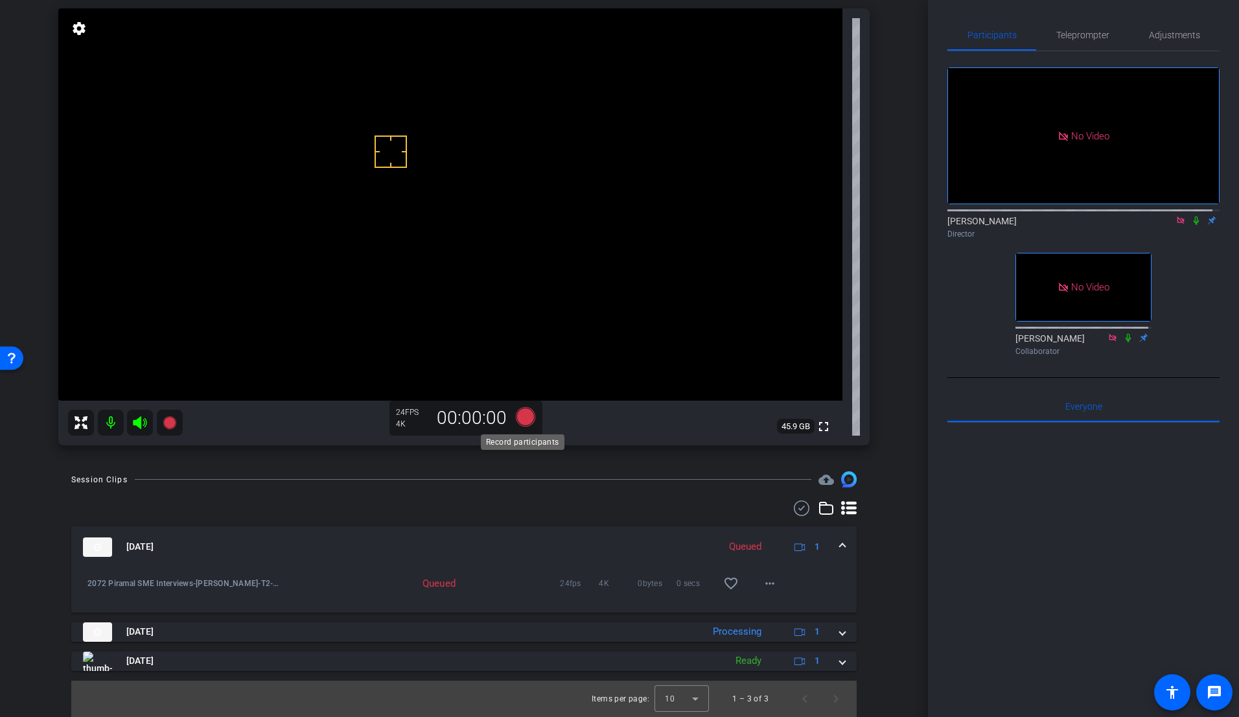
click at [527, 417] on icon at bounding box center [525, 416] width 19 height 19
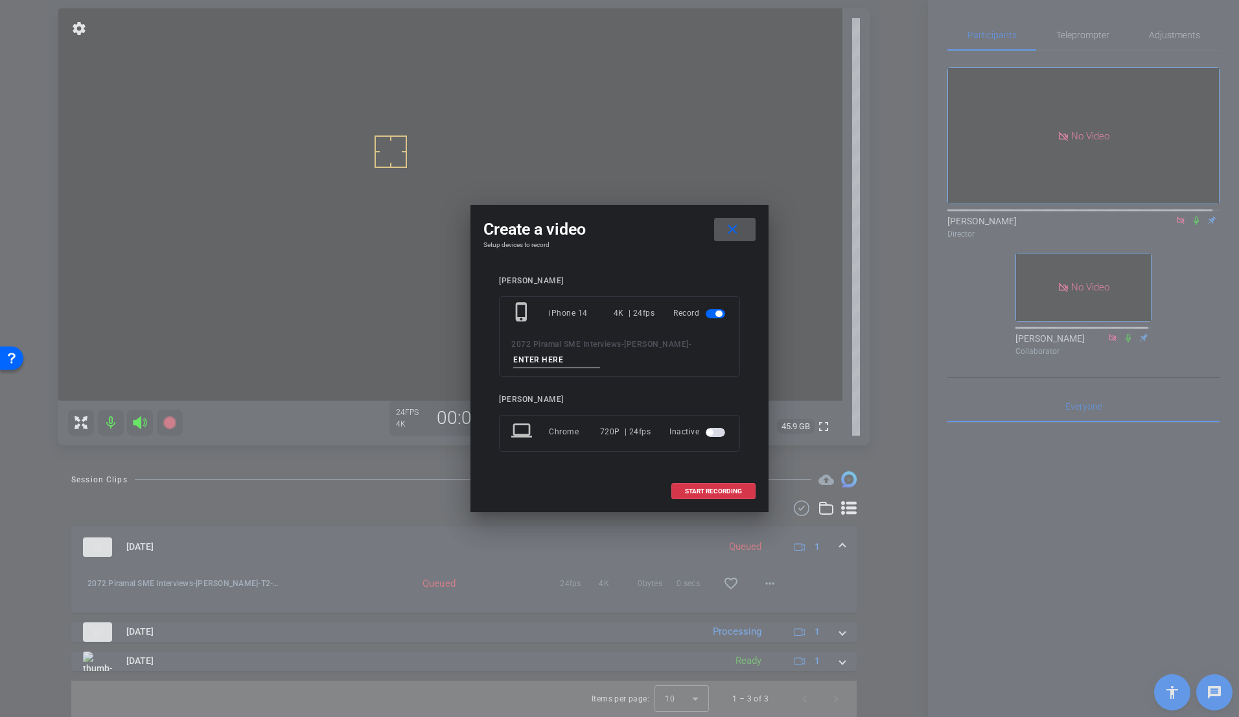
click at [554, 356] on input at bounding box center [556, 360] width 87 height 16
type input "[MEDICAL_DATA]"
click at [699, 488] on span "START RECORDING" at bounding box center [713, 491] width 57 height 6
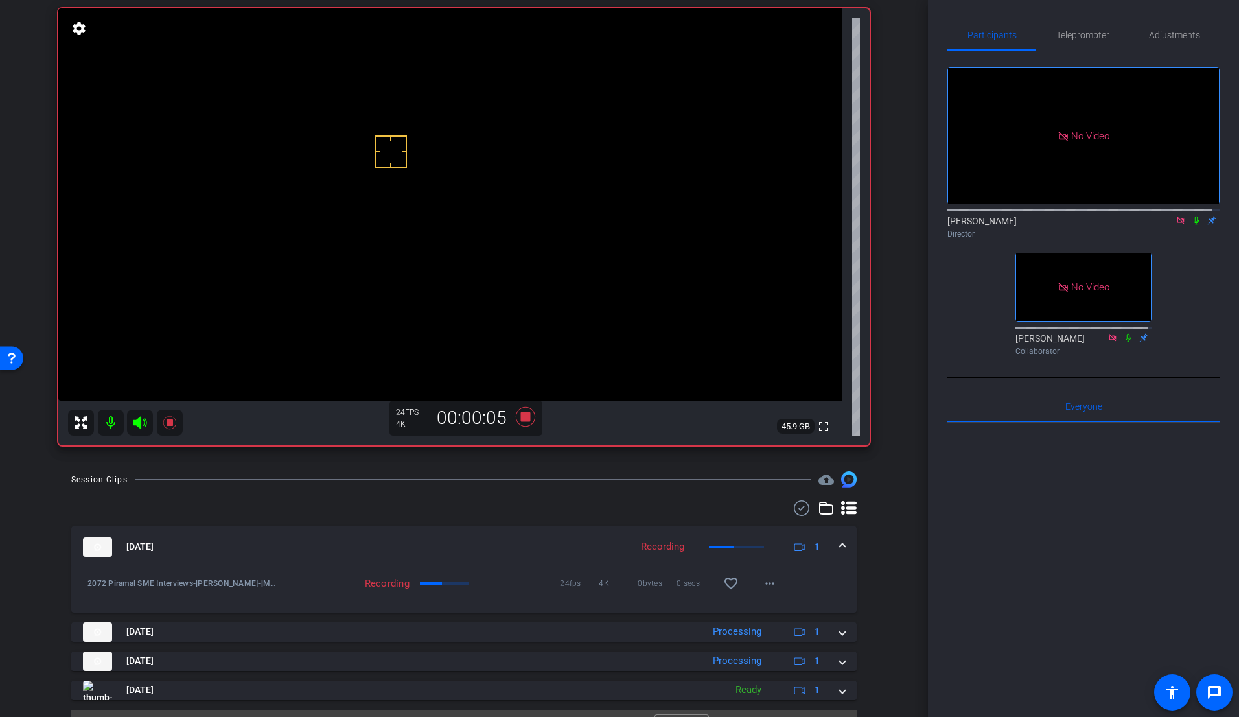
click at [1145, 216] on icon at bounding box center [1196, 220] width 10 height 9
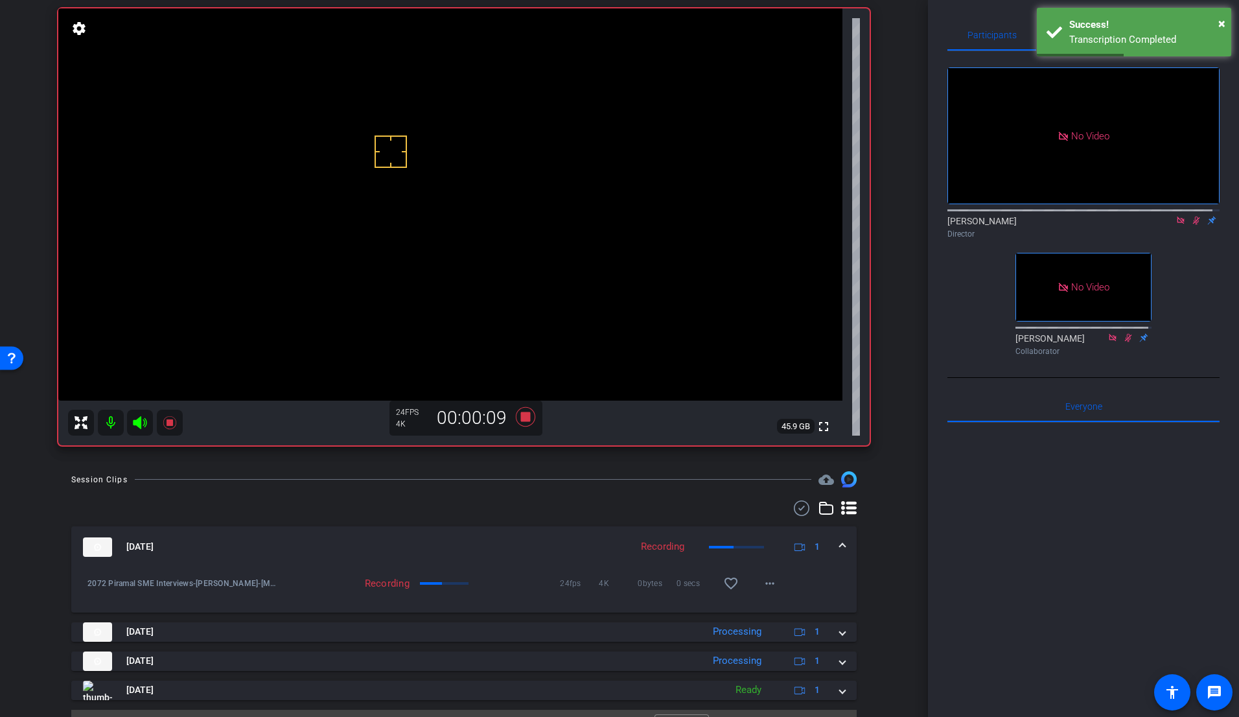
click at [1145, 216] on icon at bounding box center [1196, 220] width 10 height 9
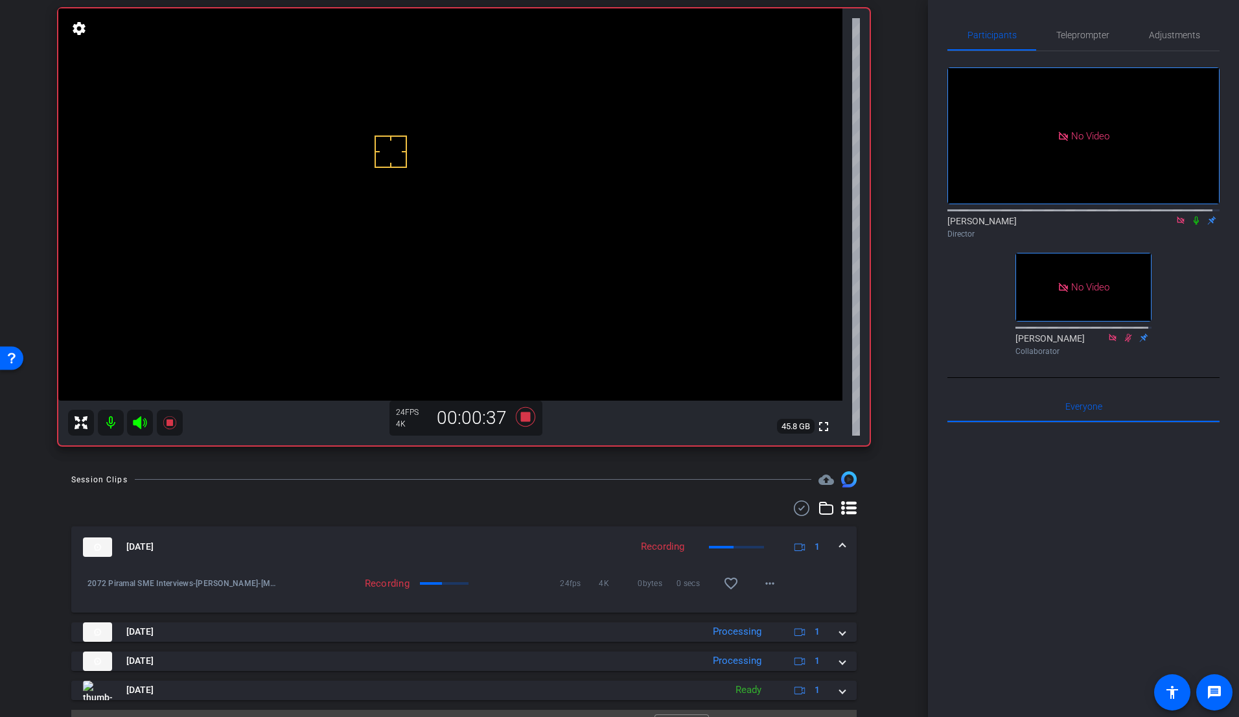
click at [1145, 216] on icon at bounding box center [1196, 220] width 5 height 8
click at [1145, 216] on icon at bounding box center [1196, 220] width 7 height 8
click at [990, 496] on div at bounding box center [1084, 583] width 272 height 321
click at [520, 414] on icon at bounding box center [525, 416] width 19 height 19
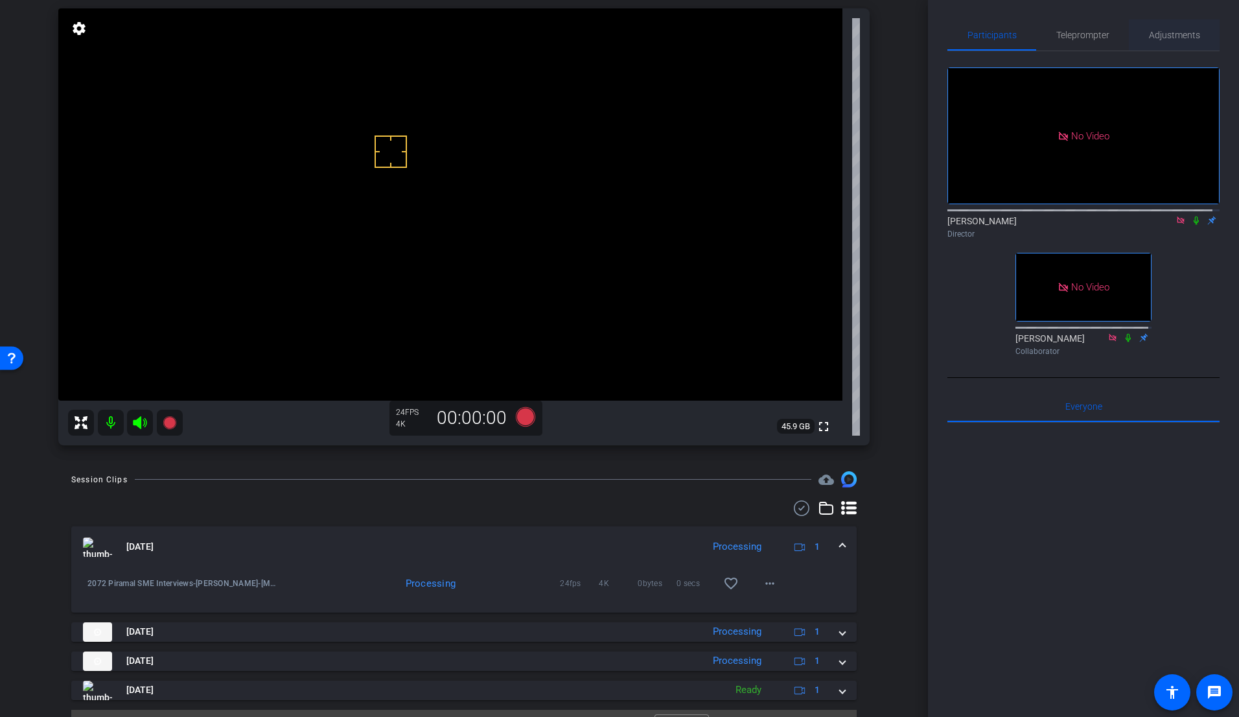
click at [1145, 36] on span "Adjustments" at bounding box center [1174, 34] width 51 height 9
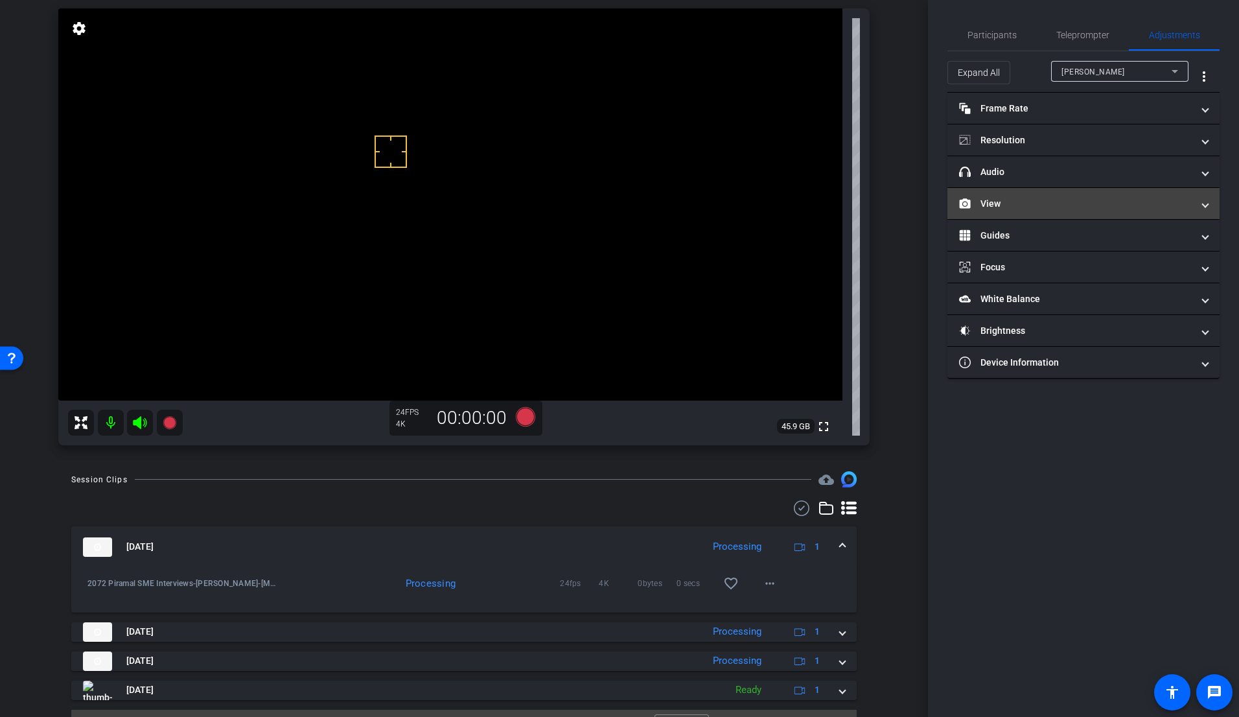
click at [1013, 203] on mat-panel-title "View" at bounding box center [1075, 204] width 233 height 14
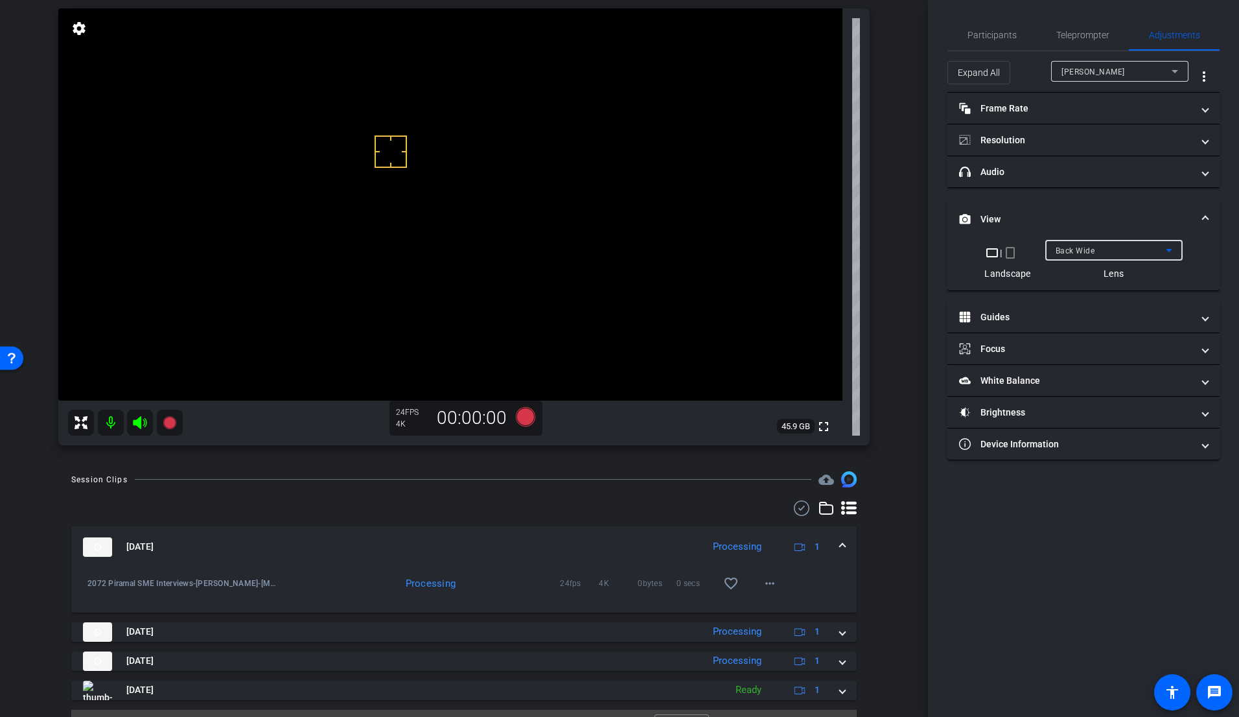
click at [1079, 249] on span "Back Wide" at bounding box center [1076, 250] width 40 height 9
click at [1071, 297] on span "Front Wide" at bounding box center [1076, 297] width 42 height 16
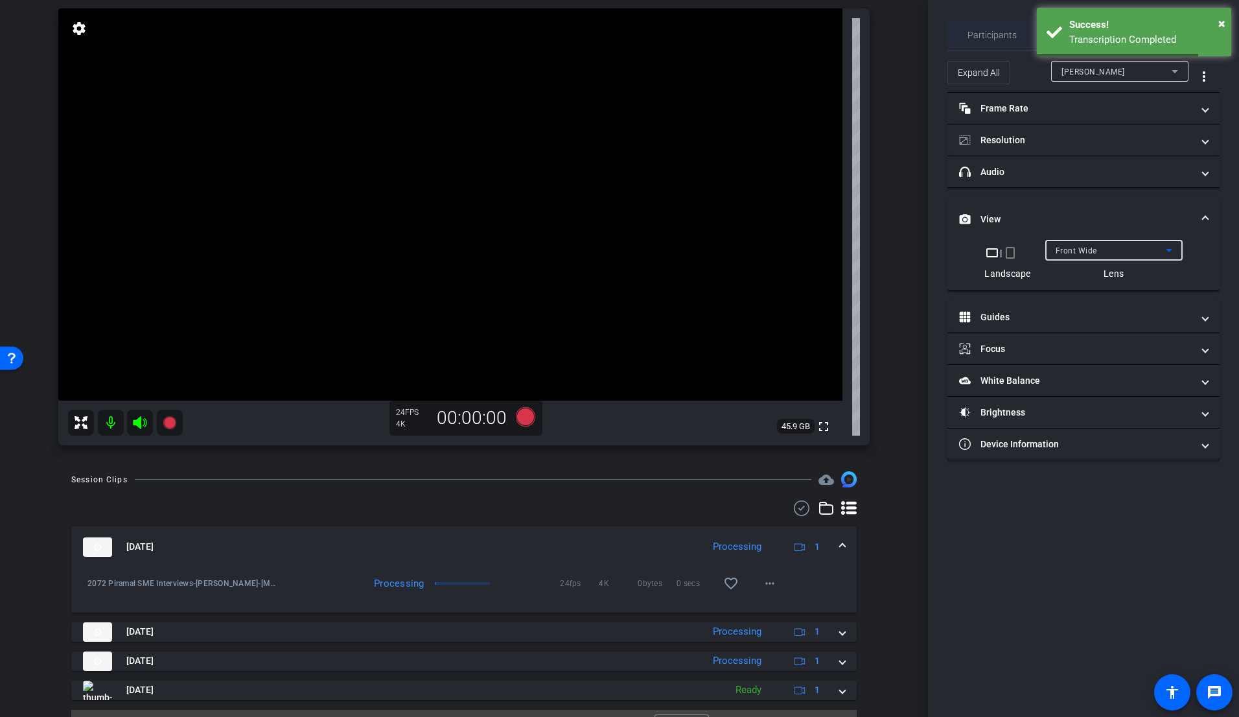
click at [966, 34] on div "Participants" at bounding box center [992, 34] width 89 height 31
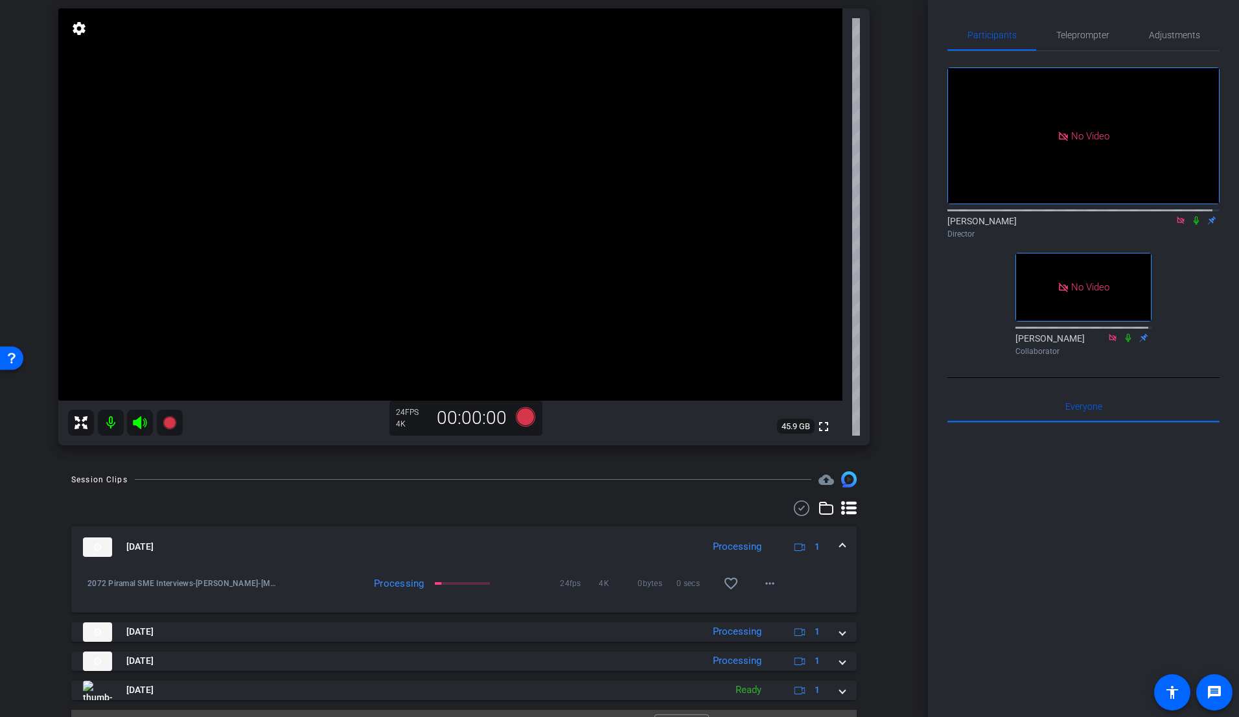
click at [1145, 216] on icon at bounding box center [1180, 219] width 7 height 7
click at [1145, 324] on div "fullscreen settings [PERSON_NAME] flip Director No Video [PERSON_NAME] Collabor…" at bounding box center [1084, 206] width 272 height 310
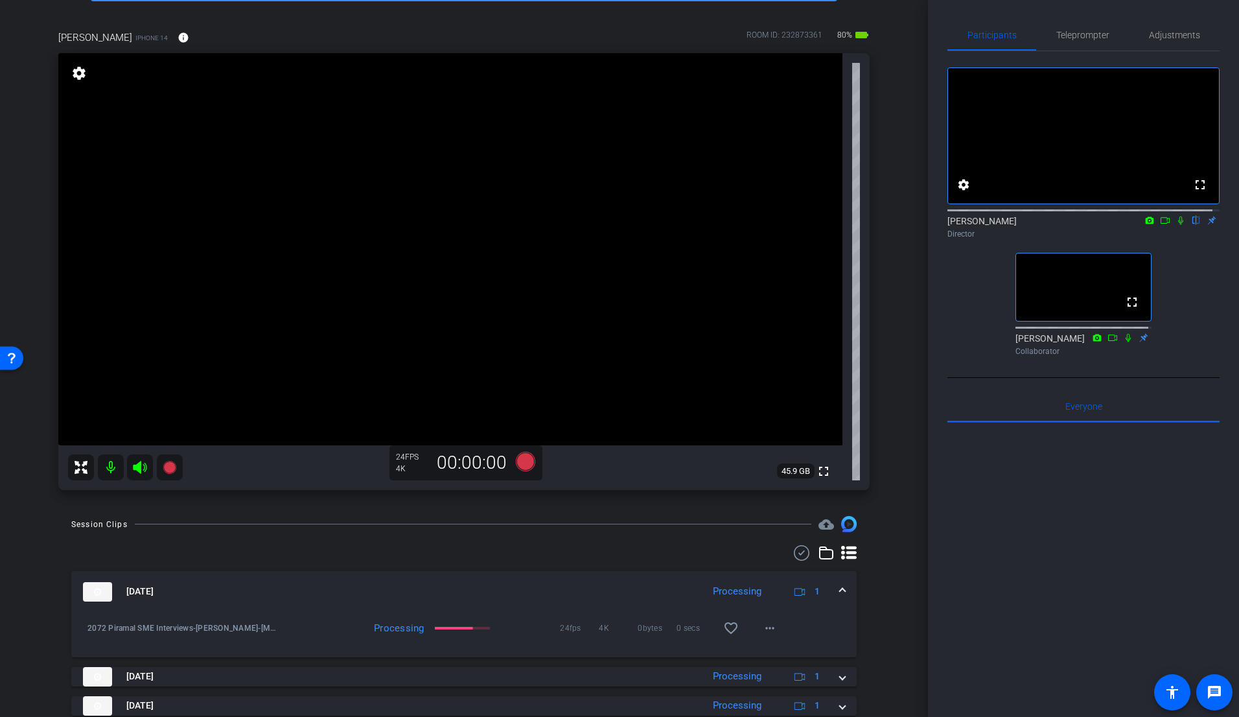
scroll to position [0, 0]
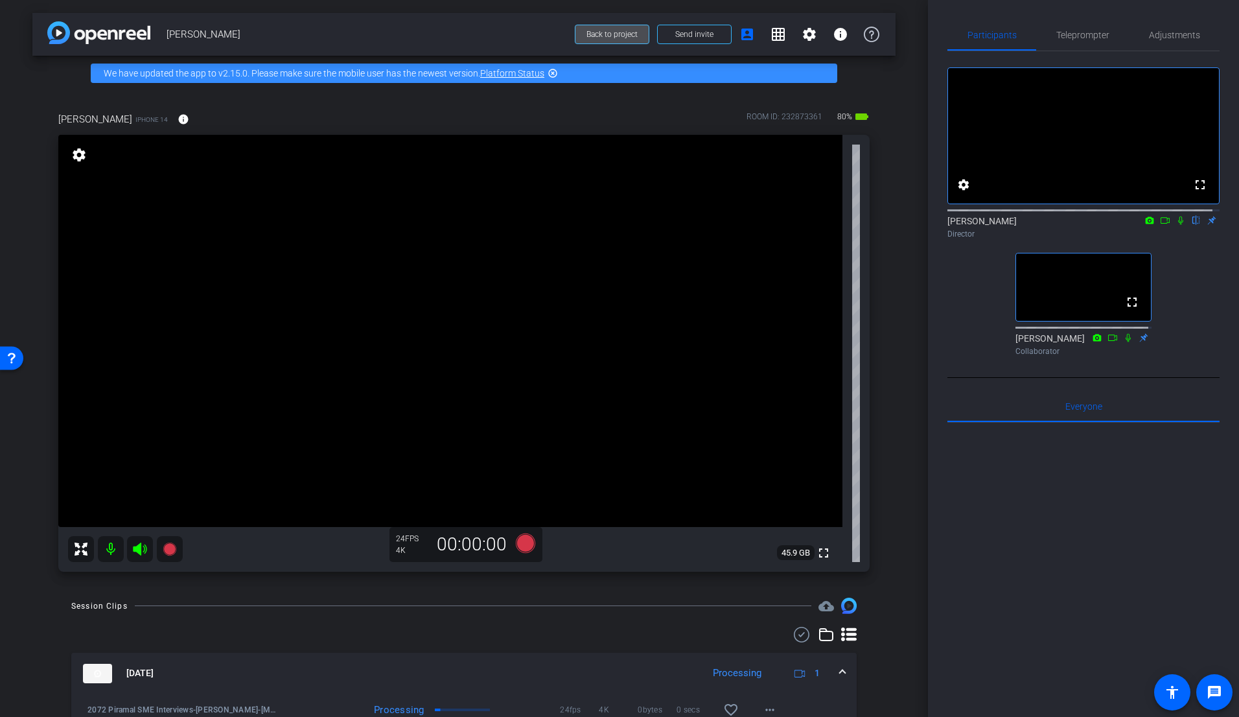
click at [607, 34] on span "Back to project" at bounding box center [612, 34] width 51 height 9
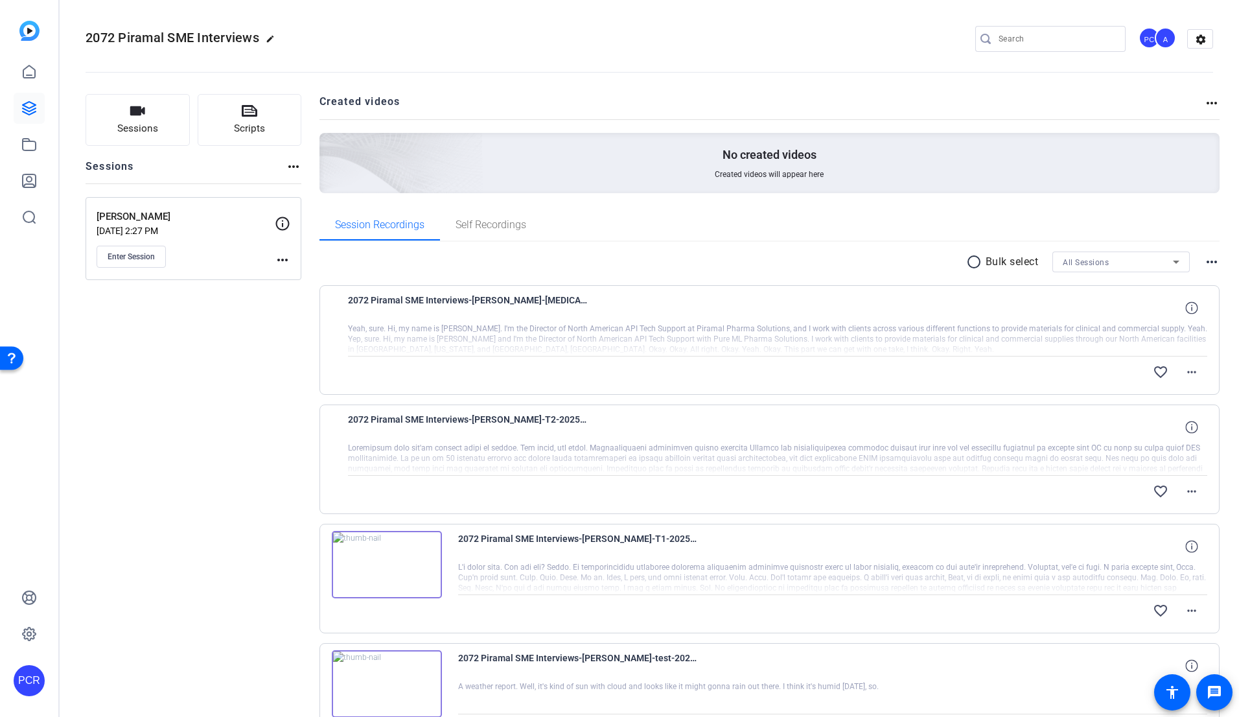
click at [180, 379] on div "Sessions Scripts Sessions more_horiz [PERSON_NAME] [DATE] 2:27 PM Enter Session…" at bounding box center [194, 444] width 216 height 700
drag, startPoint x: 176, startPoint y: 374, endPoint x: 145, endPoint y: 365, distance: 32.4
click at [176, 373] on div "Sessions Scripts Sessions more_horiz [PERSON_NAME] [DATE] 2:27 PM Enter Session…" at bounding box center [194, 444] width 216 height 700
